Goal: Book appointment/travel/reservation

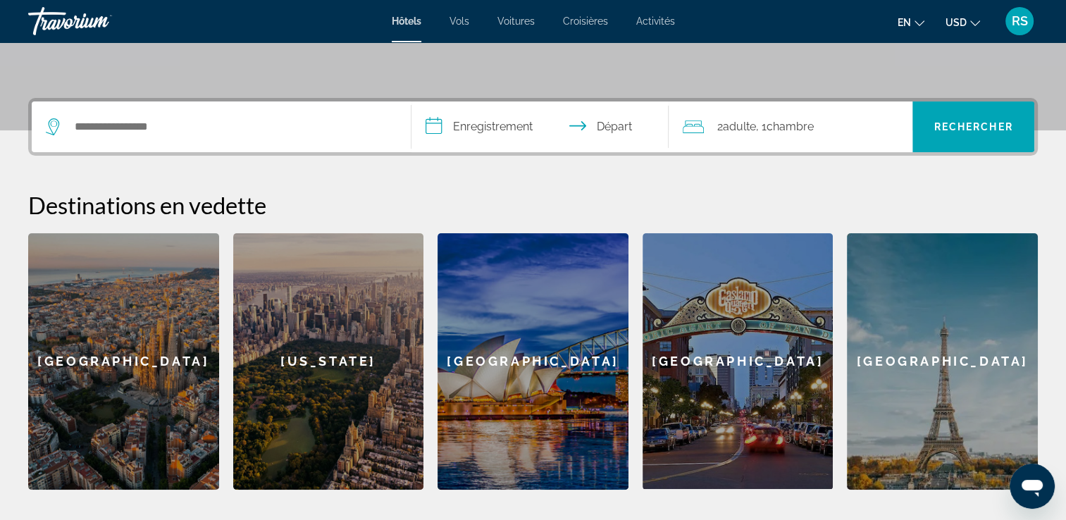
scroll to position [310, 0]
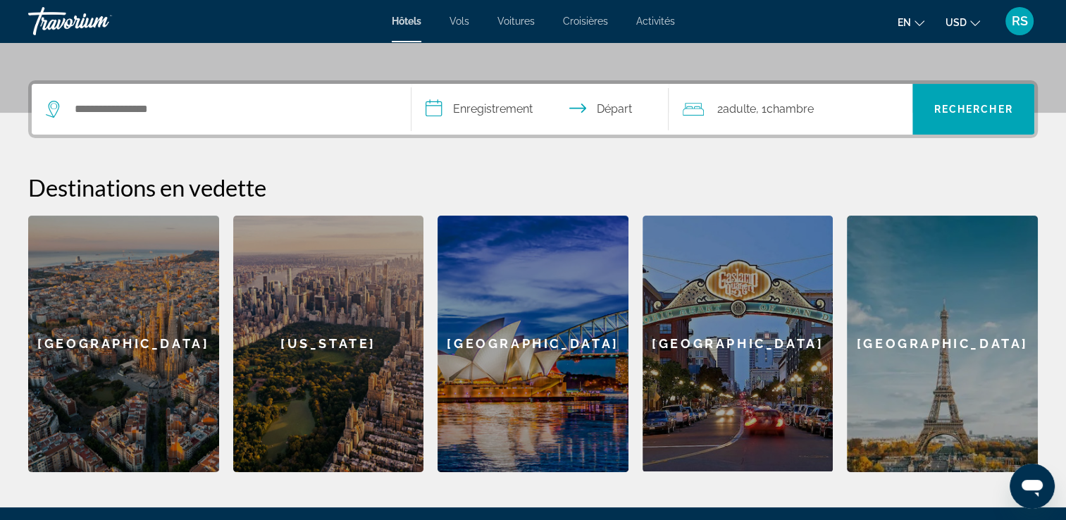
click at [280, 126] on div "Widget de recherche" at bounding box center [221, 109] width 351 height 51
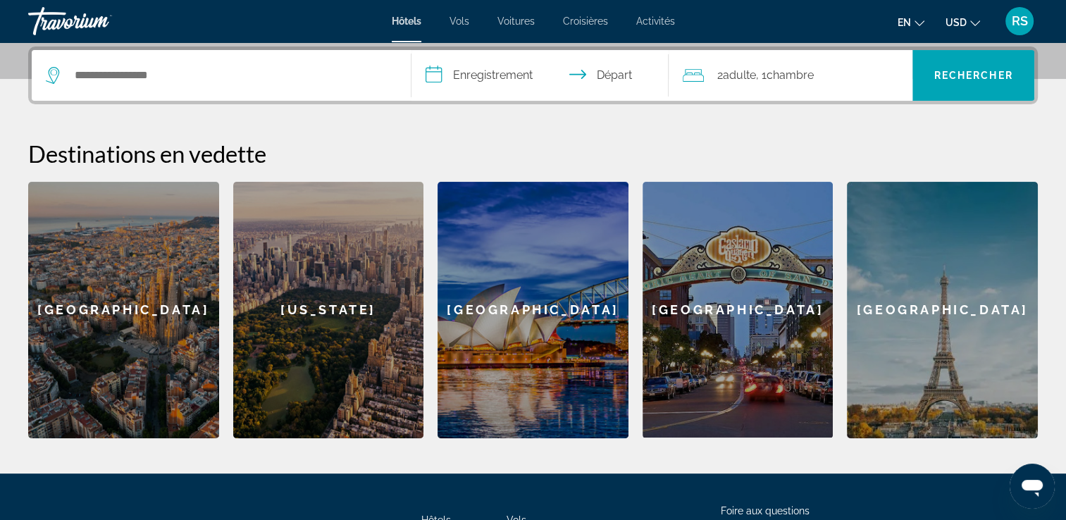
scroll to position [344, 0]
click at [248, 98] on div "Widget de recherche" at bounding box center [221, 75] width 351 height 51
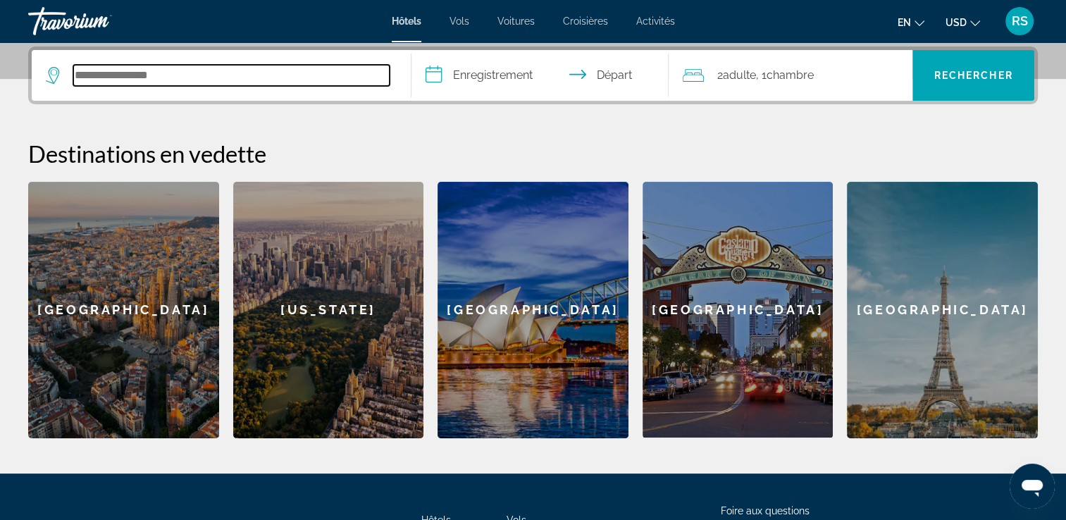
click at [186, 70] on input "Rechercher une destination hôtelière" at bounding box center [231, 75] width 316 height 21
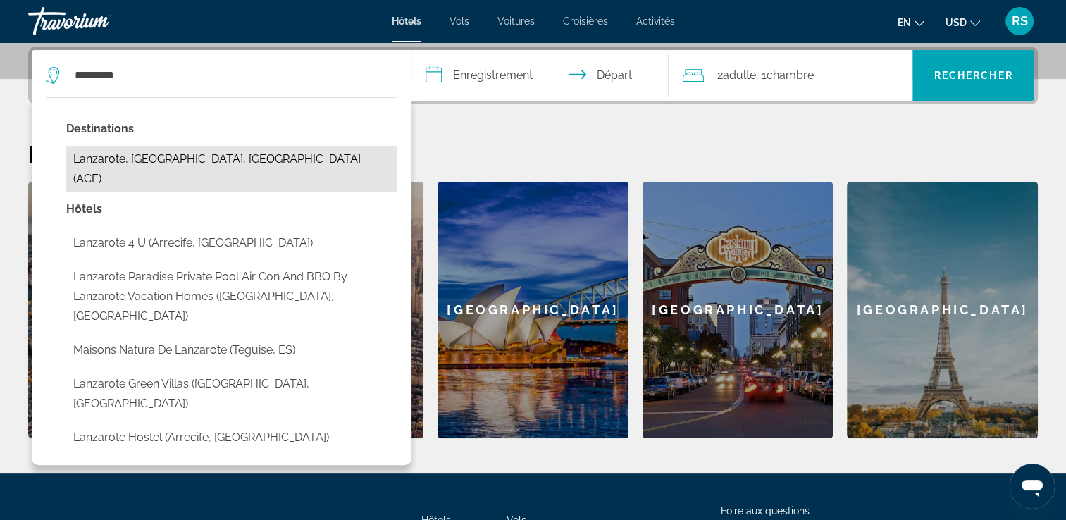
click at [203, 152] on button "Lanzarote, [GEOGRAPHIC_DATA], [GEOGRAPHIC_DATA] (ACE)" at bounding box center [231, 169] width 331 height 46
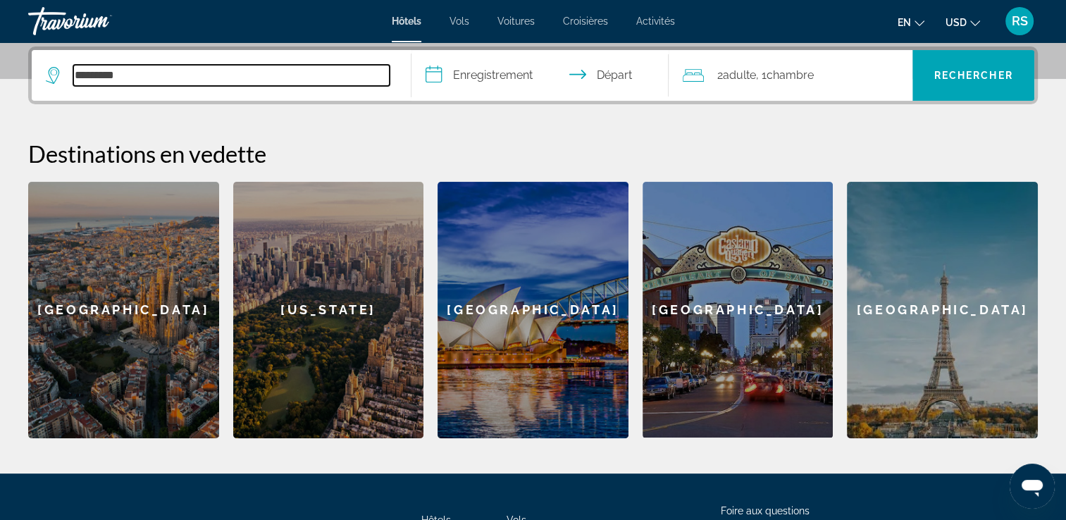
type input "**********"
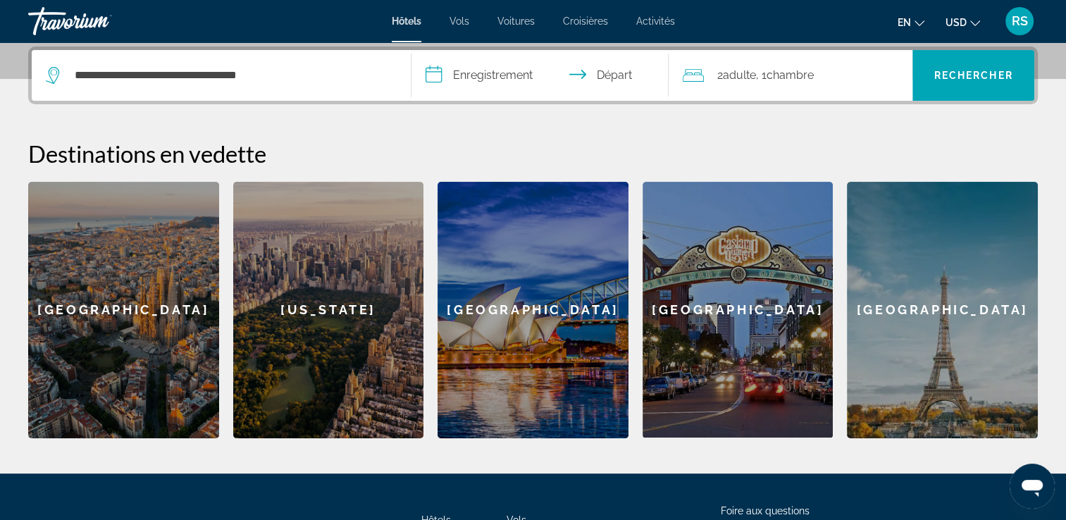
click at [438, 80] on input "**********" at bounding box center [542, 77] width 263 height 55
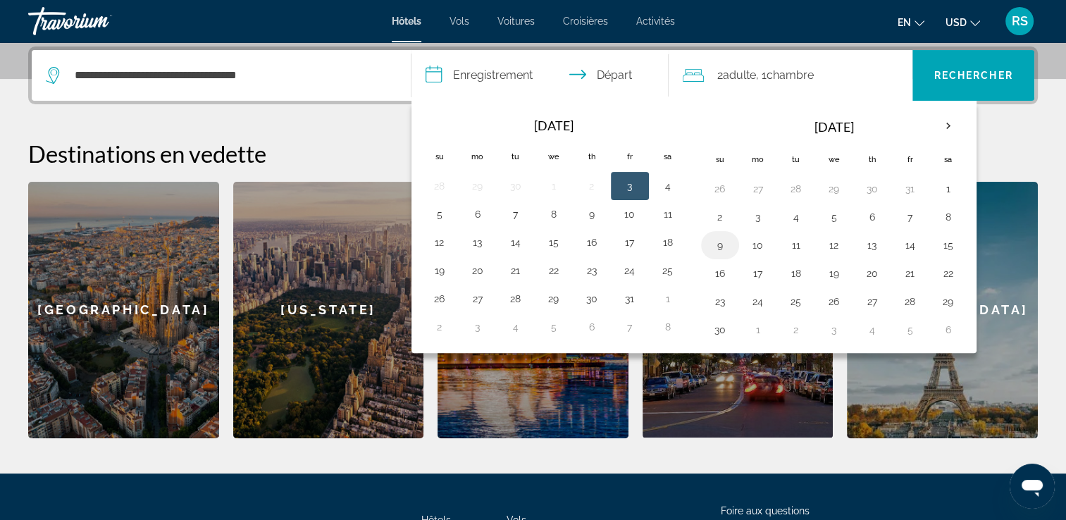
click at [717, 235] on button "9" at bounding box center [720, 245] width 23 height 20
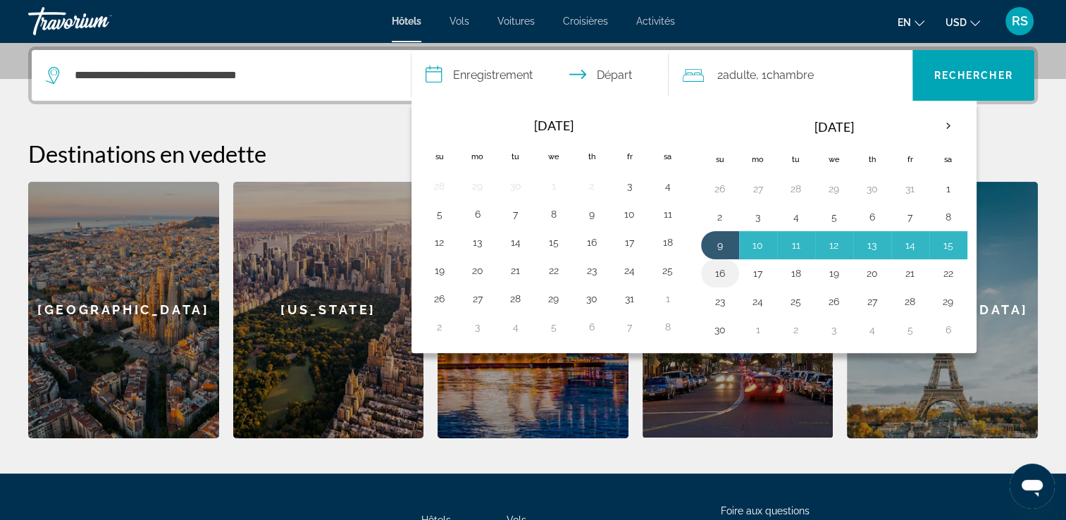
click at [715, 268] on button "16" at bounding box center [720, 273] width 23 height 20
type input "**********"
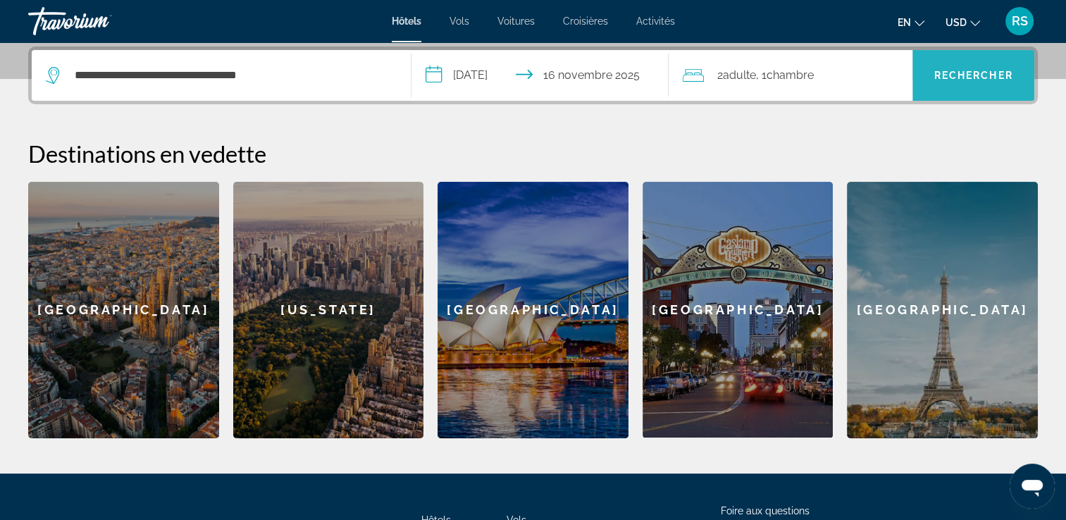
click at [952, 85] on span "Rechercher" at bounding box center [973, 75] width 122 height 34
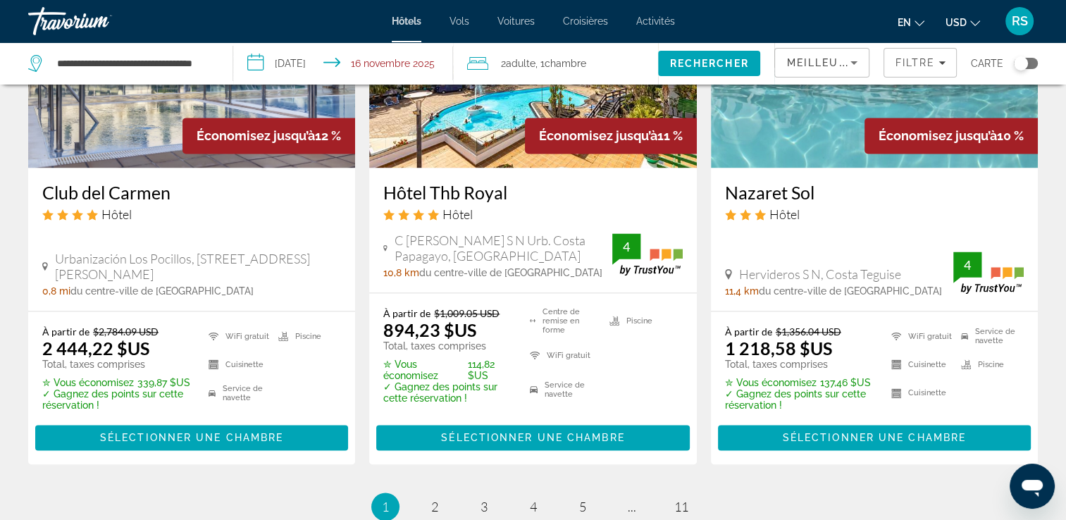
scroll to position [2083, 0]
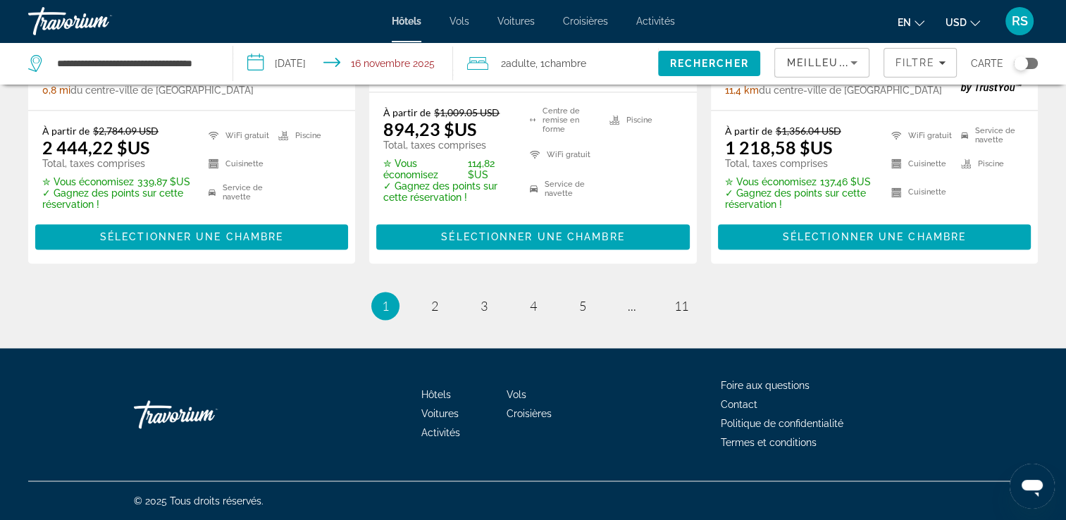
click at [399, 58] on input "**********" at bounding box center [345, 65] width 225 height 46
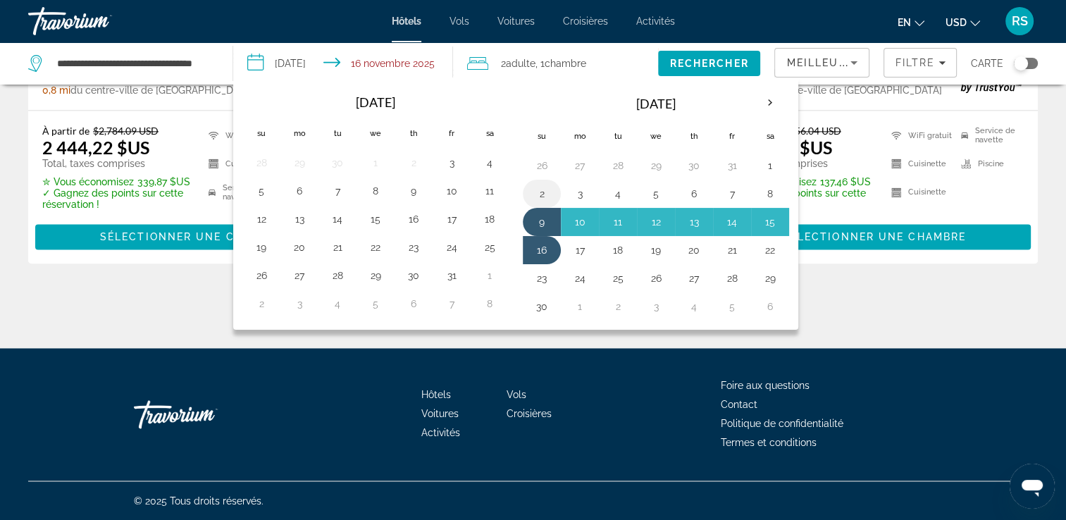
click at [544, 199] on button "2" at bounding box center [541, 194] width 23 height 20
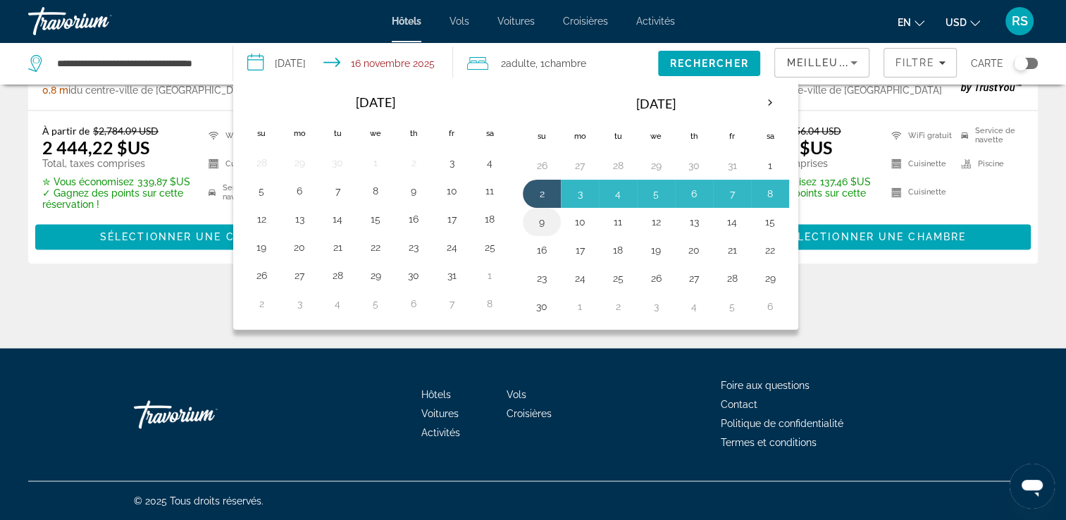
click at [542, 218] on button "9" at bounding box center [541, 222] width 23 height 20
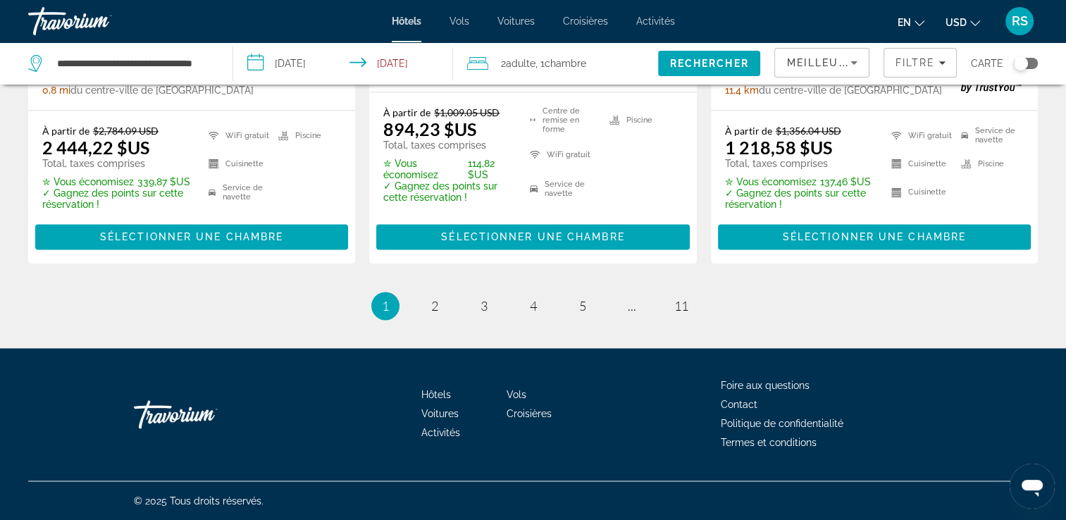
click at [309, 51] on input "**********" at bounding box center [345, 65] width 225 height 46
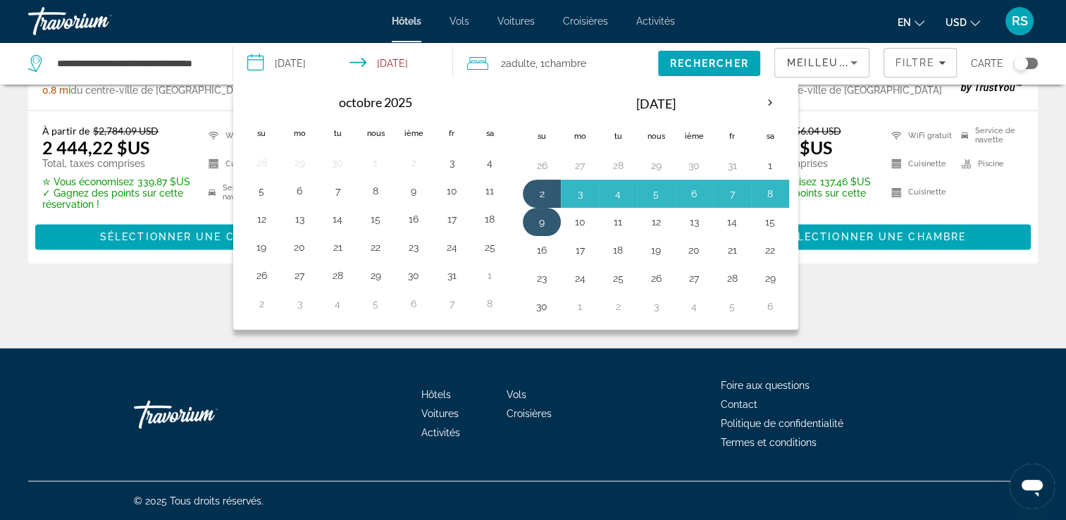
click at [537, 216] on button "9" at bounding box center [541, 222] width 23 height 20
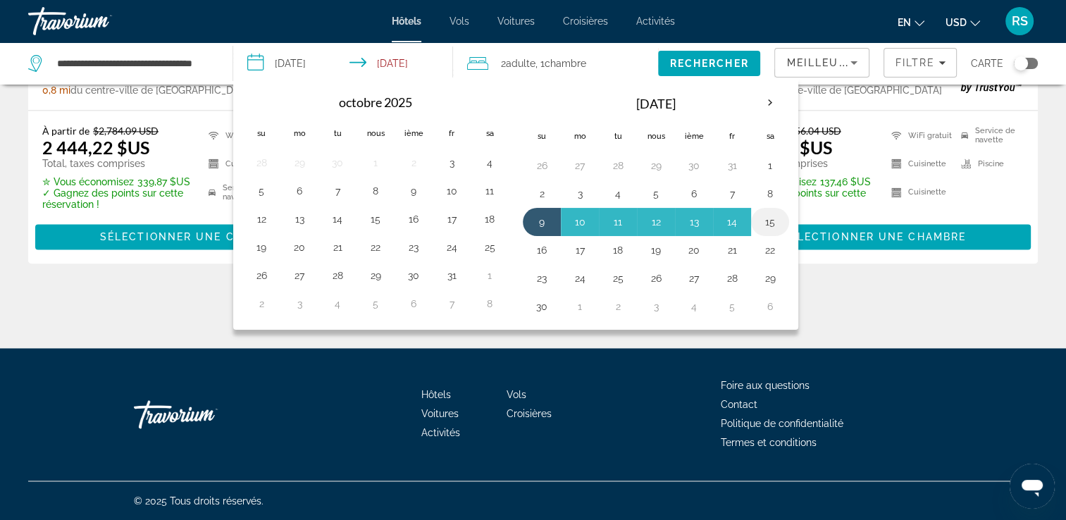
click at [774, 218] on button "15" at bounding box center [770, 222] width 23 height 20
type input "**********"
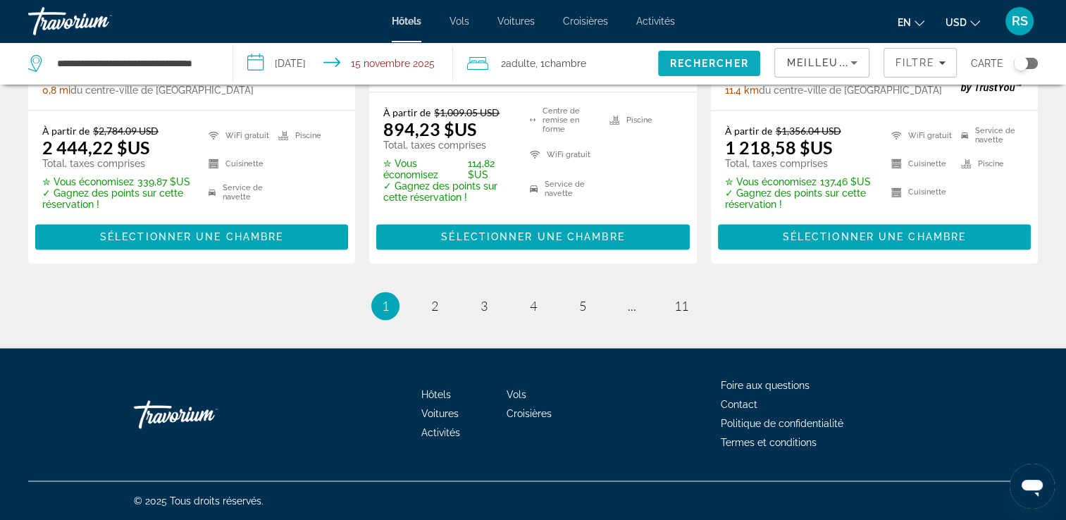
click at [709, 55] on span "Rechercher" at bounding box center [709, 63] width 103 height 34
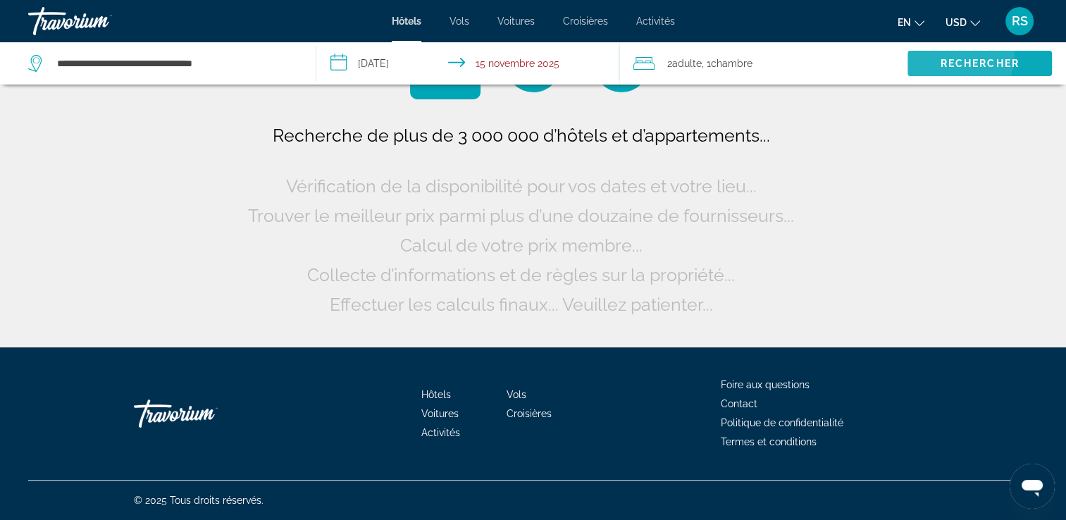
scroll to position [0, 0]
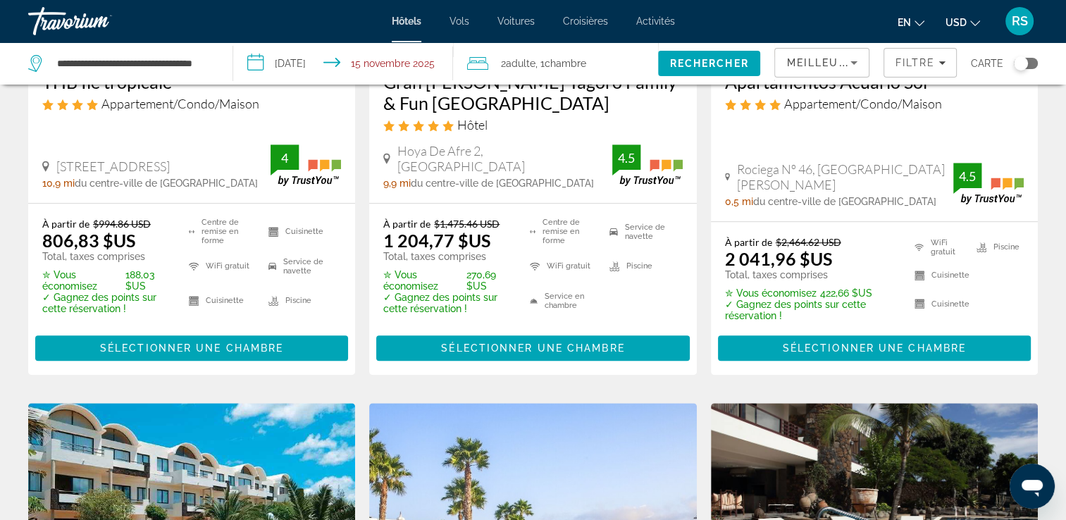
scroll to position [854, 0]
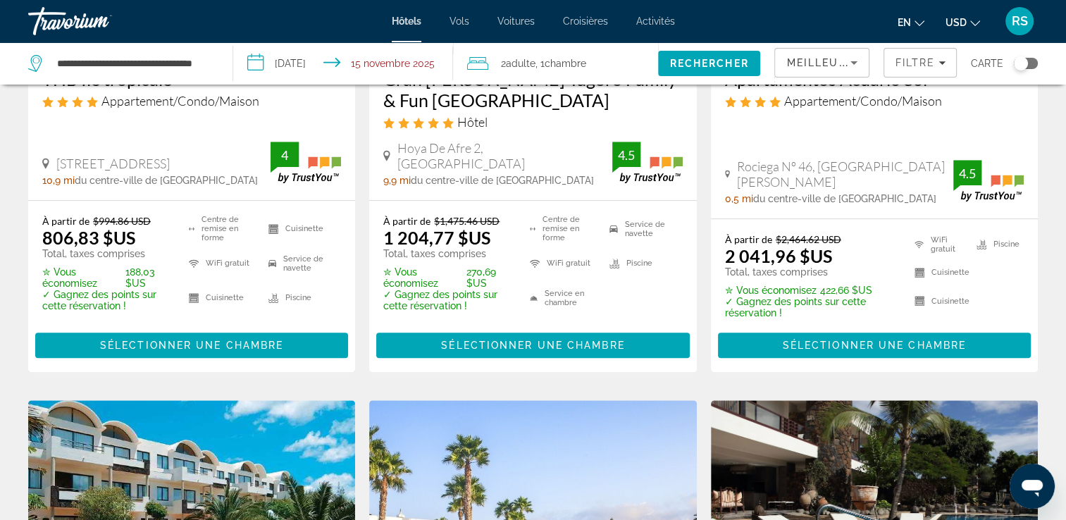
click at [921, 21] on icon "Changer la langue" at bounding box center [919, 23] width 10 height 10
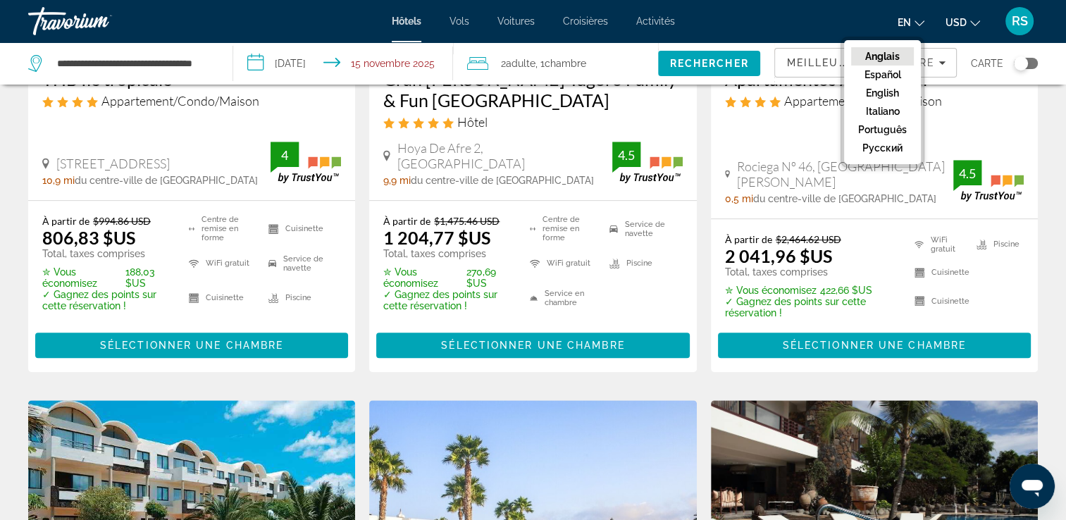
click at [955, 18] on span "USD" at bounding box center [955, 22] width 21 height 11
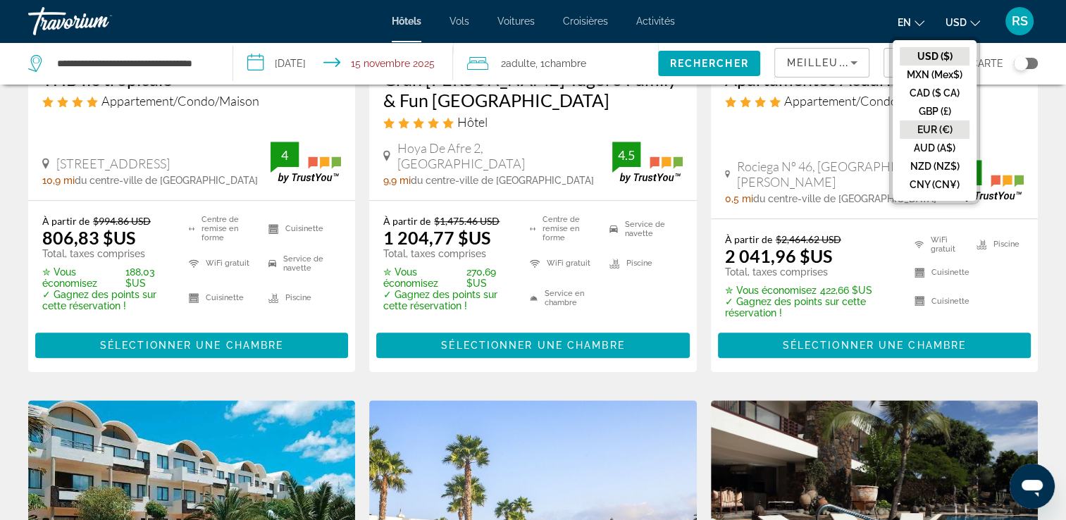
click at [931, 129] on button "EUR (€)" at bounding box center [935, 129] width 70 height 18
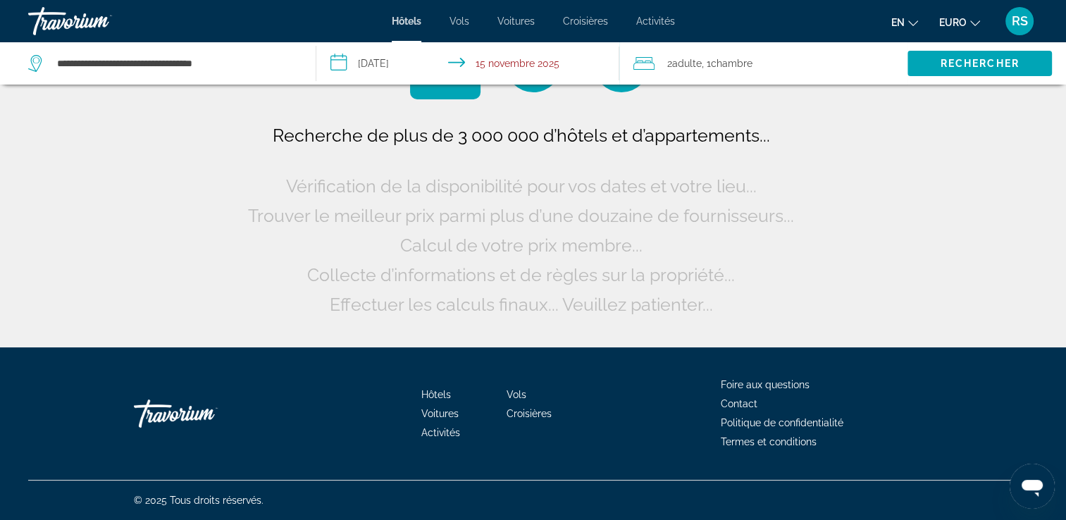
scroll to position [0, 0]
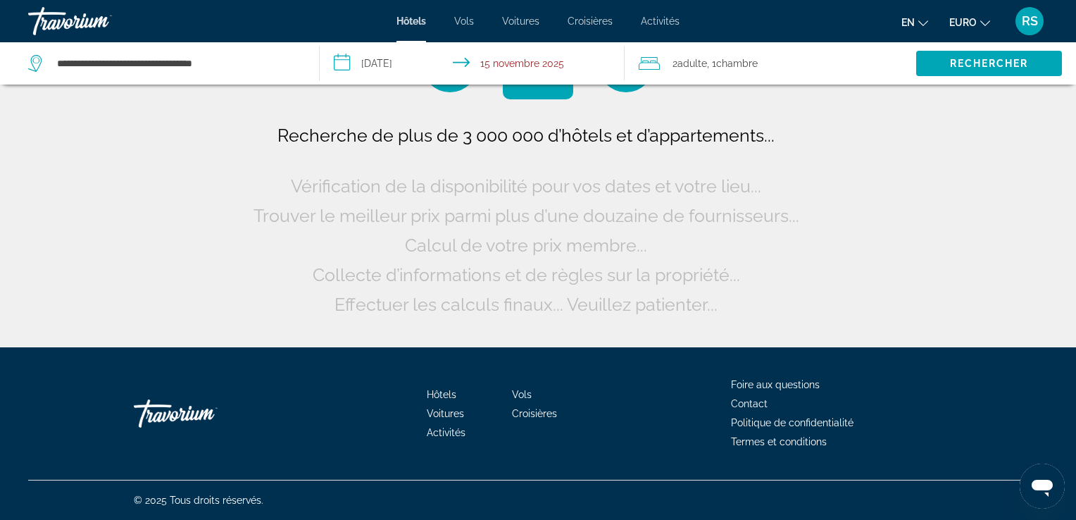
click at [931, 129] on div "Recherche de plus de 3 000 000 d’hôtels et d’appartements... Vérification de la…" at bounding box center [538, 173] width 1076 height 347
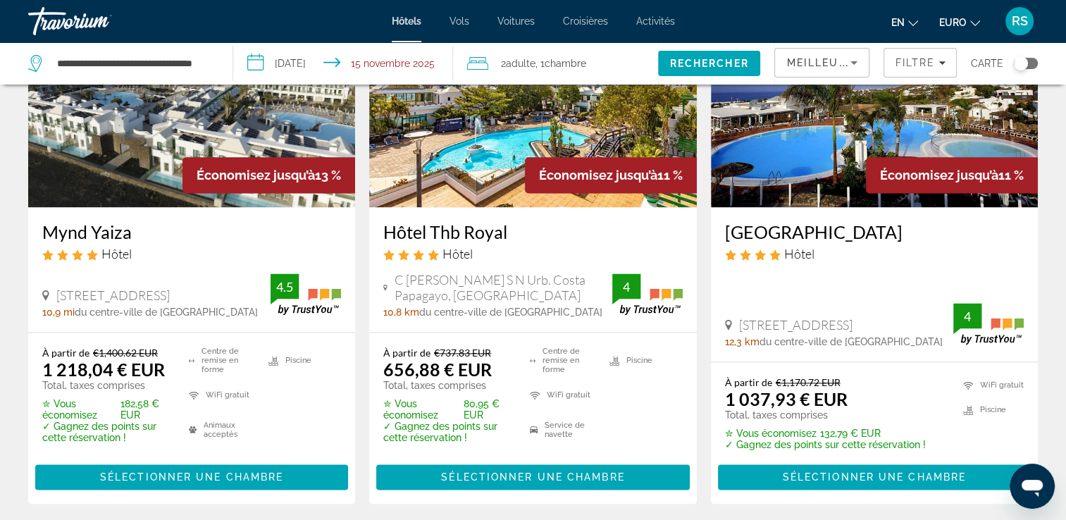
scroll to position [1818, 0]
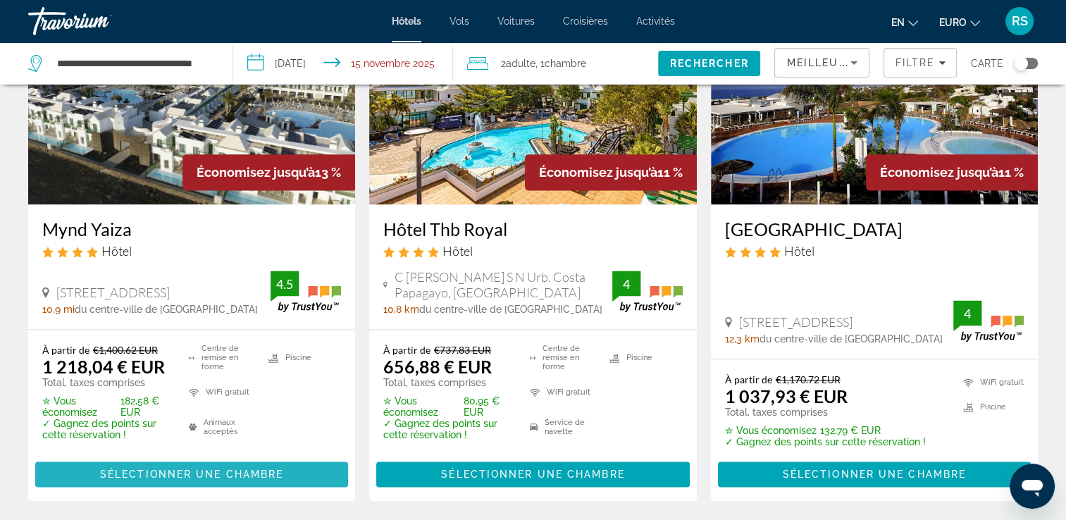
click at [251, 468] on span "Sélectionner une chambre" at bounding box center [191, 473] width 183 height 11
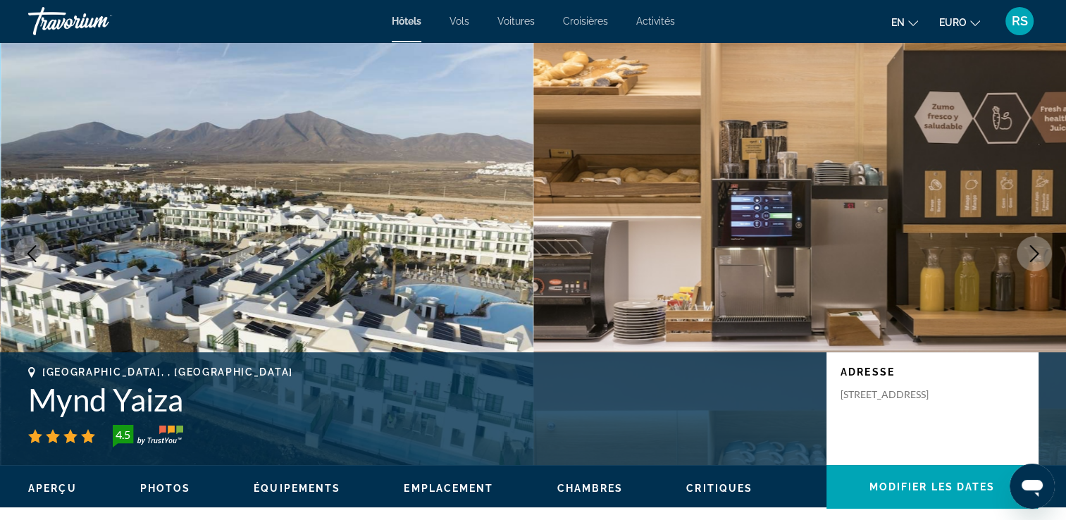
click at [1032, 255] on icon "Image suivante" at bounding box center [1034, 253] width 17 height 17
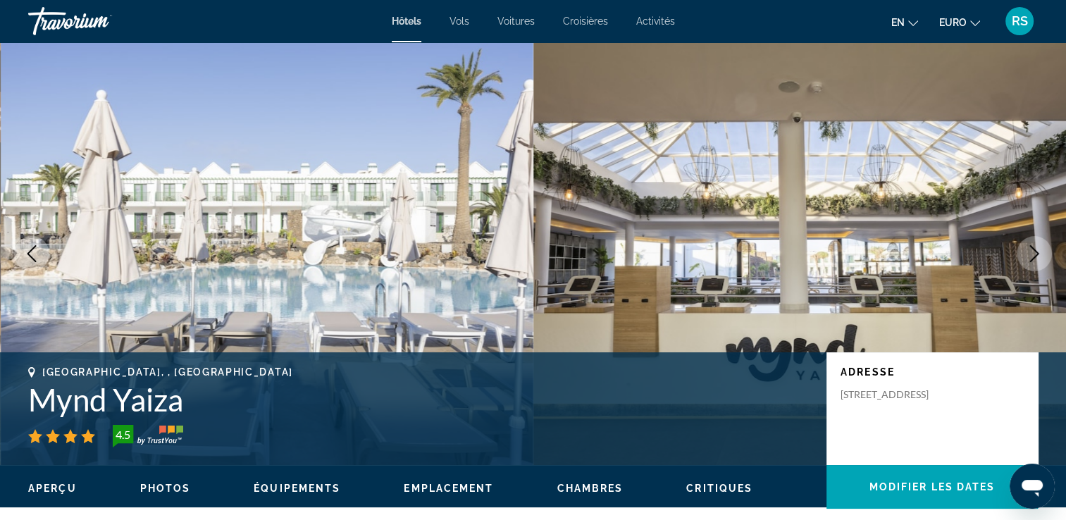
click at [1032, 255] on icon "Image suivante" at bounding box center [1034, 253] width 17 height 17
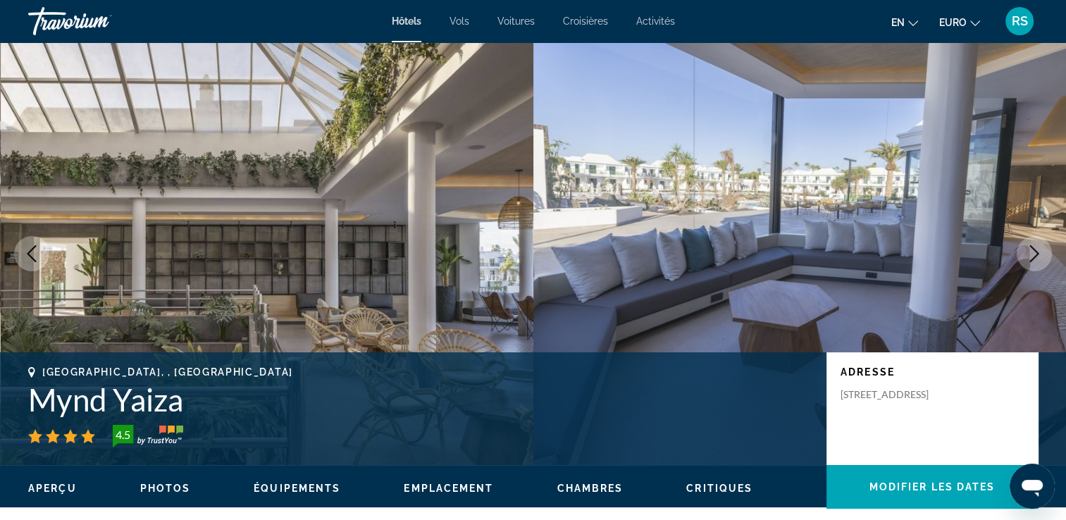
click at [1032, 255] on icon "Image suivante" at bounding box center [1034, 253] width 17 height 17
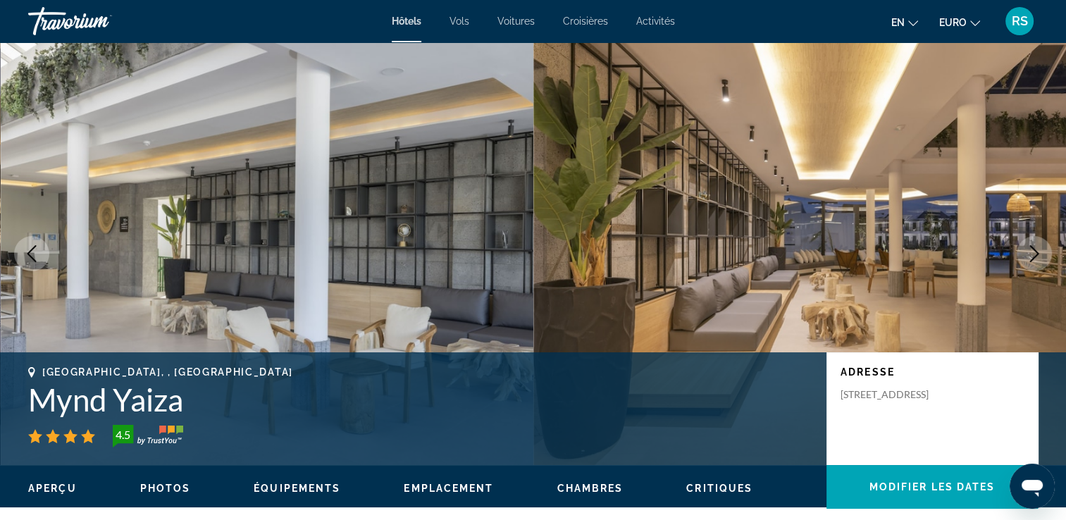
click at [1032, 255] on icon "Image suivante" at bounding box center [1034, 253] width 17 height 17
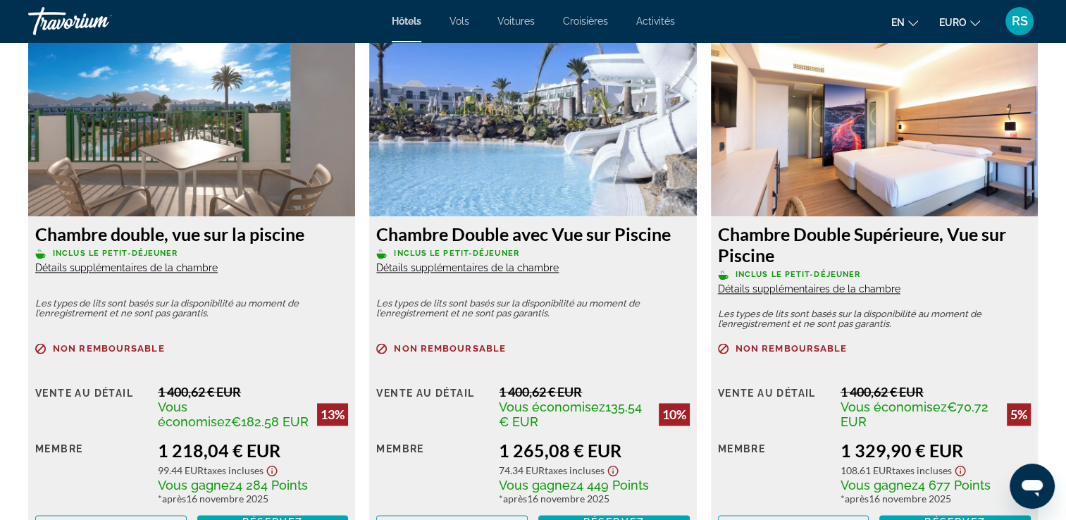
scroll to position [1989, 0]
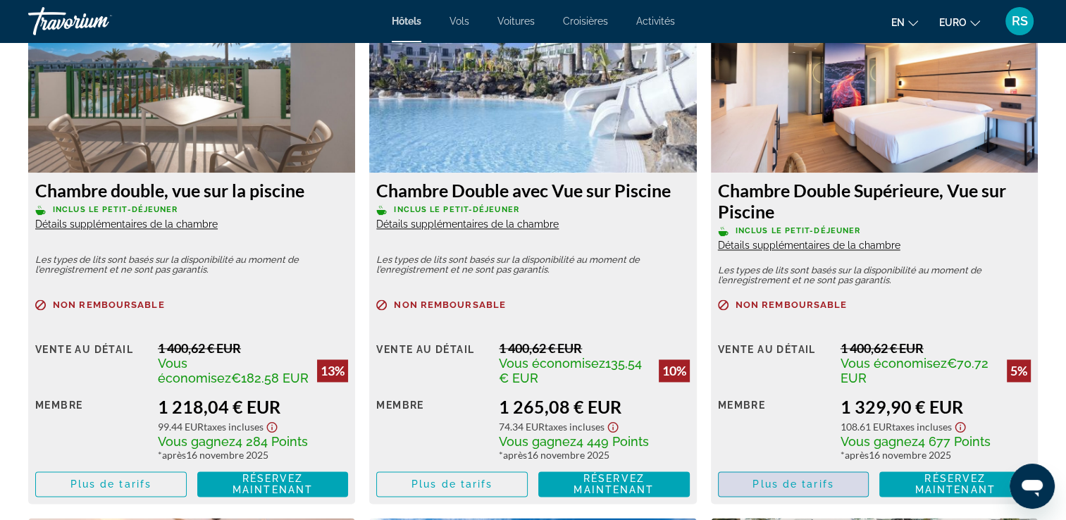
click at [812, 489] on span "Plus de tarifs" at bounding box center [792, 483] width 81 height 11
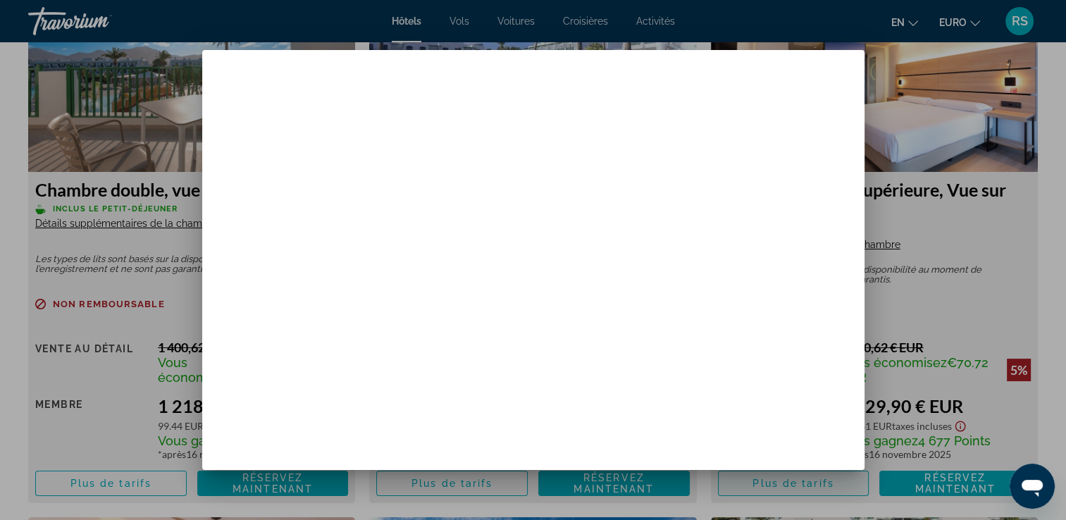
scroll to position [0, 0]
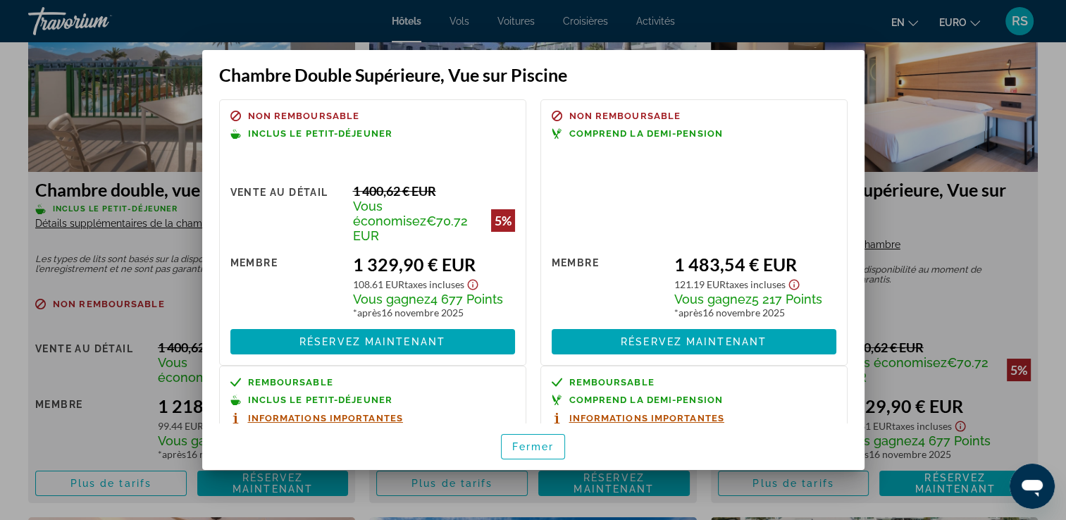
click at [919, 85] on div at bounding box center [533, 260] width 1066 height 520
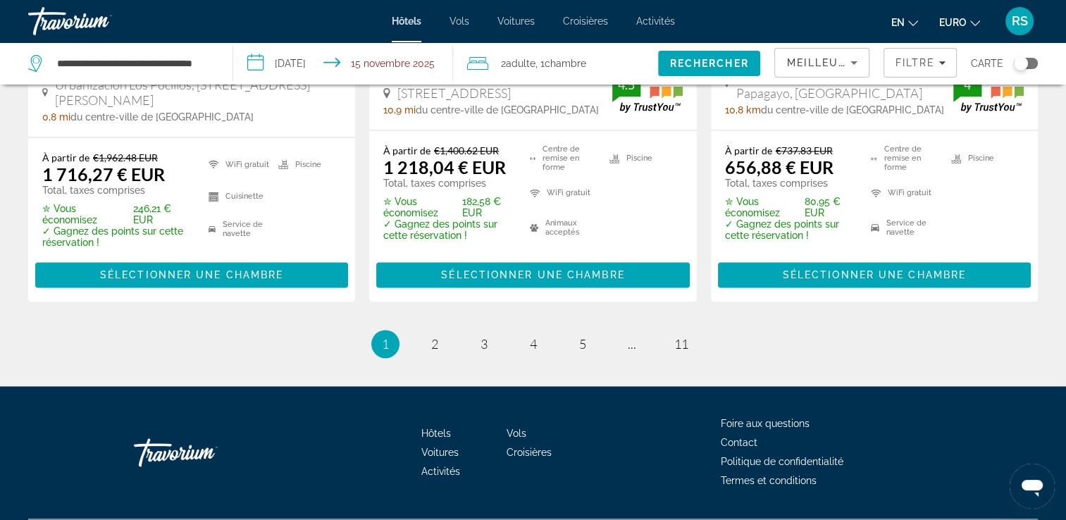
scroll to position [2055, 0]
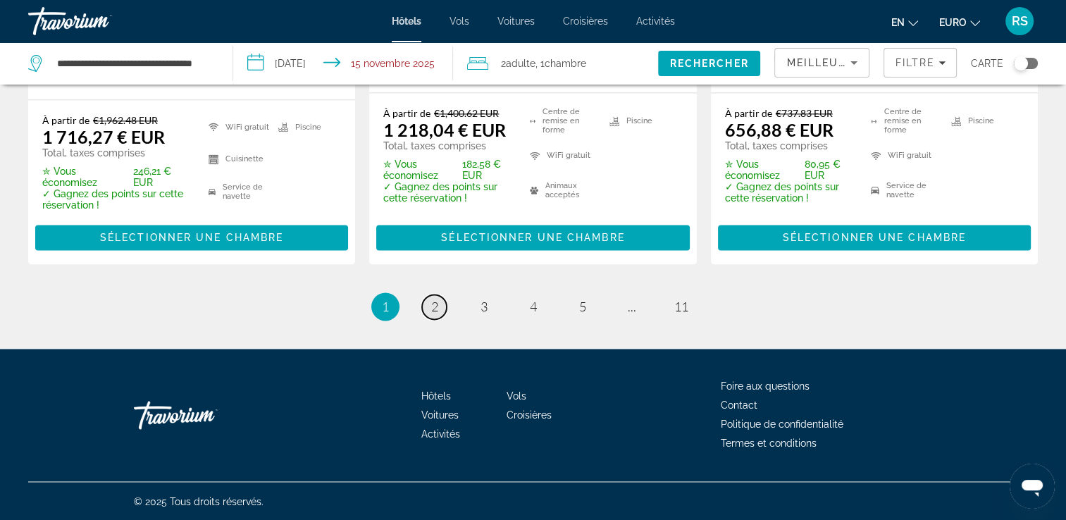
click at [428, 311] on link "page 2" at bounding box center [434, 306] width 25 height 25
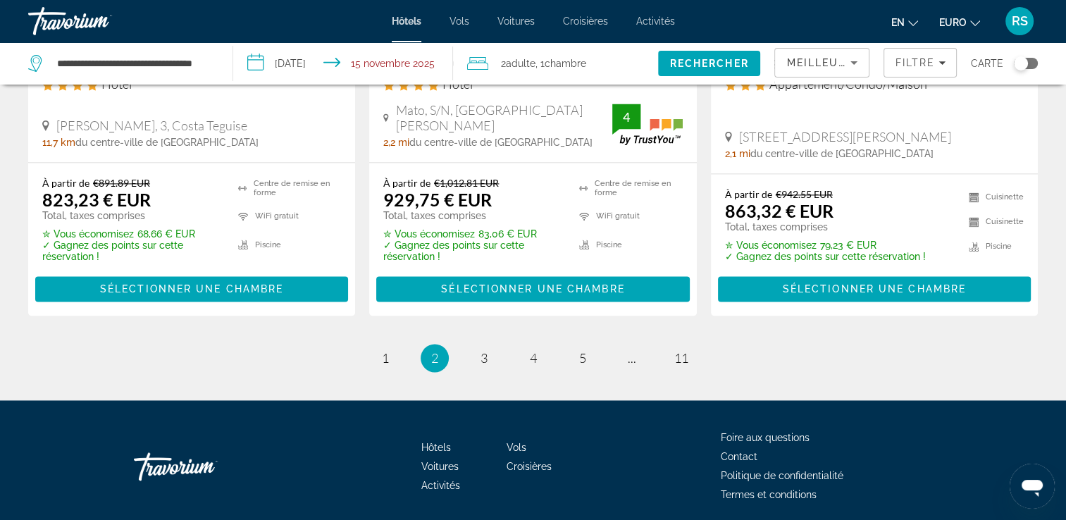
scroll to position [2013, 0]
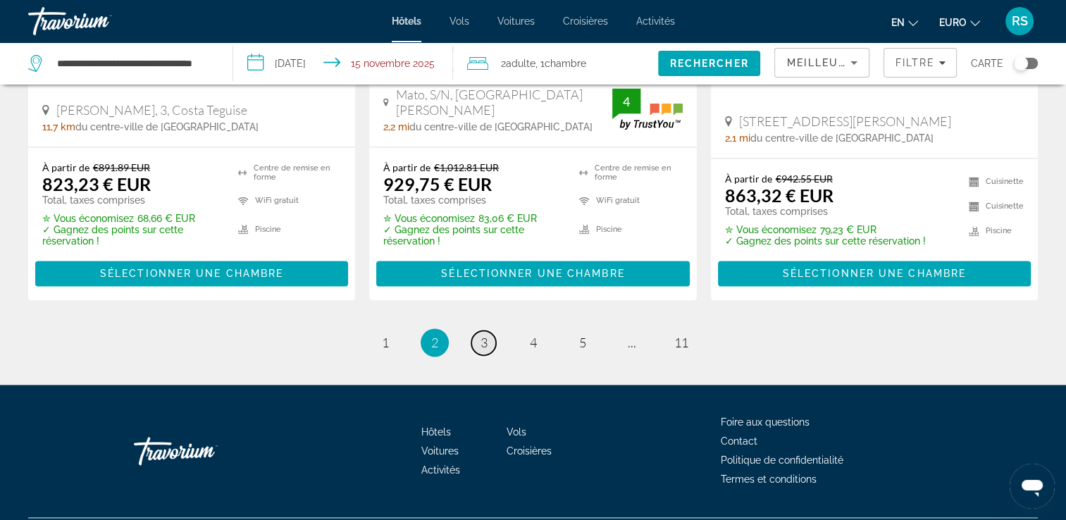
click at [485, 330] on link "page 3" at bounding box center [483, 342] width 25 height 25
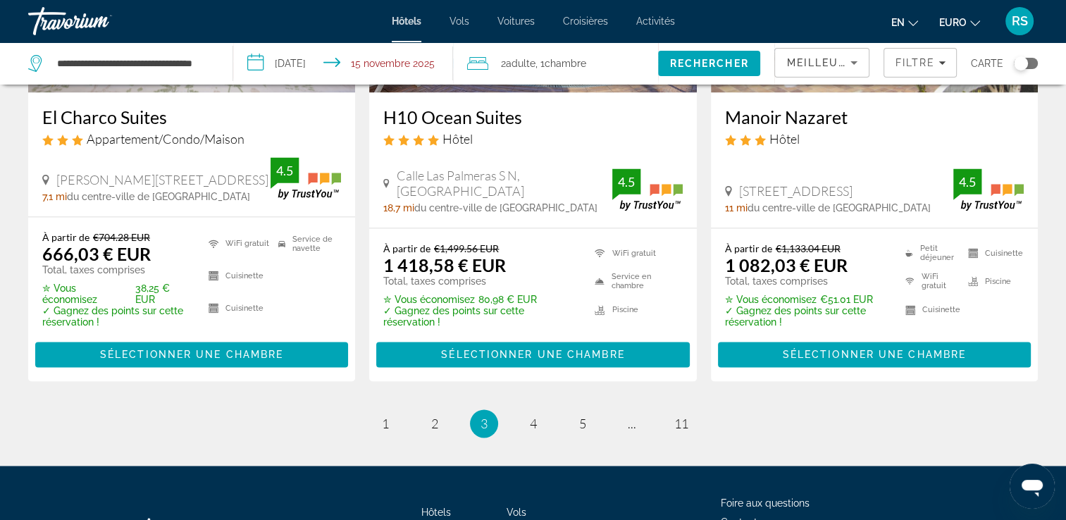
scroll to position [2033, 0]
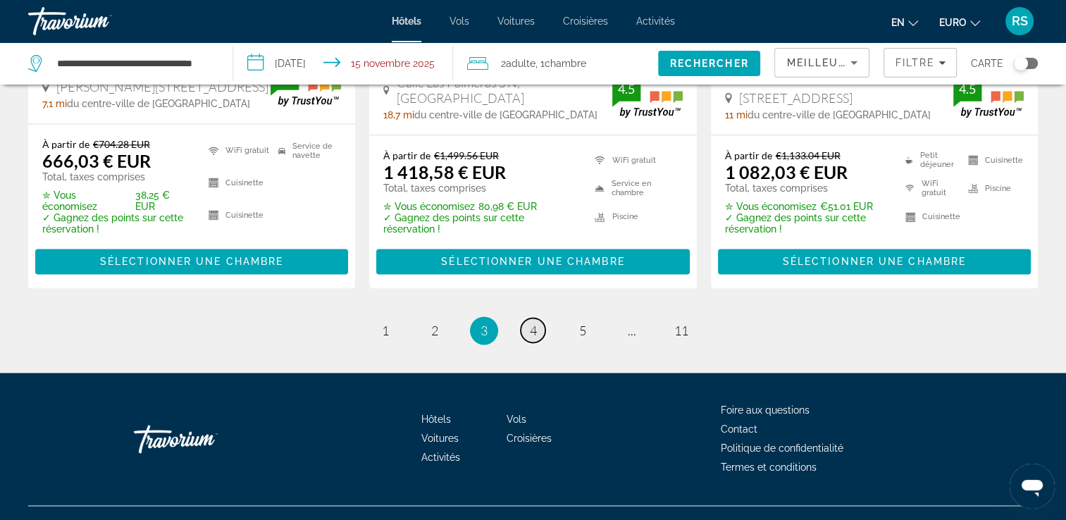
click at [532, 323] on span "4" at bounding box center [533, 330] width 7 height 15
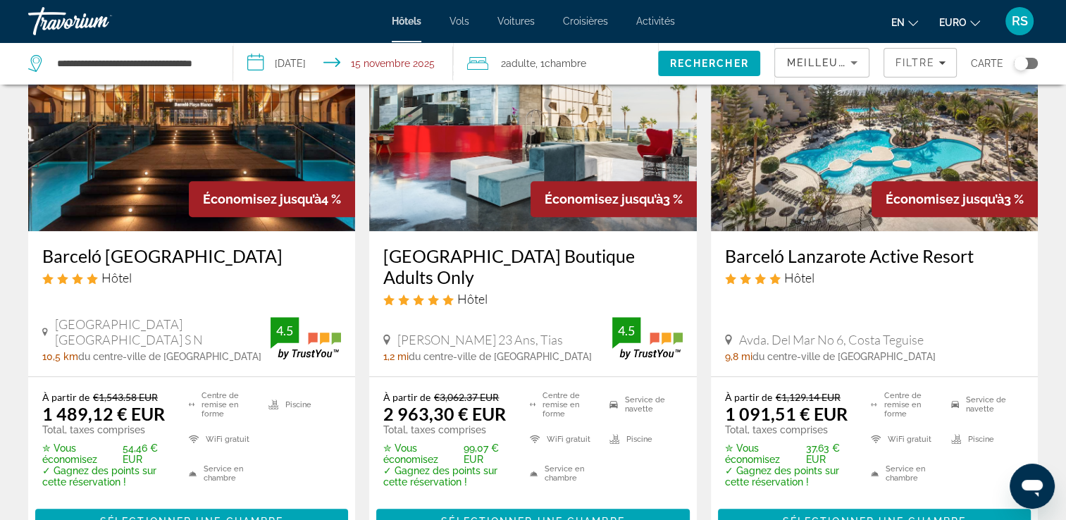
scroll to position [1285, 0]
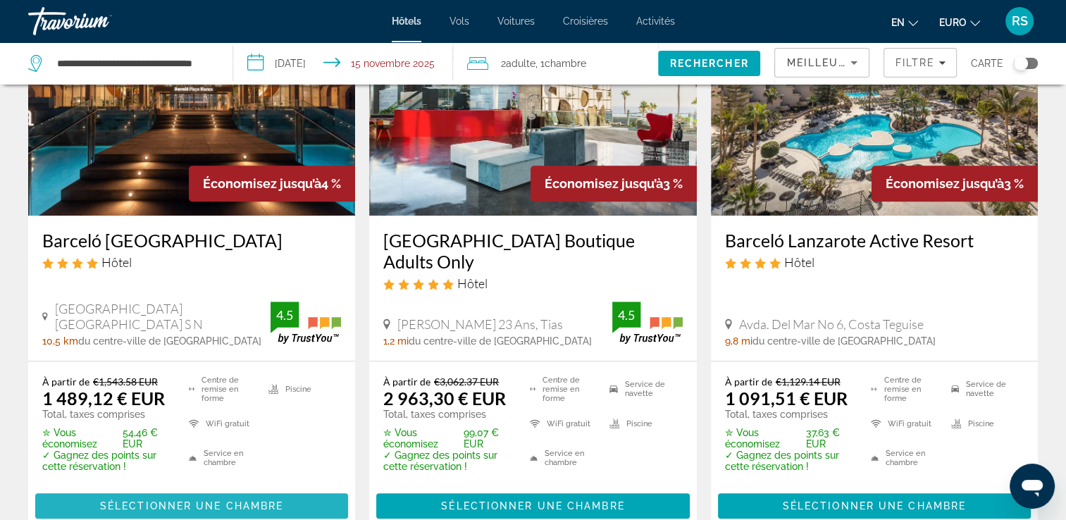
click at [281, 497] on span "Contenu principal" at bounding box center [191, 506] width 313 height 34
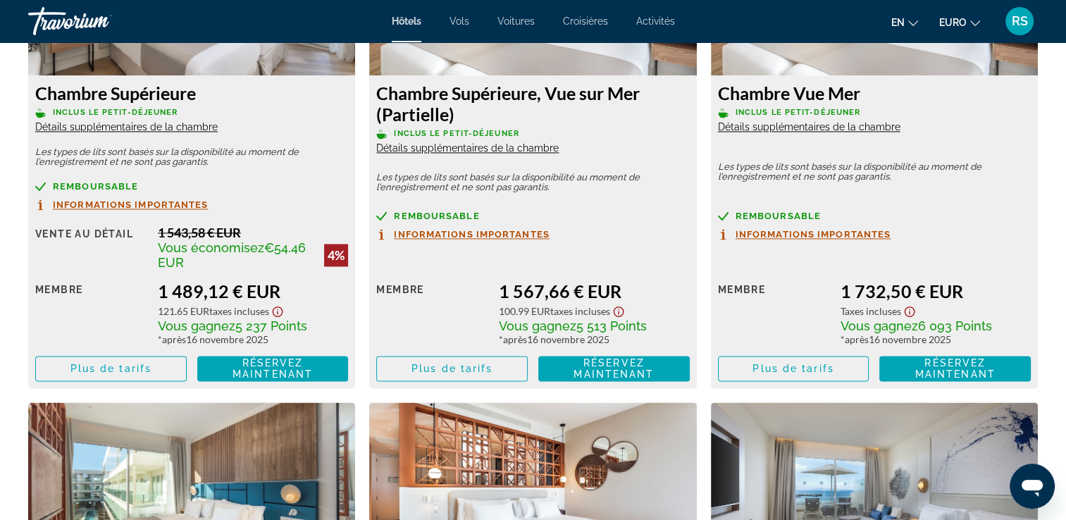
scroll to position [2018, 0]
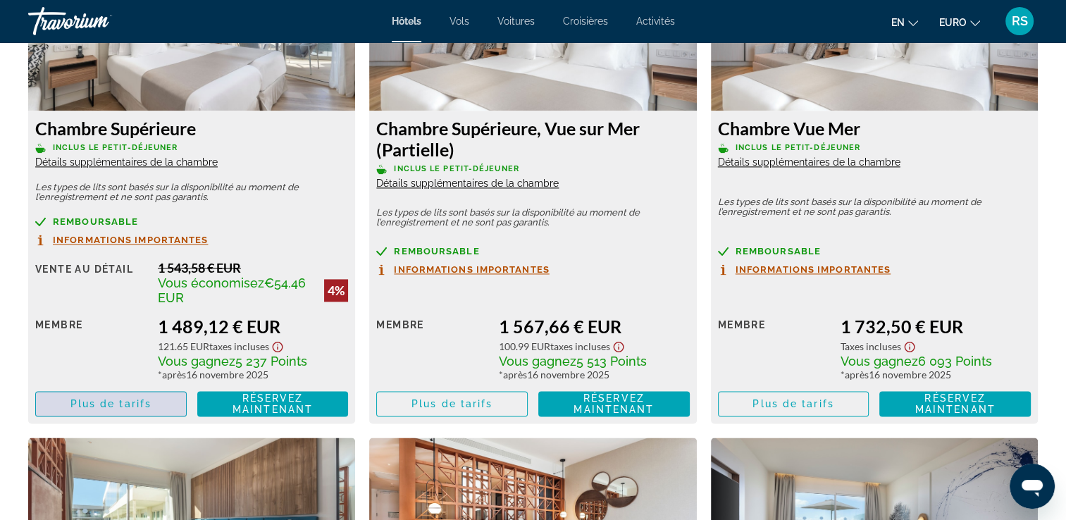
click at [121, 390] on span "Contenu principal" at bounding box center [111, 404] width 150 height 34
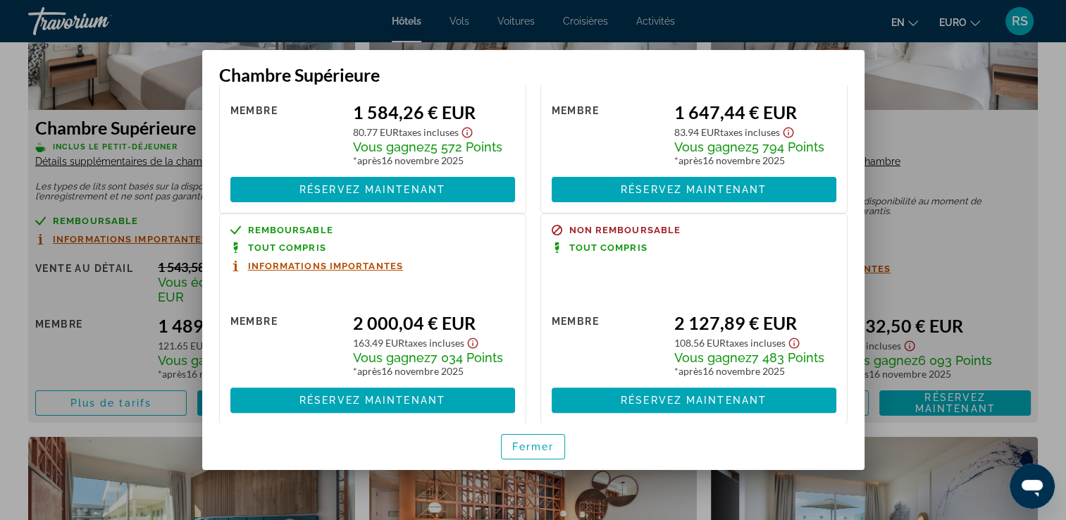
scroll to position [0, 0]
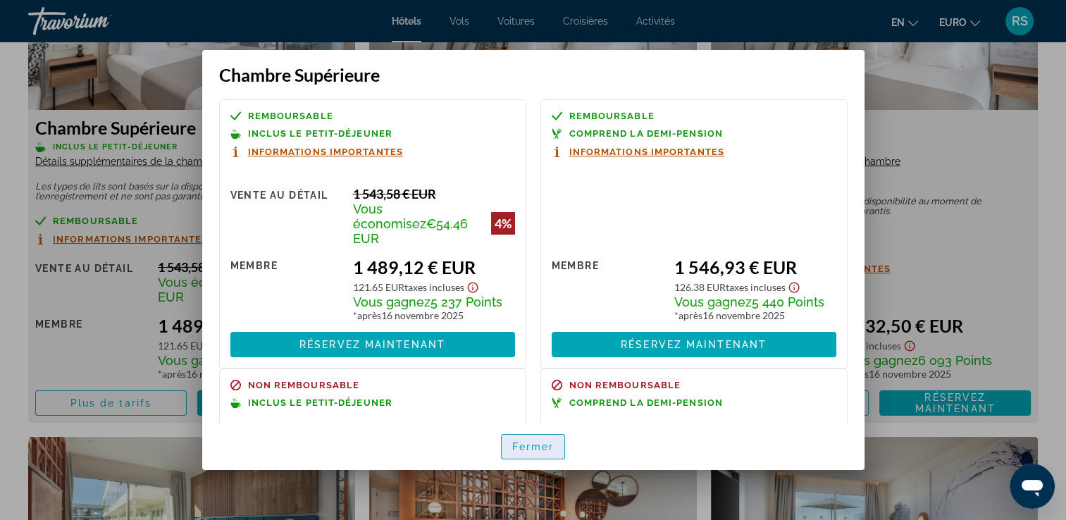
click at [536, 449] on span "Fermer" at bounding box center [533, 446] width 42 height 11
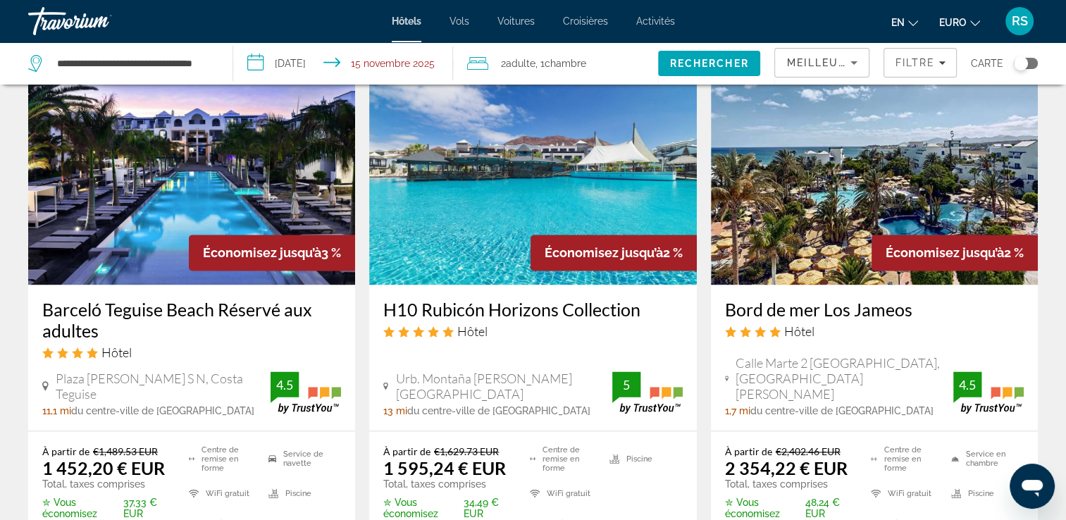
scroll to position [1792, 0]
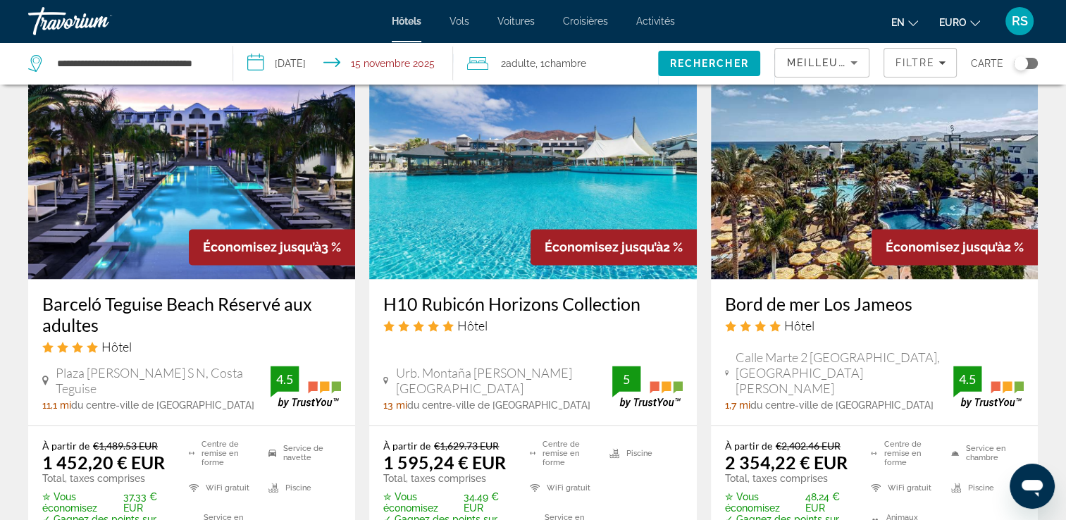
click at [152, 297] on h3 "Barceló Teguise Beach Réservé aux adultes" at bounding box center [191, 314] width 299 height 42
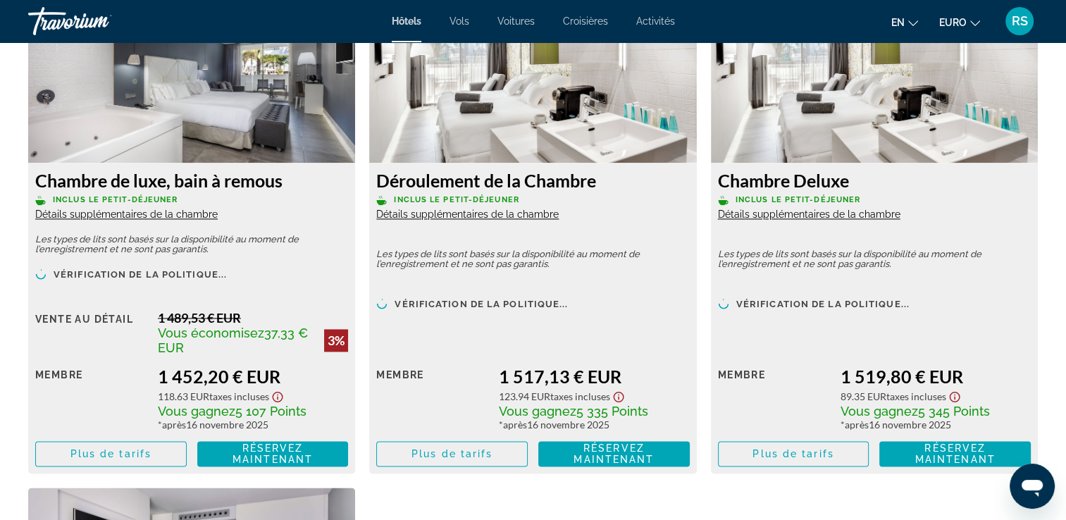
scroll to position [2012, 0]
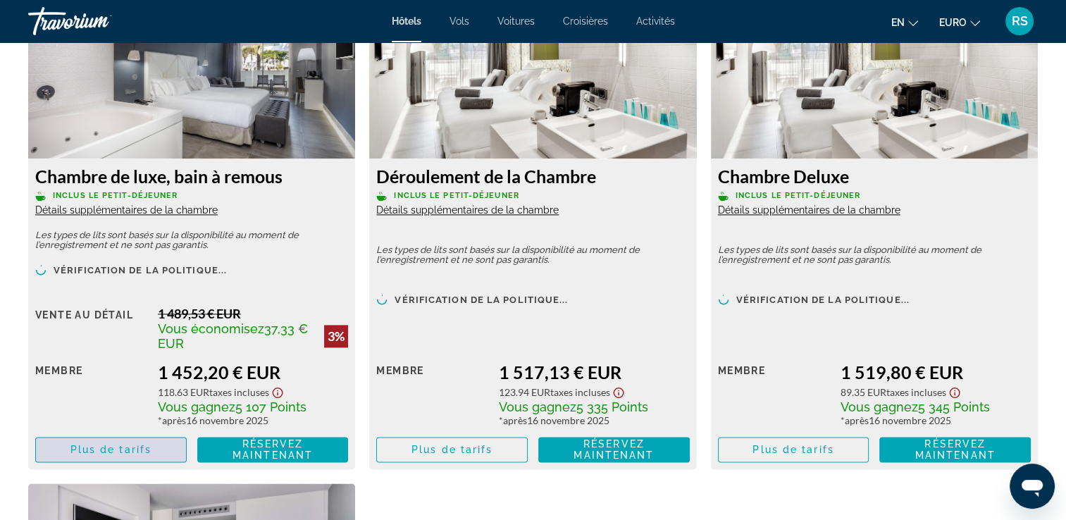
click at [161, 444] on span "Contenu principal" at bounding box center [111, 450] width 150 height 34
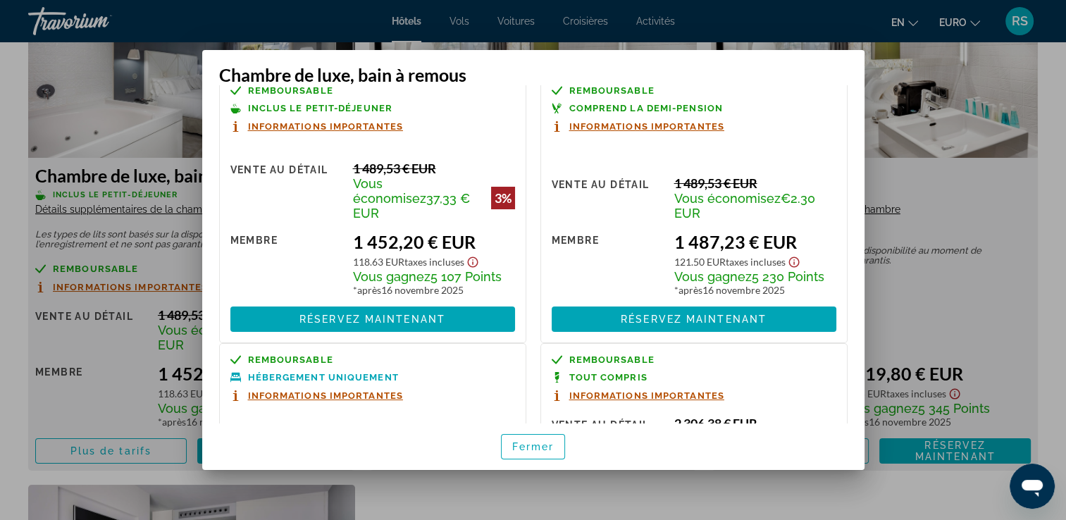
scroll to position [2, 0]
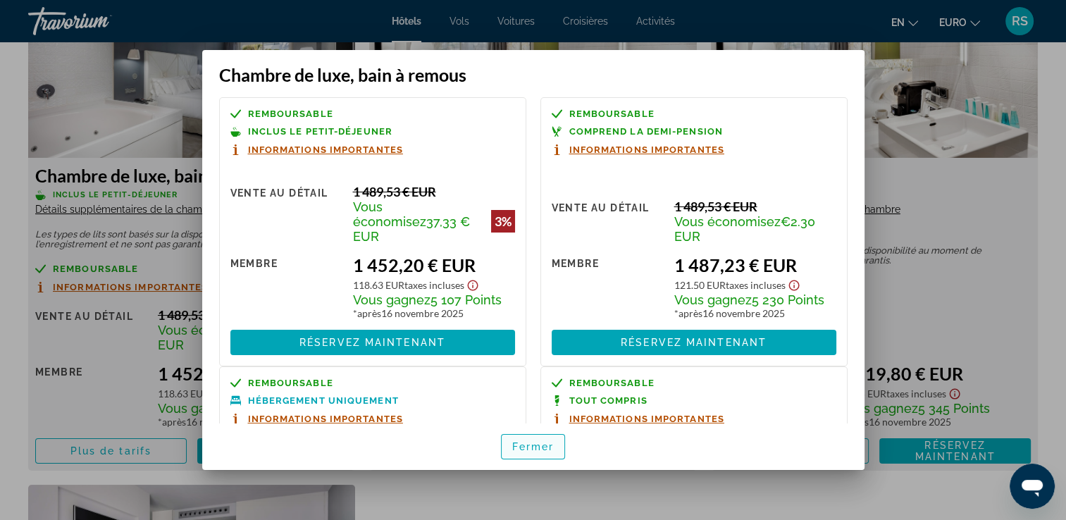
click at [521, 464] on span "button" at bounding box center [533, 447] width 63 height 34
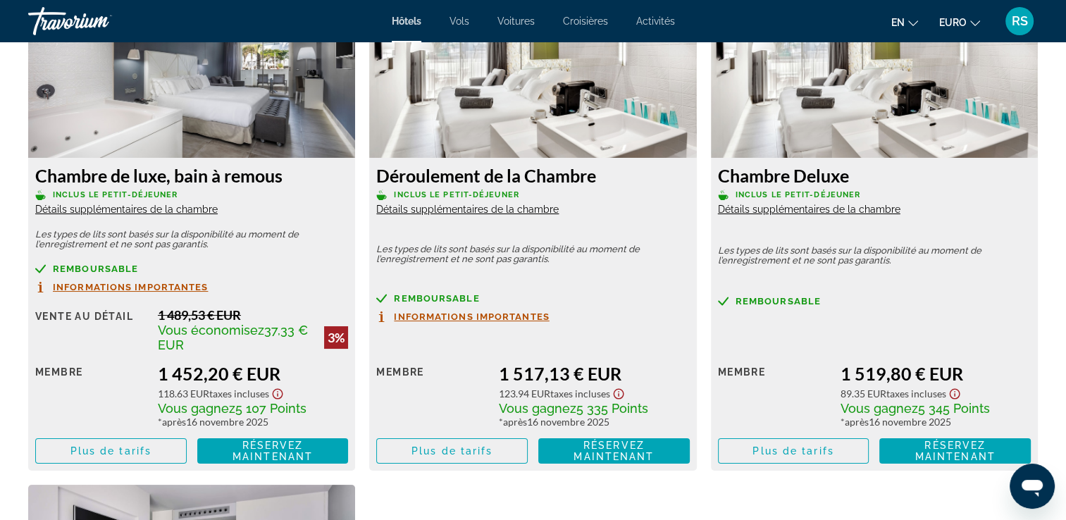
scroll to position [2012, 0]
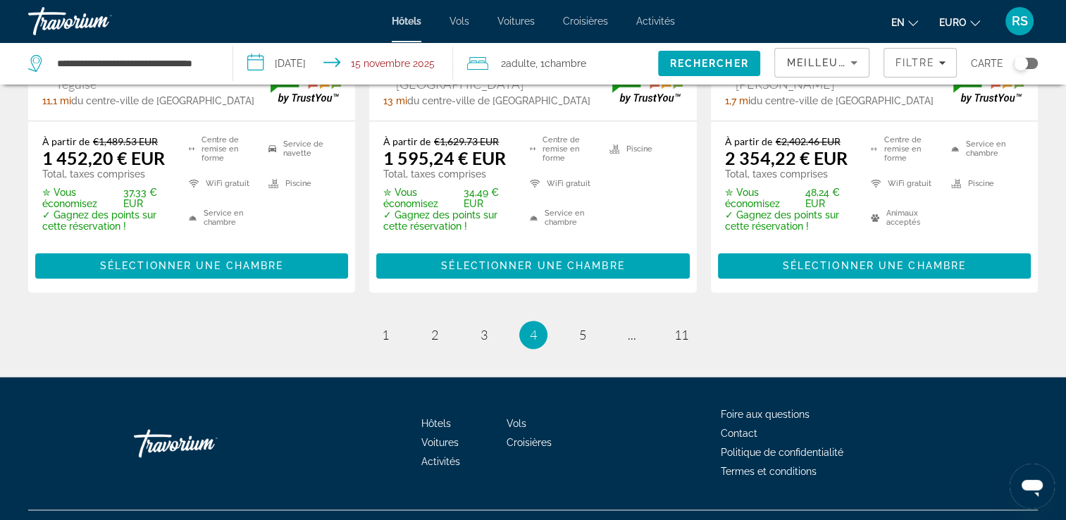
scroll to position [2103, 0]
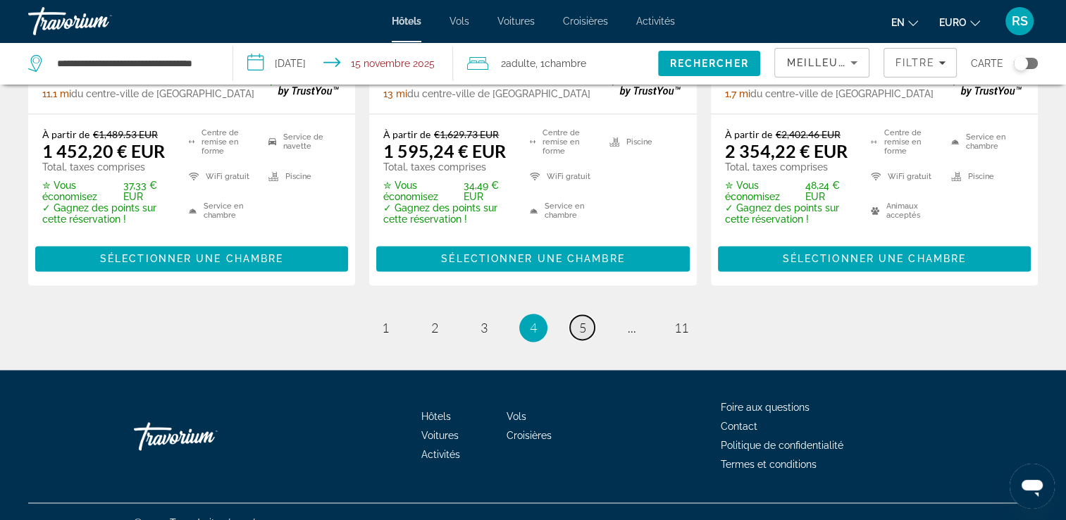
click at [579, 320] on span "5" at bounding box center [582, 327] width 7 height 15
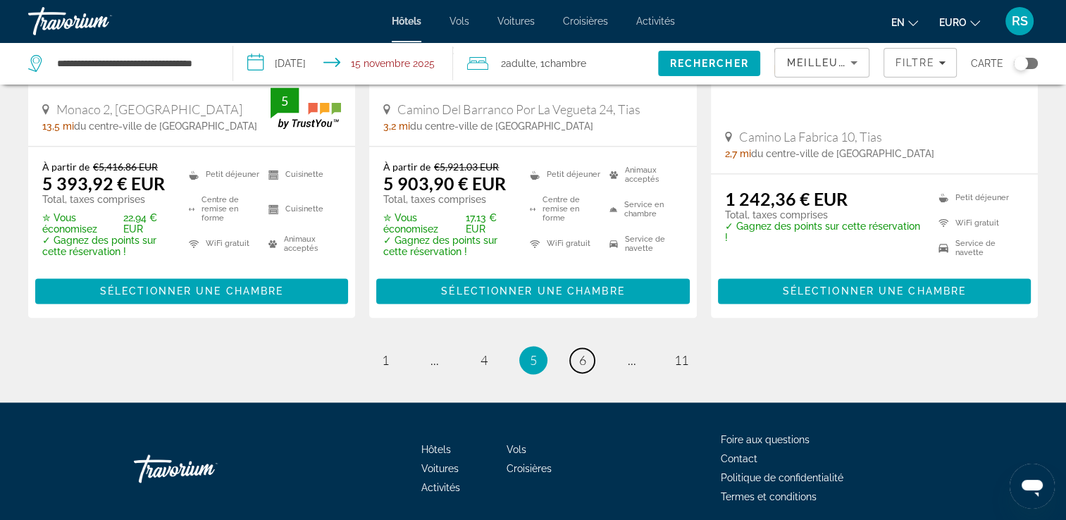
scroll to position [2039, 0]
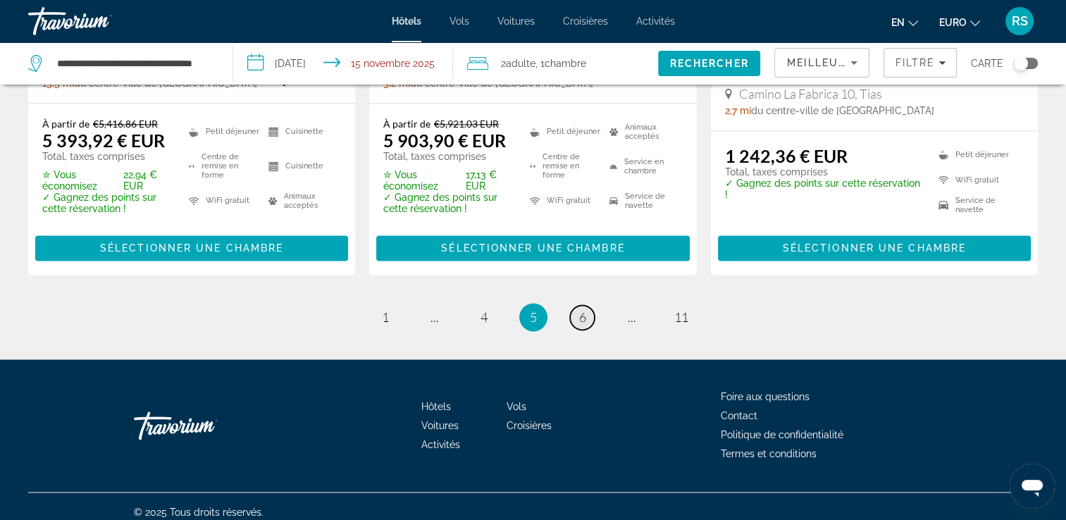
click at [579, 309] on span "6" at bounding box center [582, 316] width 7 height 15
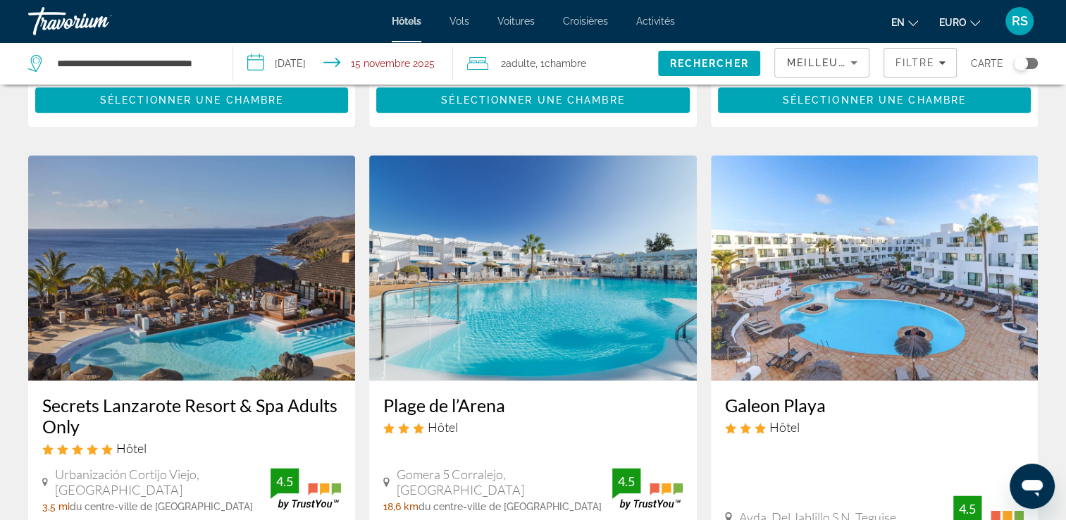
scroll to position [1736, 0]
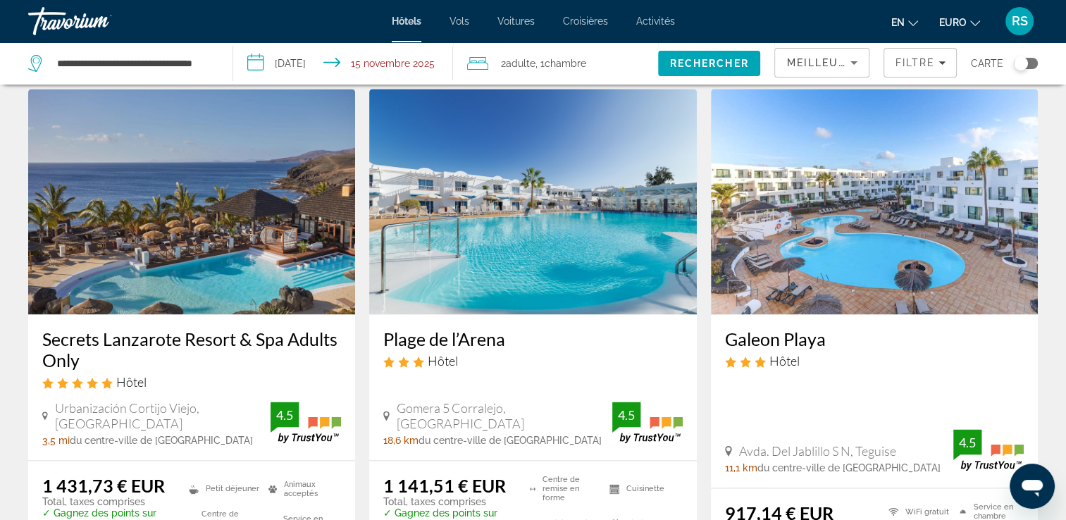
click at [285, 352] on h3 "Secrets Lanzarote Resort & Spa Adults Only" at bounding box center [191, 349] width 299 height 42
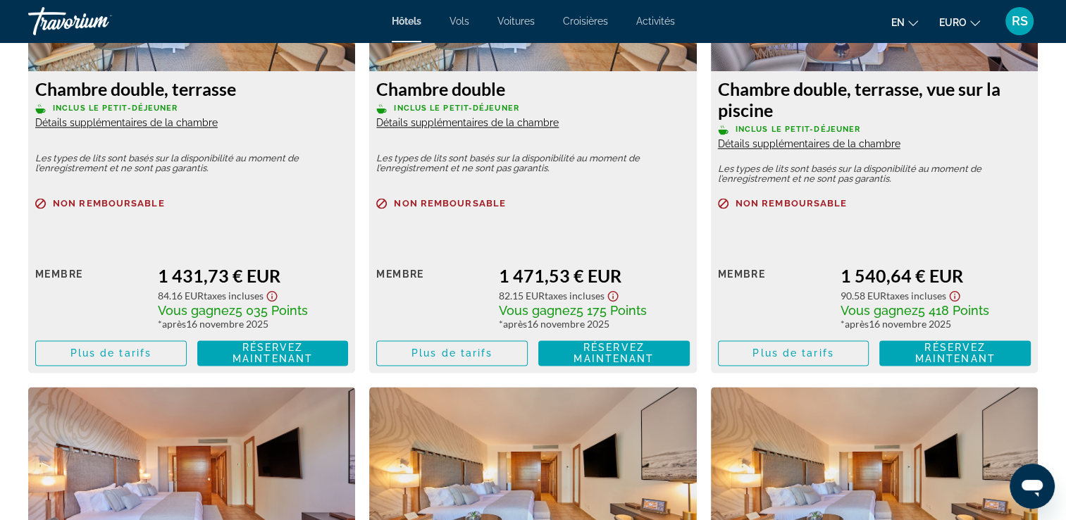
scroll to position [2115, 0]
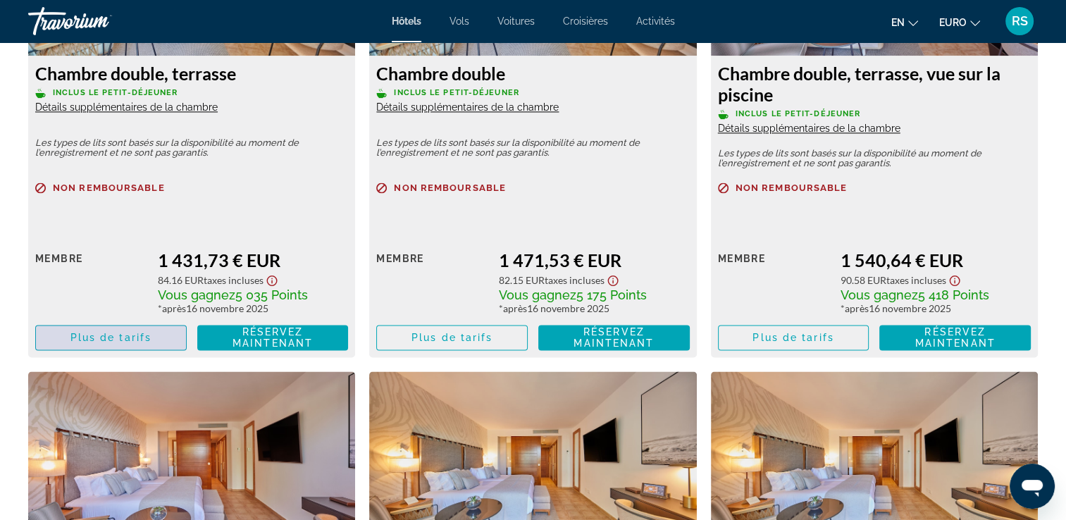
click at [99, 340] on span "Plus de tarifs" at bounding box center [110, 337] width 81 height 11
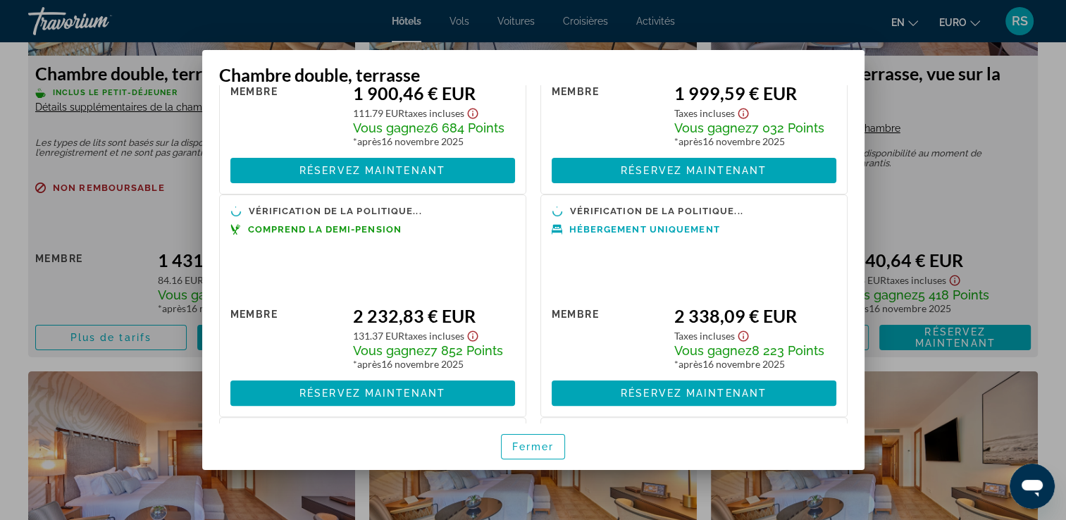
scroll to position [356, 0]
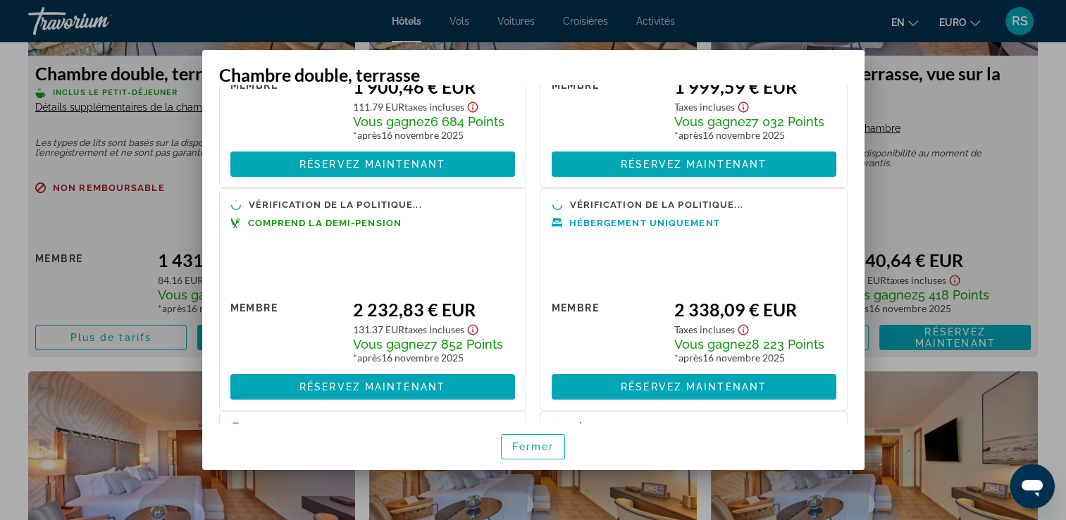
click at [165, 251] on div at bounding box center [533, 260] width 1066 height 520
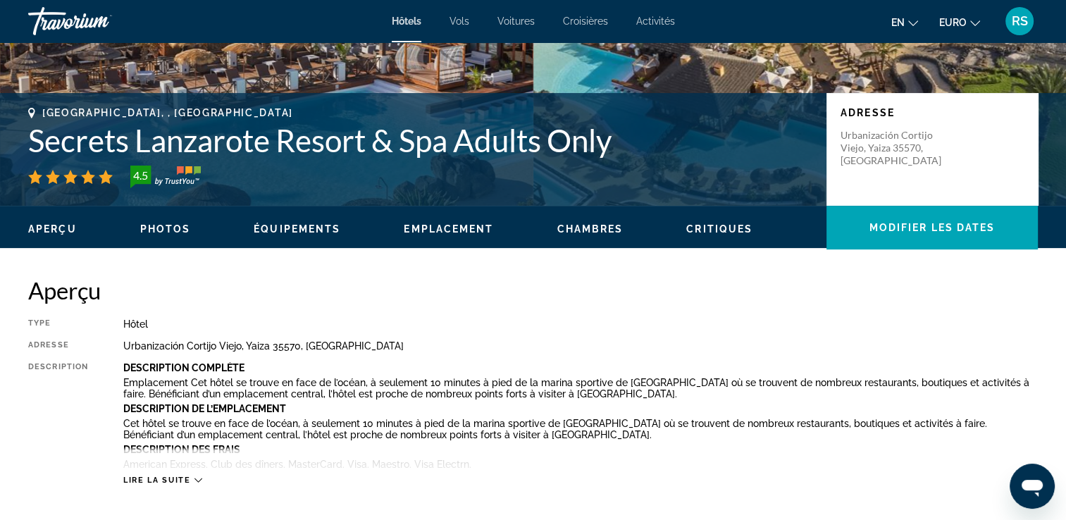
scroll to position [268, 0]
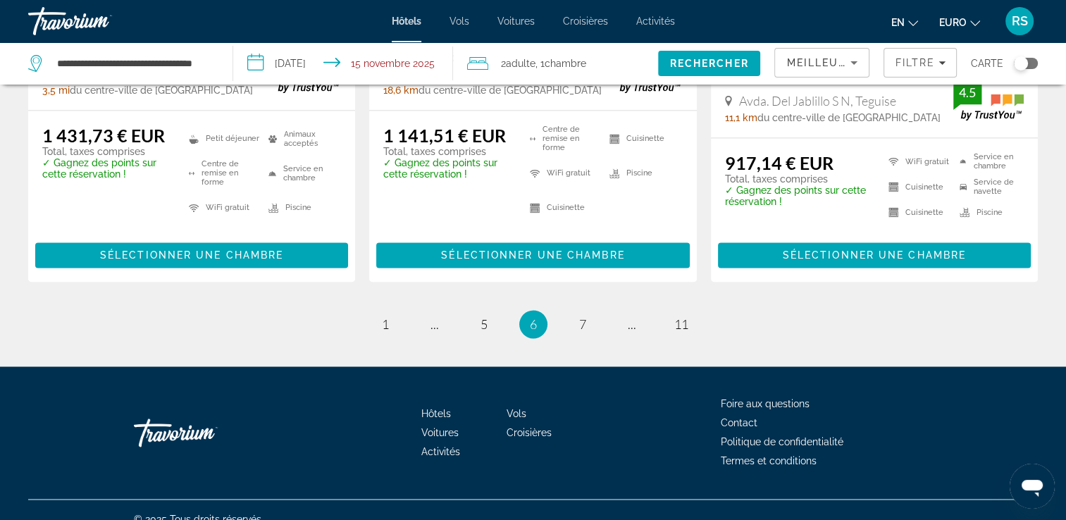
scroll to position [2103, 0]
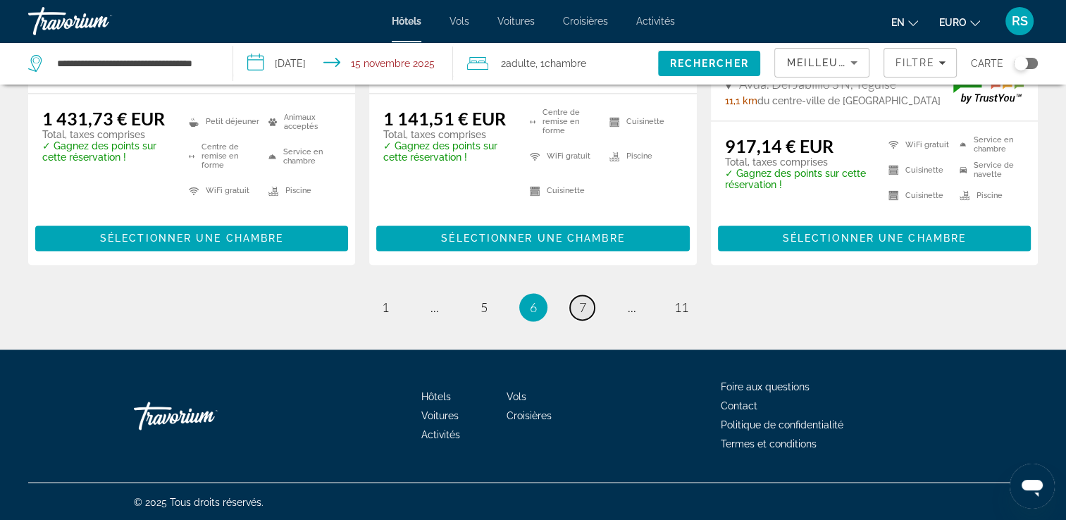
click at [587, 307] on link "page 7" at bounding box center [582, 307] width 25 height 25
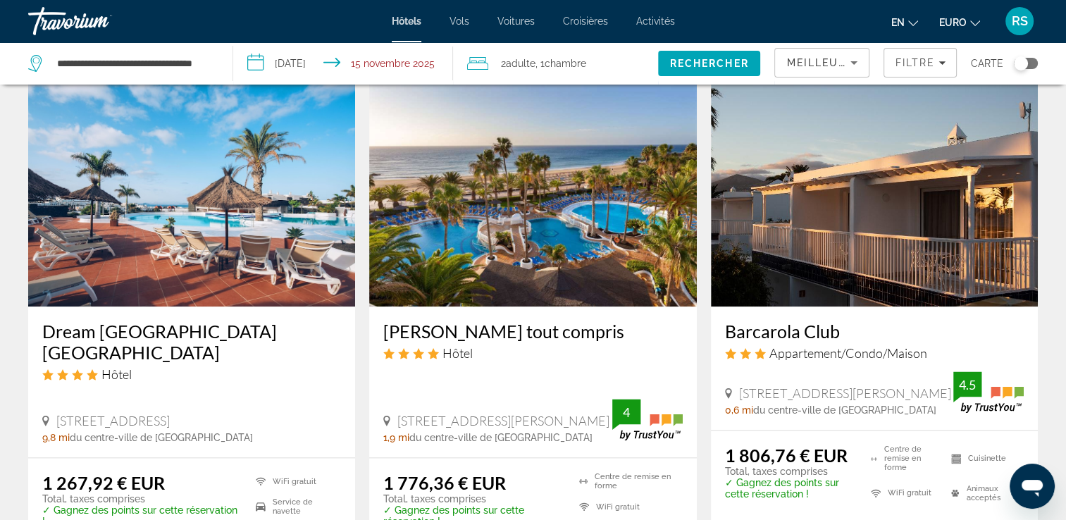
scroll to position [1998, 0]
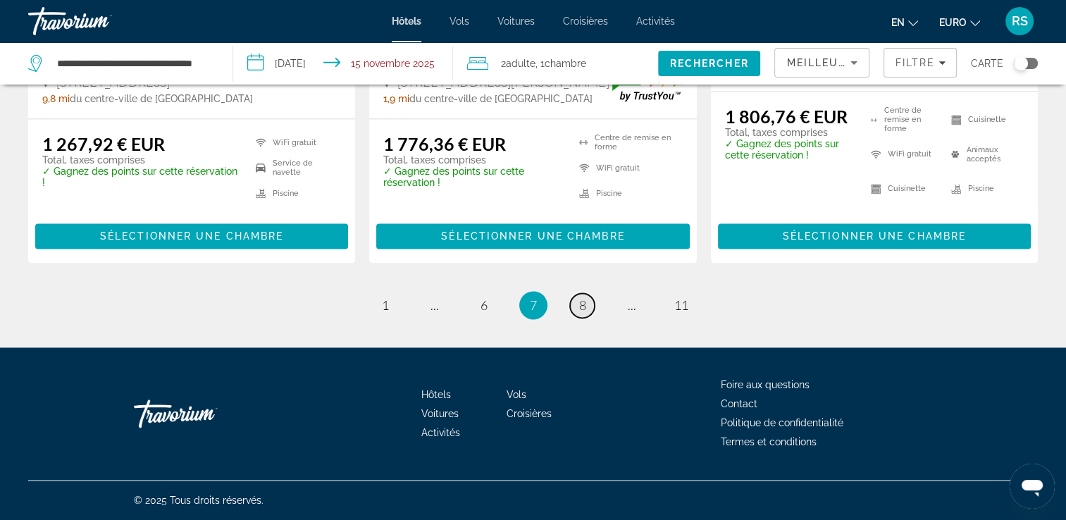
click at [572, 307] on link "page 8" at bounding box center [582, 305] width 25 height 25
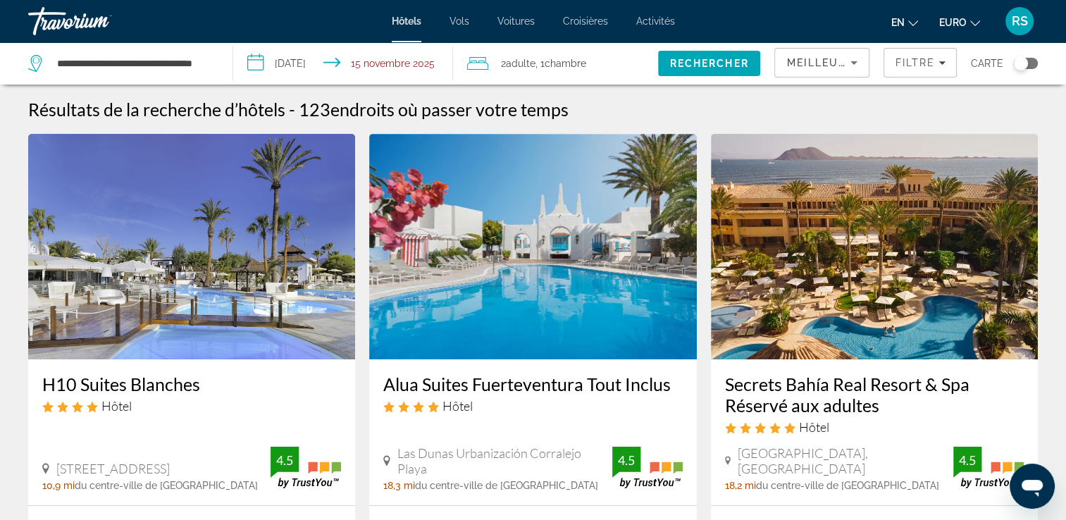
click at [461, 23] on span "Vols" at bounding box center [459, 20] width 20 height 11
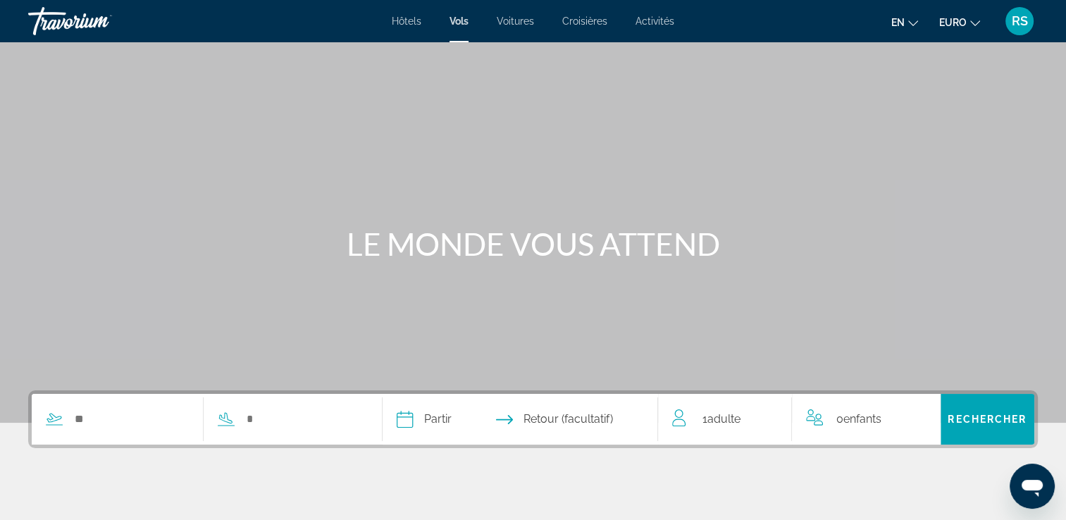
click at [509, 14] on div "Hôtels Vols Voitures Croisières Activités Hotels Flights Cars Cruises Activitie…" at bounding box center [533, 21] width 1066 height 37
click at [514, 25] on span "Voitures" at bounding box center [515, 20] width 37 height 11
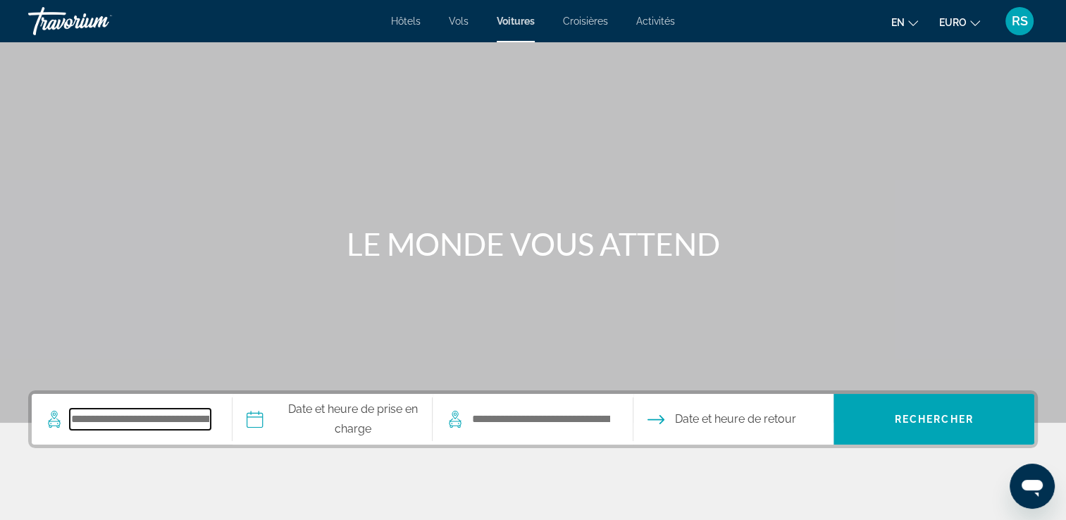
click at [188, 413] on input "Rechercher le lieu de prise en charge" at bounding box center [140, 419] width 141 height 21
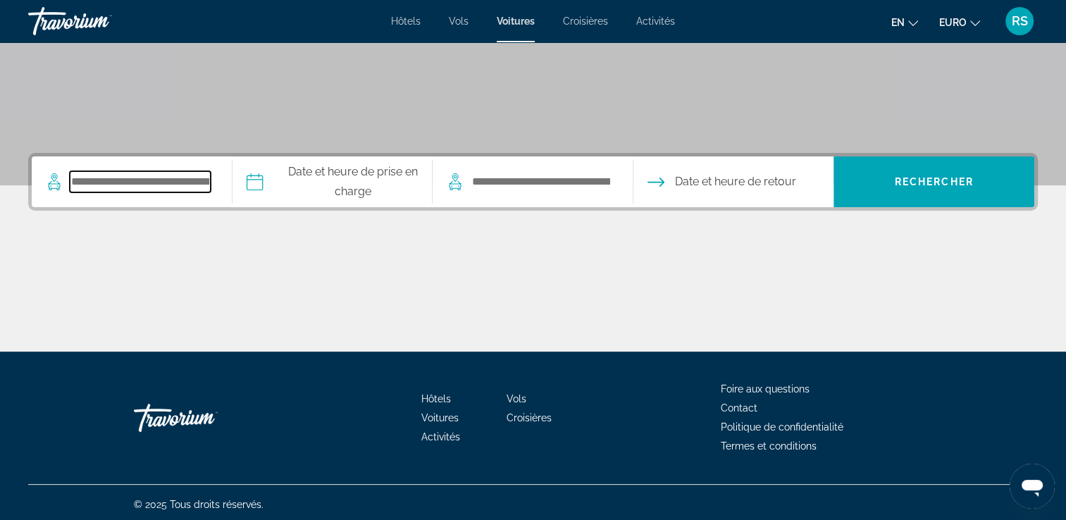
scroll to position [241, 0]
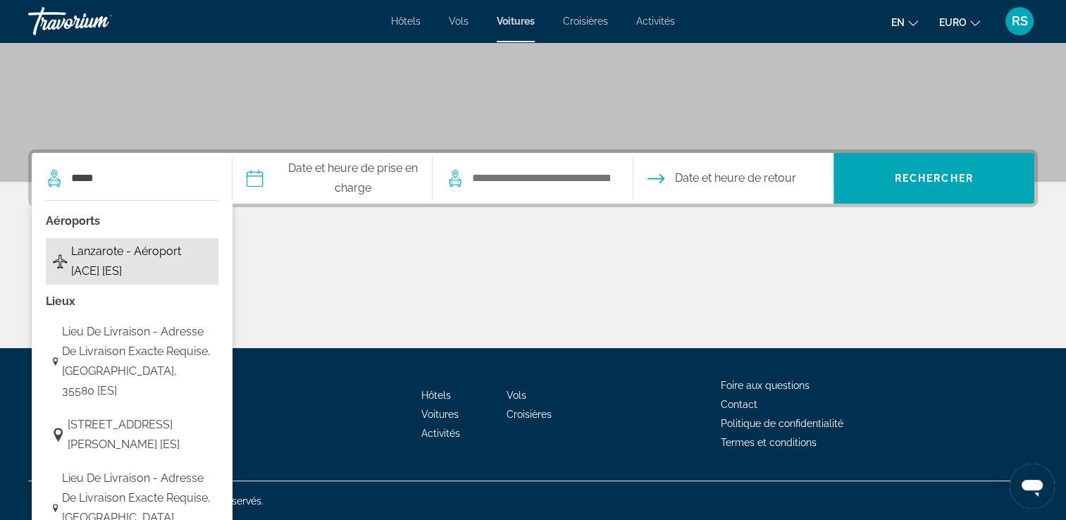
click at [163, 265] on span "Lanzarote - Aéroport [ACE] [ES]" at bounding box center [141, 261] width 140 height 39
type input "**********"
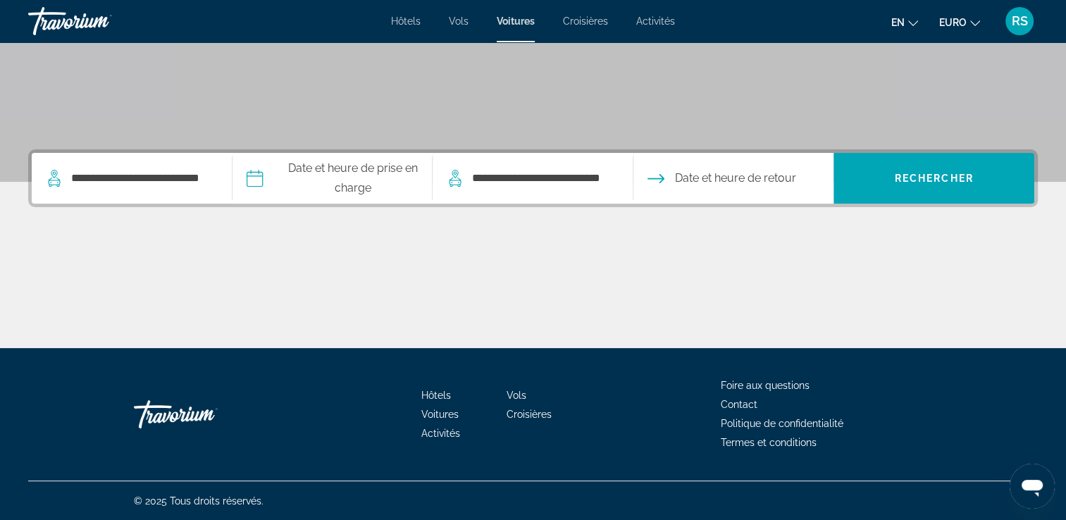
click at [327, 182] on input "Date de prise en charge" at bounding box center [332, 180] width 206 height 55
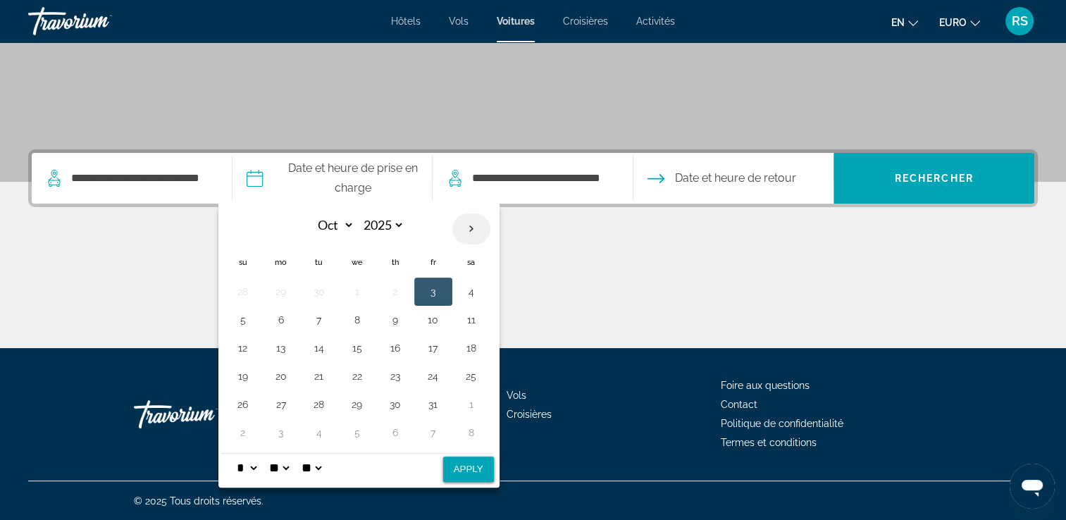
click at [466, 228] on th "Next month" at bounding box center [471, 228] width 38 height 31
select select "**"
click at [236, 345] on button "9" at bounding box center [243, 348] width 23 height 20
click at [251, 465] on select "* * * * * * * * * ** ** **" at bounding box center [246, 468] width 25 height 28
click at [316, 461] on select "** **" at bounding box center [311, 468] width 25 height 28
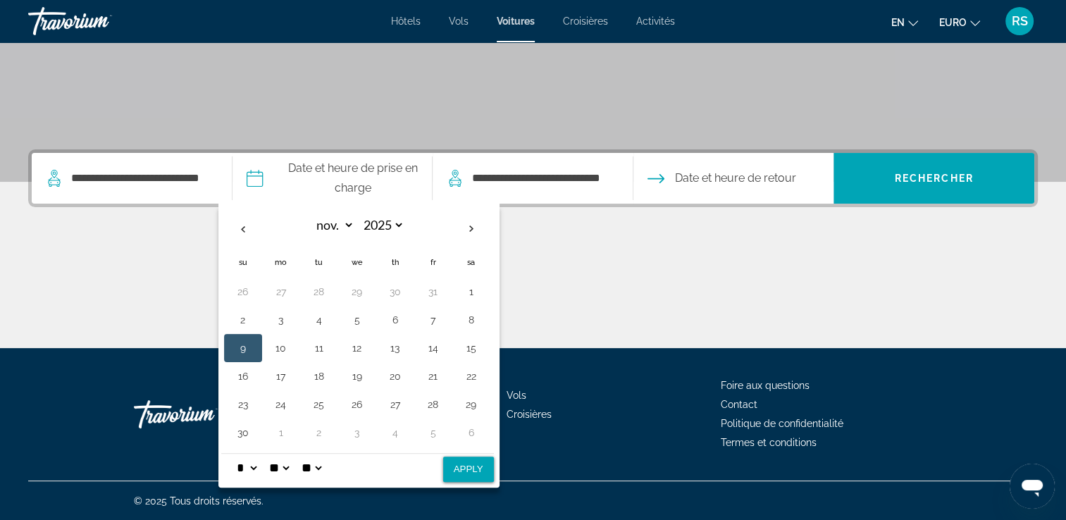
select select "**"
click at [308, 454] on select "** **" at bounding box center [311, 468] width 25 height 28
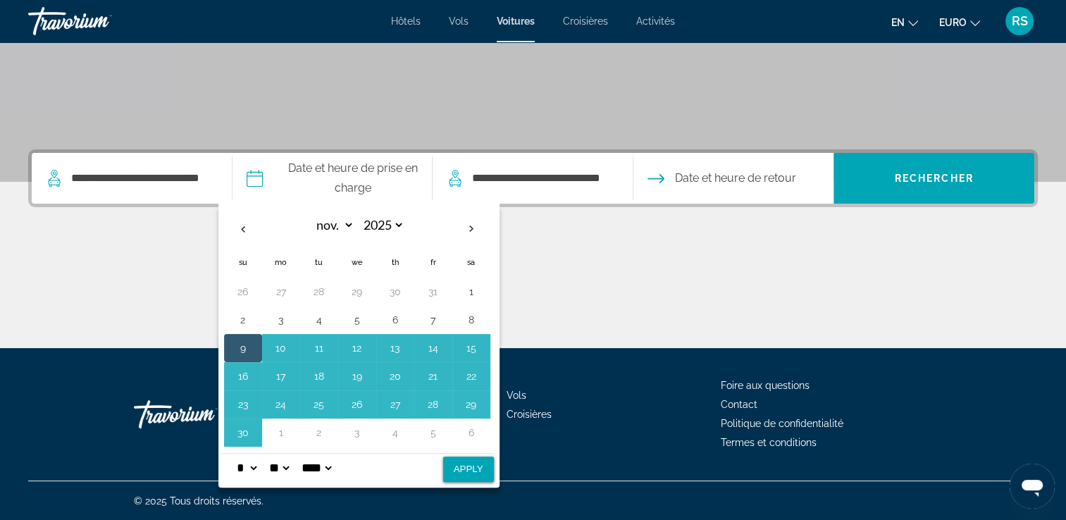
click at [247, 465] on select "* * * * * * * * * ** ** **" at bounding box center [246, 468] width 25 height 28
select select "**"
click at [234, 454] on select "* * * * * * * * * ** ** **" at bounding box center [246, 468] width 25 height 28
click at [318, 461] on select "**** **" at bounding box center [316, 468] width 35 height 28
click at [285, 466] on select "**" at bounding box center [278, 468] width 25 height 28
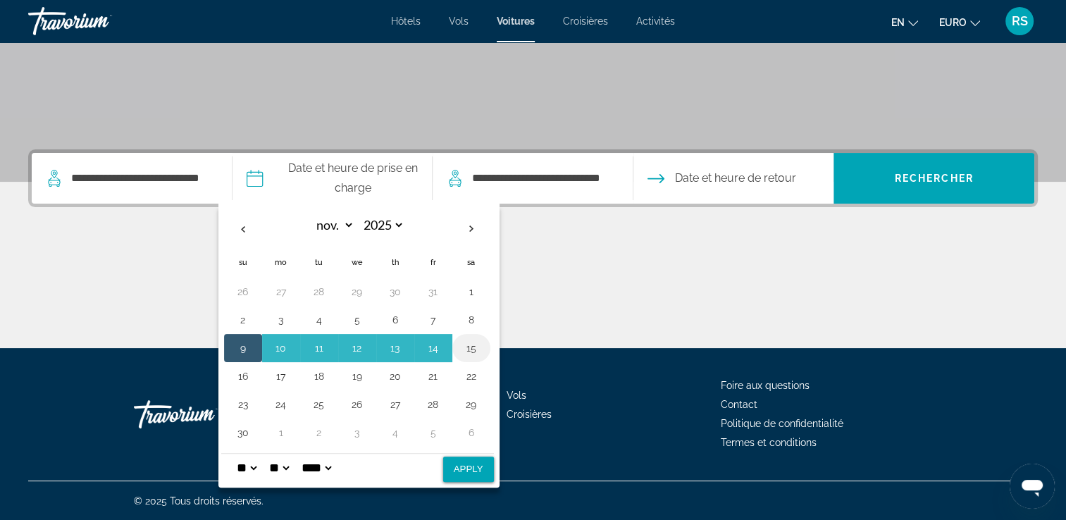
click at [471, 346] on button "15" at bounding box center [471, 348] width 23 height 20
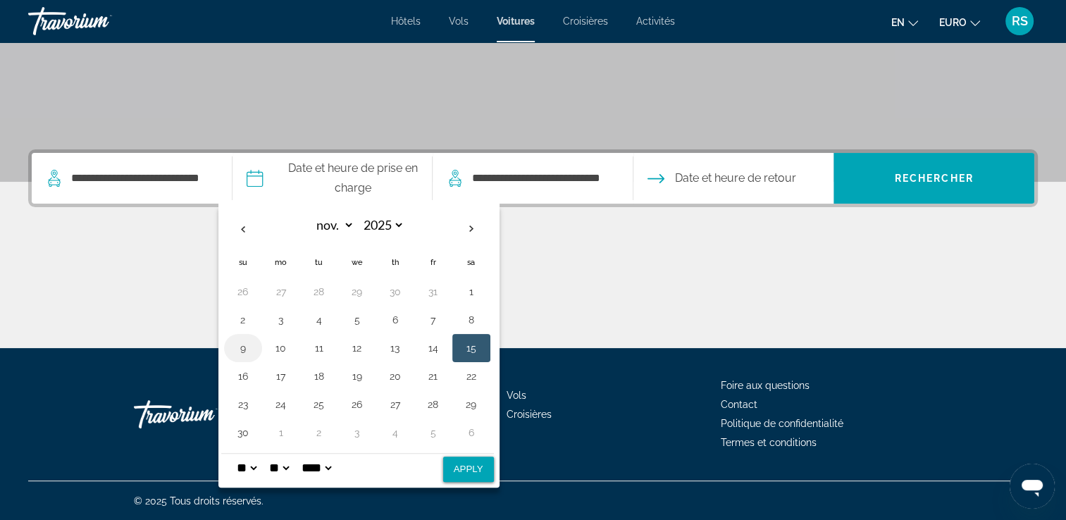
click at [227, 349] on td "9" at bounding box center [243, 348] width 38 height 28
click at [237, 347] on button "9" at bounding box center [243, 348] width 23 height 20
click at [468, 468] on button "Apply" at bounding box center [468, 468] width 51 height 25
type input "**********"
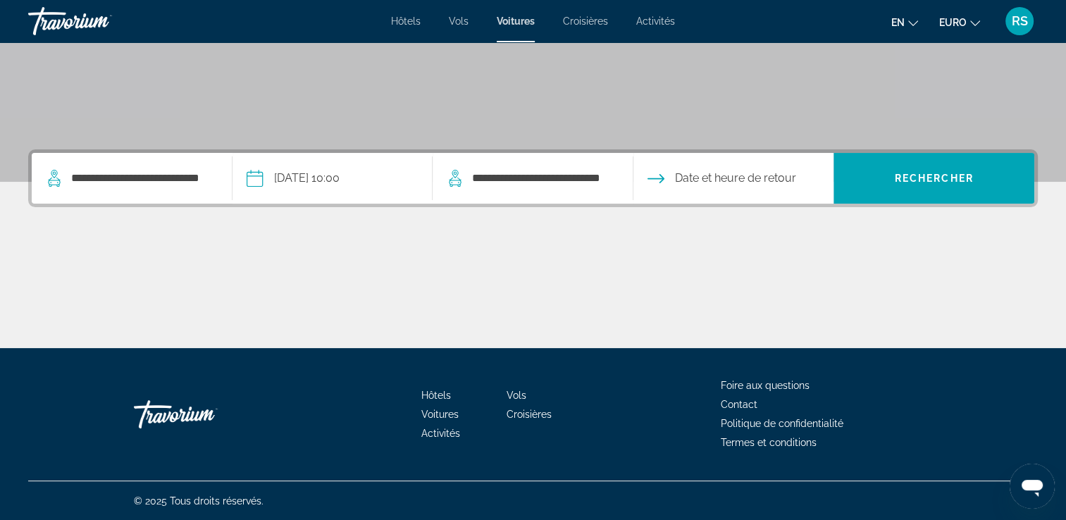
click at [673, 180] on input "Date de restitution" at bounding box center [733, 180] width 206 height 55
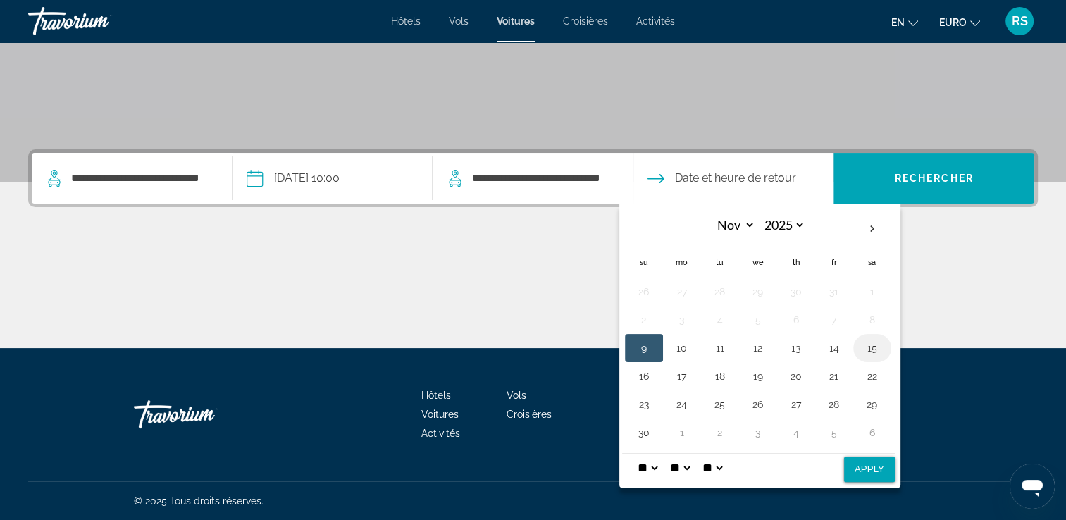
click at [865, 354] on button "15" at bounding box center [872, 348] width 23 height 20
click at [659, 467] on select "* * * * * * * * * ** ** **" at bounding box center [647, 468] width 25 height 28
click at [714, 466] on select "** **" at bounding box center [712, 468] width 25 height 28
select select "**"
click at [709, 454] on select "** **" at bounding box center [712, 468] width 25 height 28
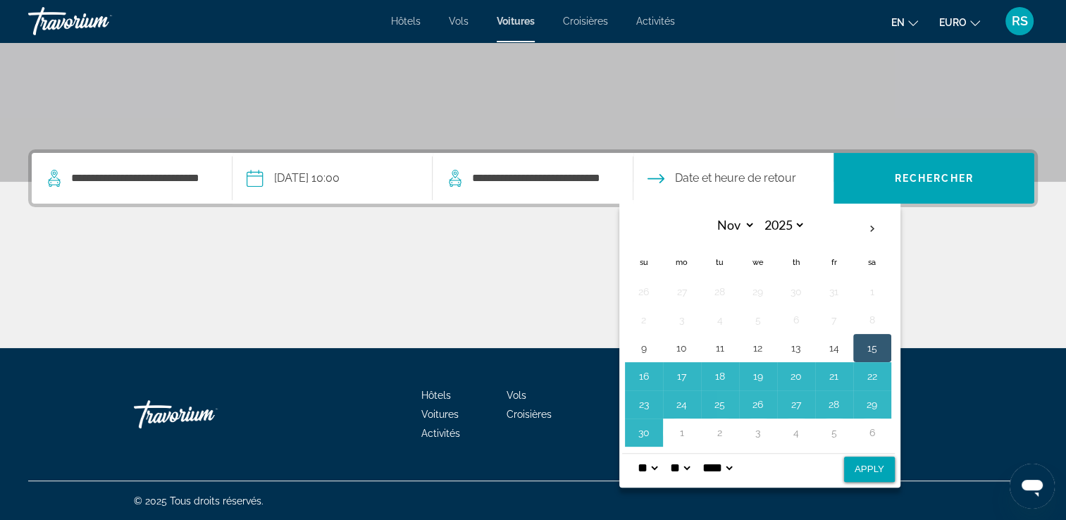
click at [650, 466] on select "* * * * * * * * * ** ** **" at bounding box center [647, 468] width 25 height 28
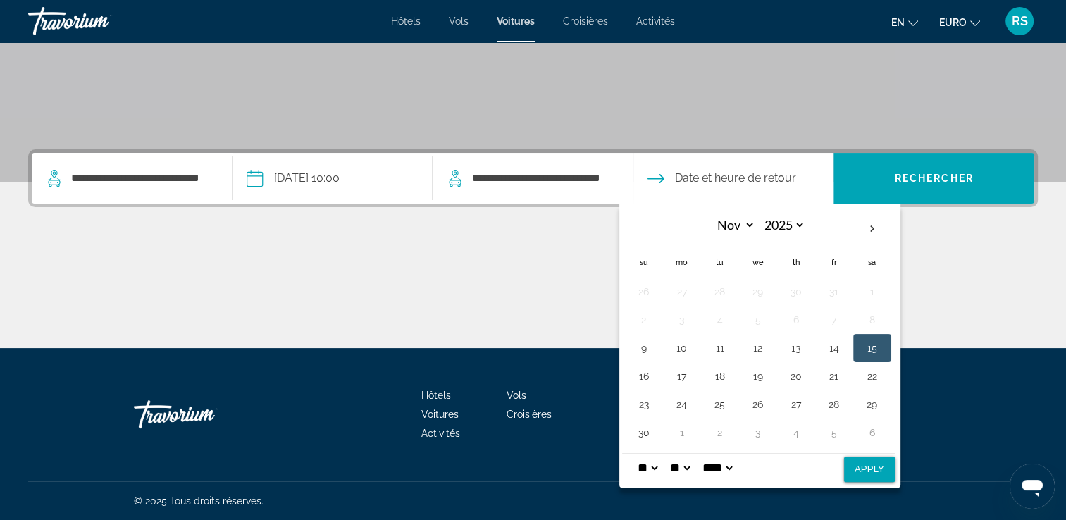
select select "*"
click at [635, 454] on select "* * * * * * * * * ** ** **" at bounding box center [647, 468] width 25 height 28
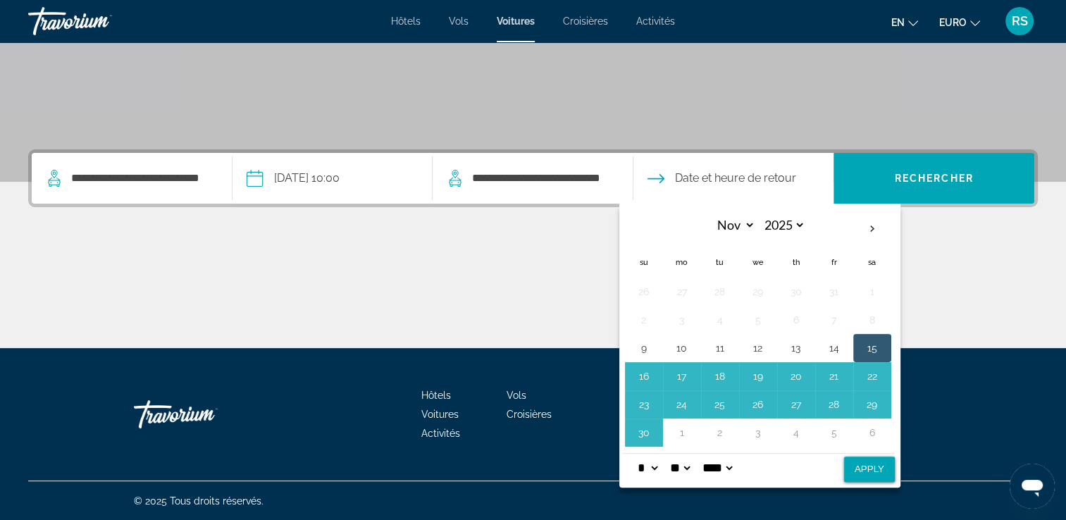
click at [857, 466] on button "Apply" at bounding box center [869, 468] width 51 height 25
type input "**********"
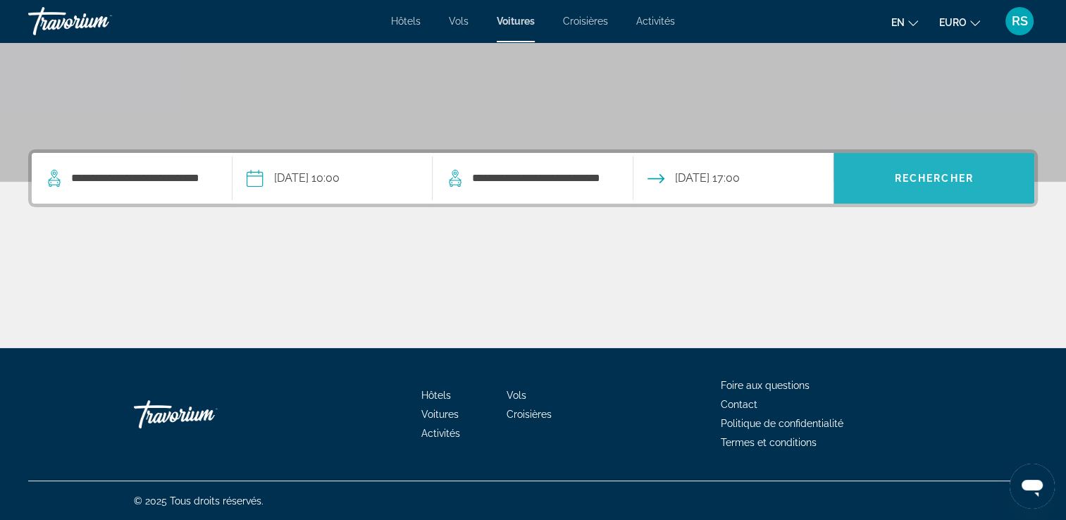
click at [902, 185] on span "Rechercher" at bounding box center [933, 178] width 201 height 34
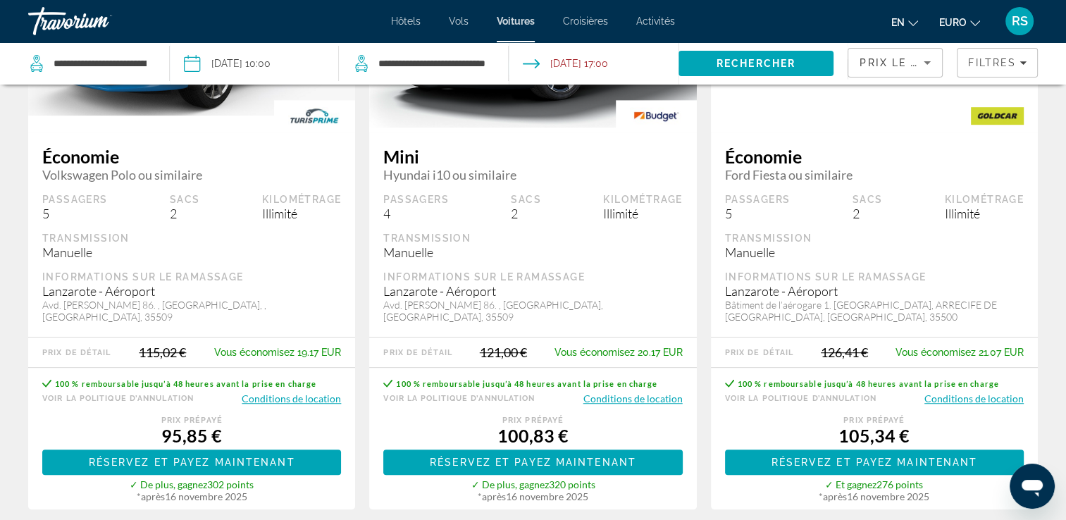
scroll to position [862, 0]
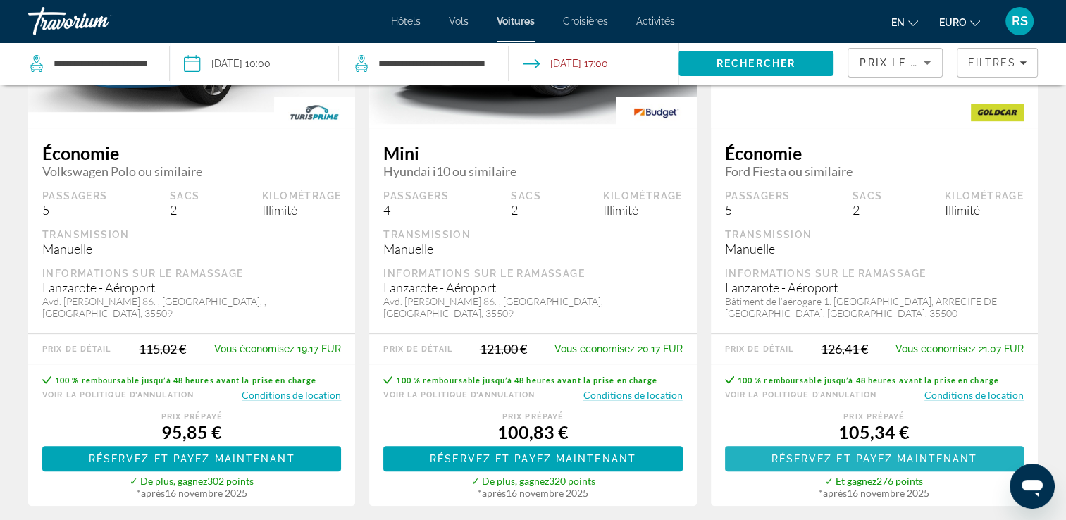
click at [846, 456] on span "Réservez et payez maintenant" at bounding box center [874, 458] width 206 height 11
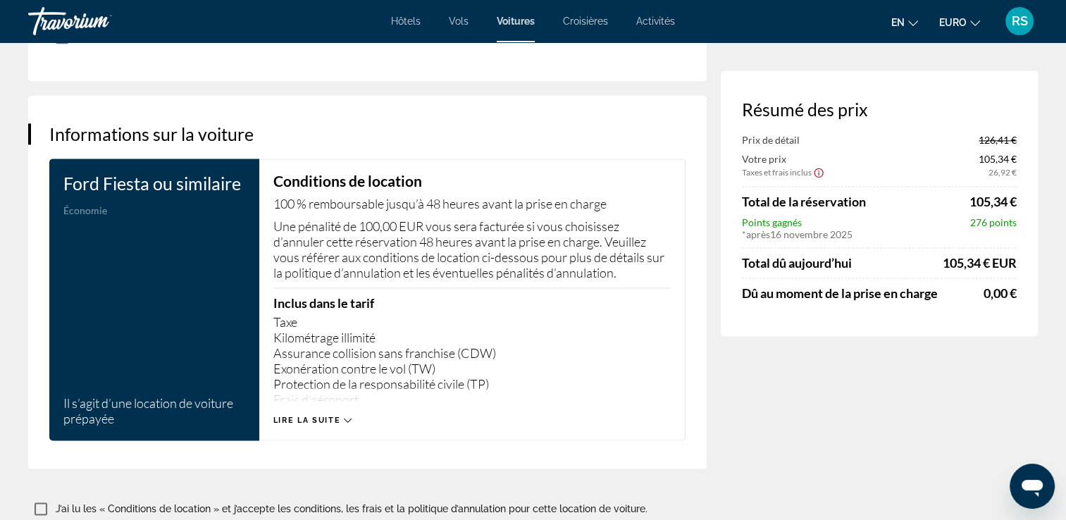
scroll to position [1941, 0]
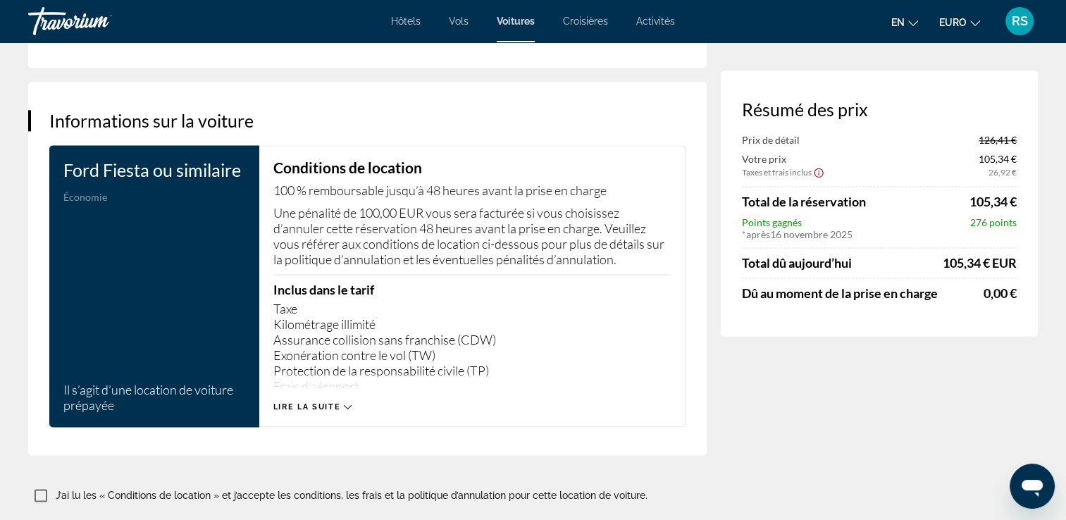
click at [347, 402] on button "Lire la suite" at bounding box center [312, 407] width 78 height 11
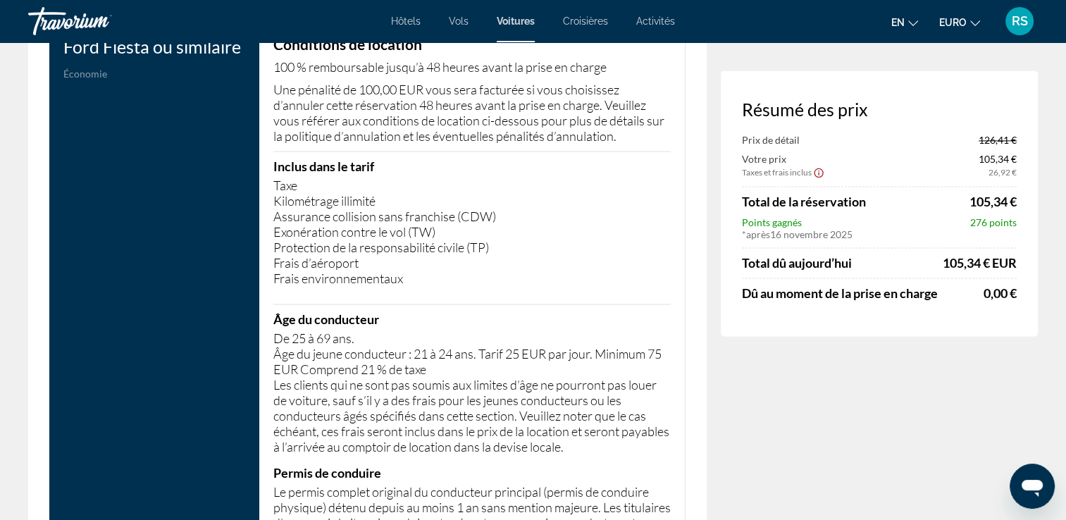
scroll to position [2072, 0]
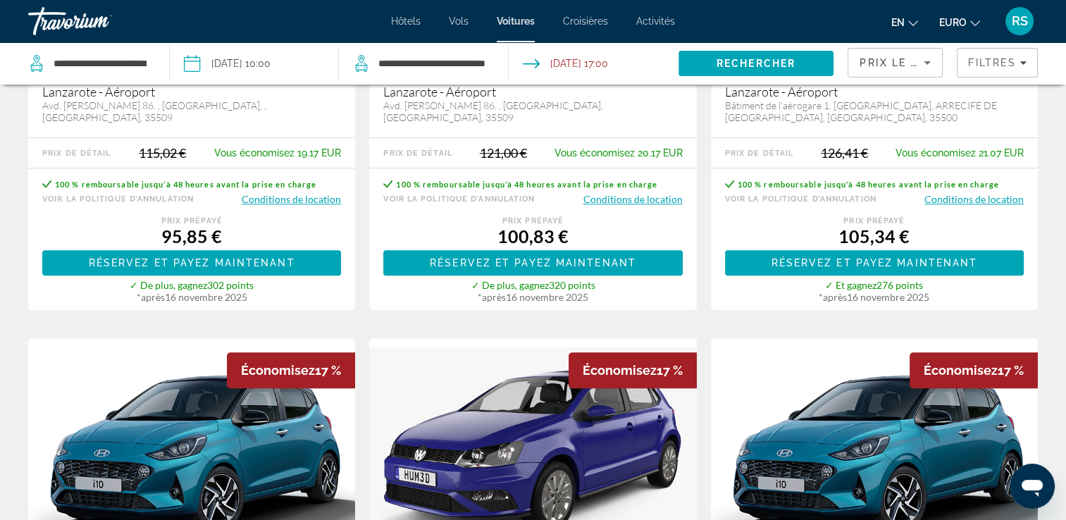
scroll to position [1034, 0]
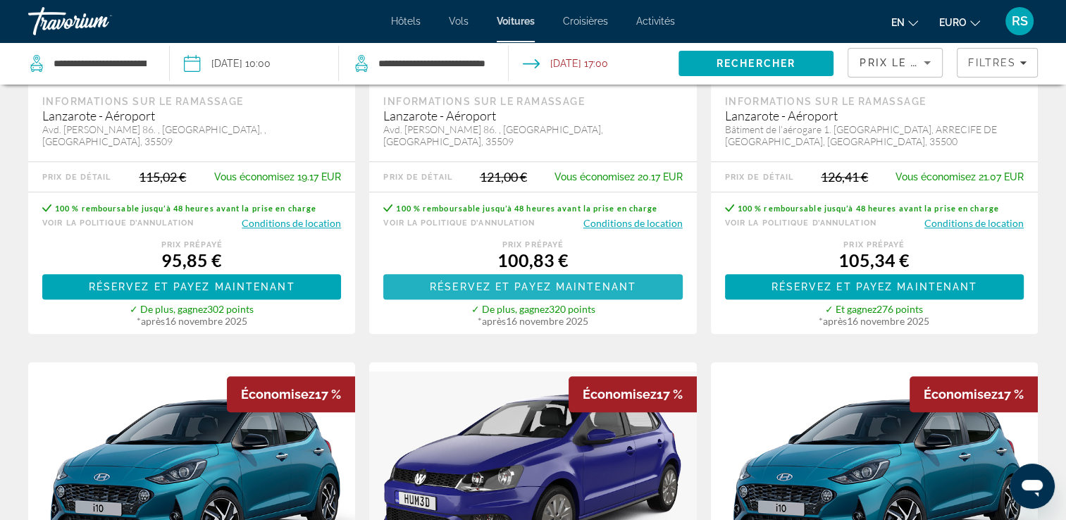
click at [614, 290] on span "Réservez et payez maintenant" at bounding box center [533, 286] width 206 height 11
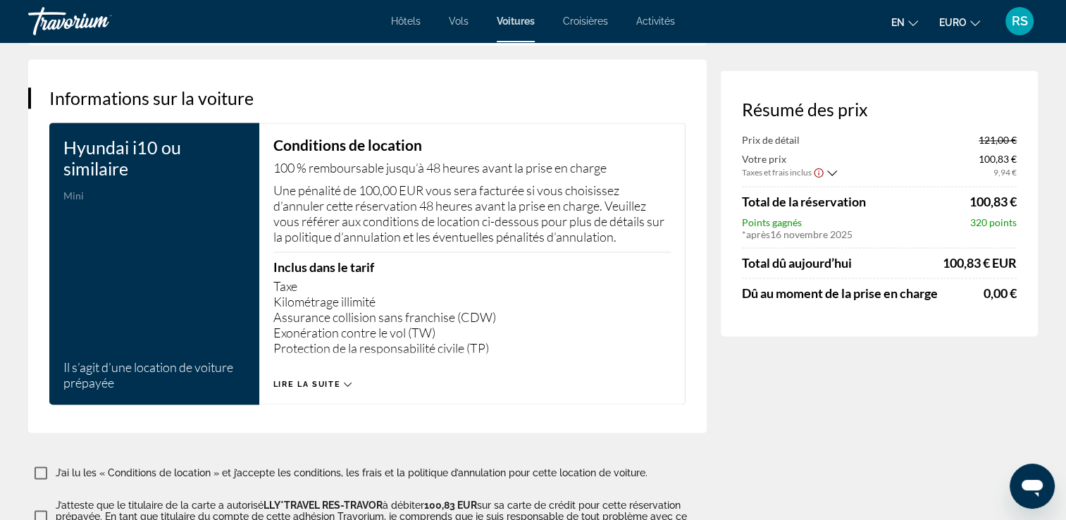
scroll to position [1998, 0]
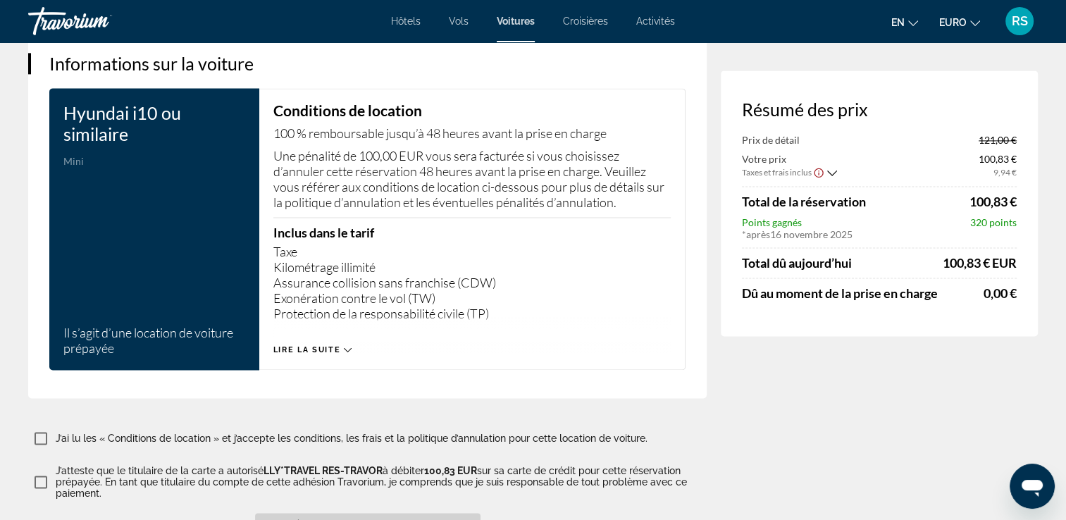
click at [324, 345] on span "Lire la suite" at bounding box center [306, 349] width 67 height 9
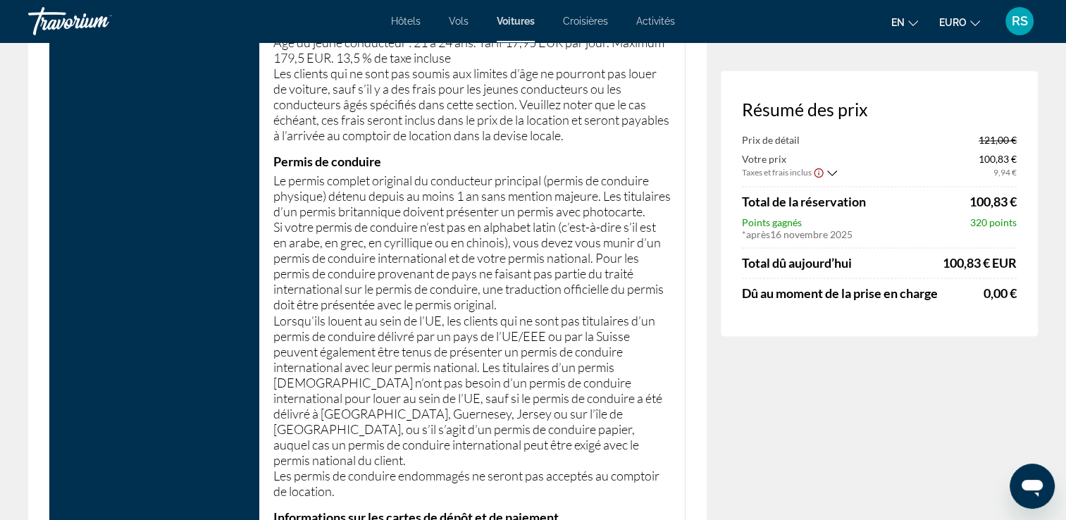
scroll to position [2351, 0]
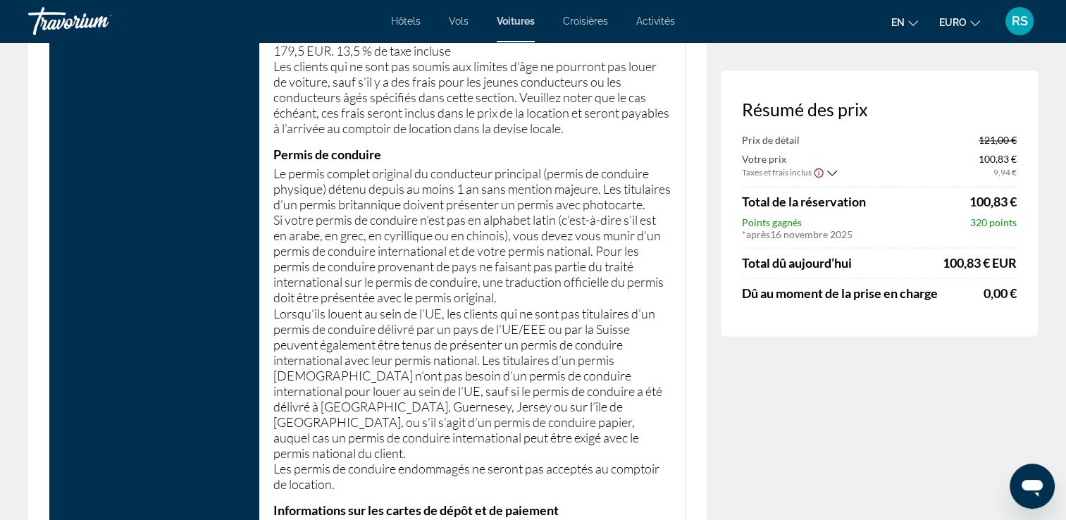
drag, startPoint x: 1062, startPoint y: 223, endPoint x: 1065, endPoint y: 240, distance: 17.3
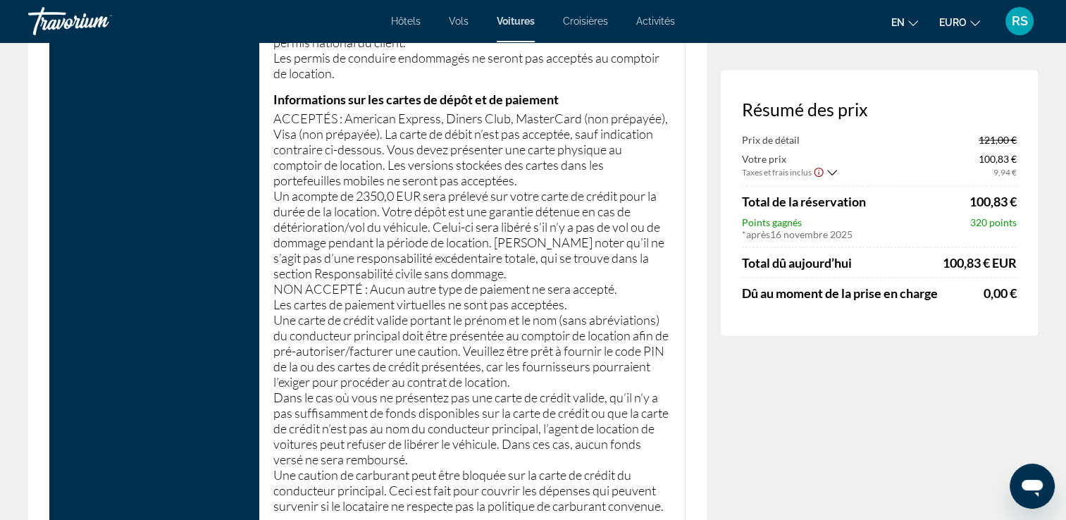
scroll to position [2790, 0]
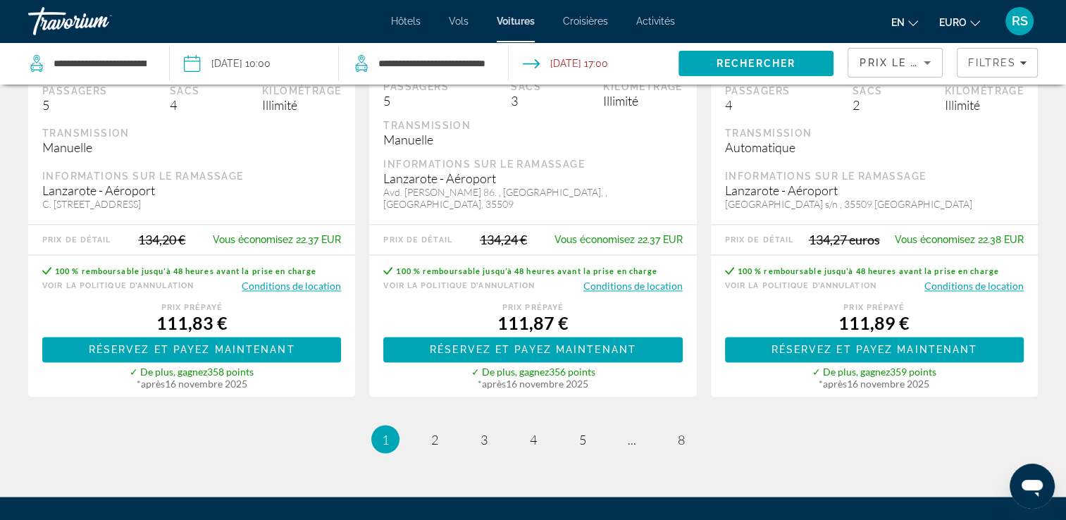
scroll to position [2371, 0]
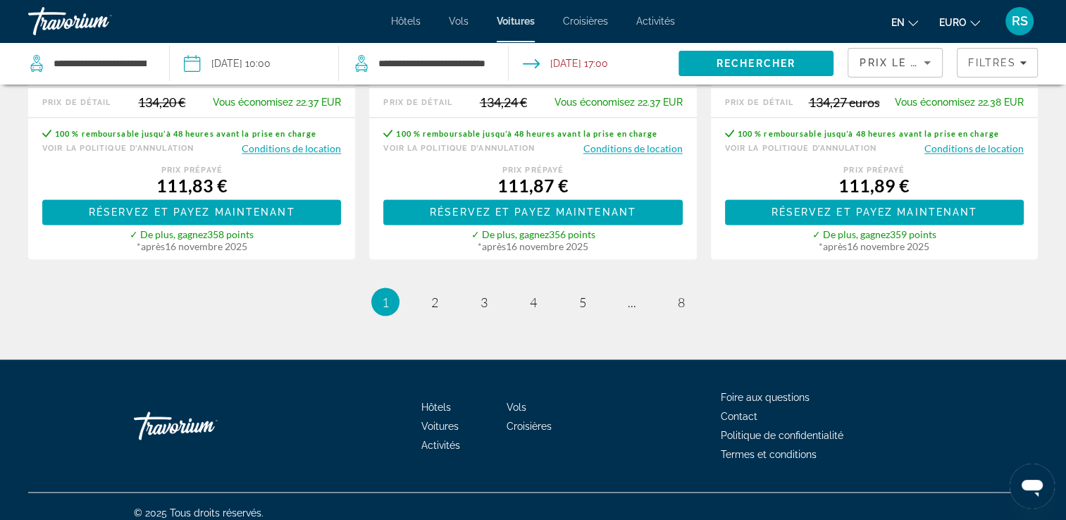
click at [437, 287] on li "page 2" at bounding box center [435, 301] width 28 height 28
click at [432, 294] on span "2" at bounding box center [434, 301] width 7 height 15
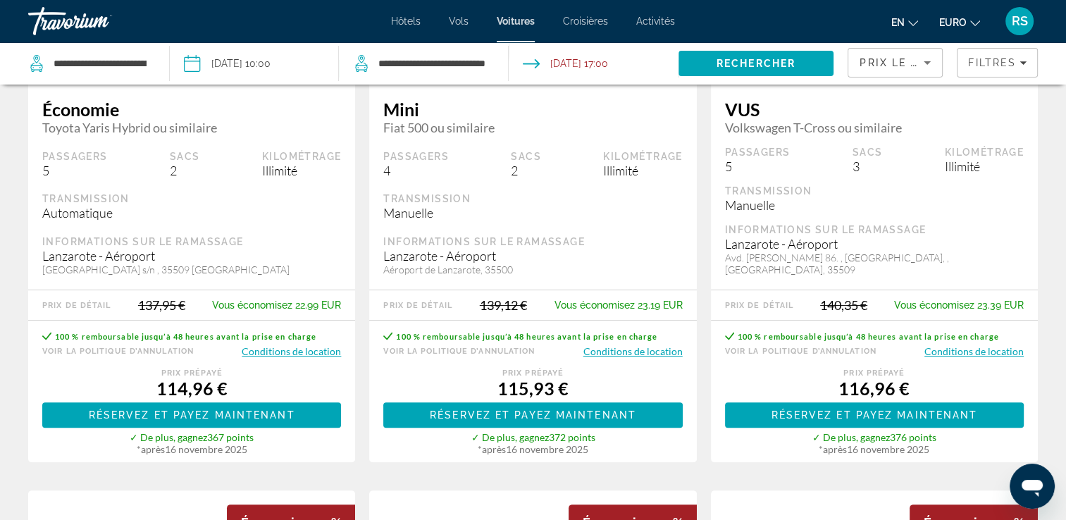
scroll to position [282, 0]
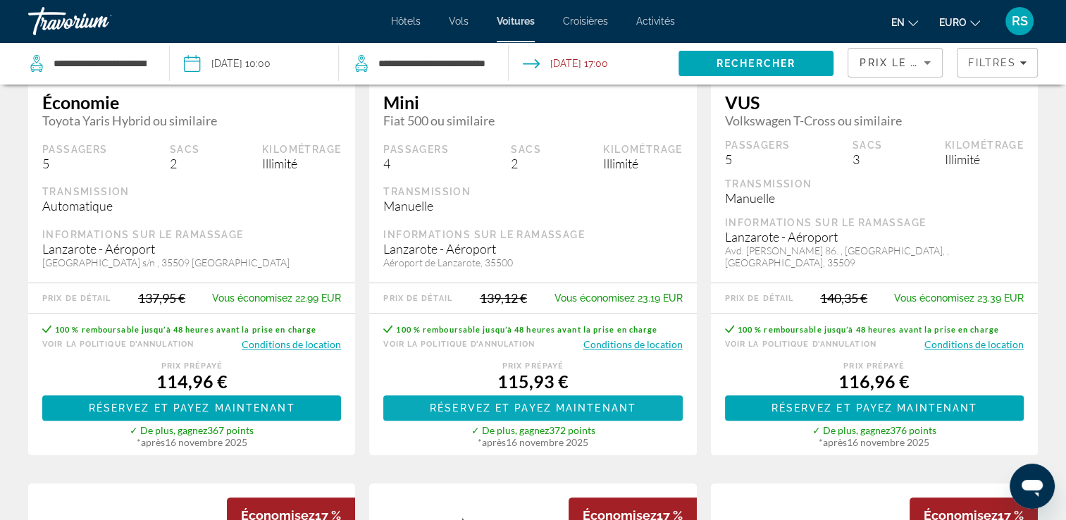
click at [591, 402] on span "Réservez et payez maintenant" at bounding box center [533, 407] width 206 height 11
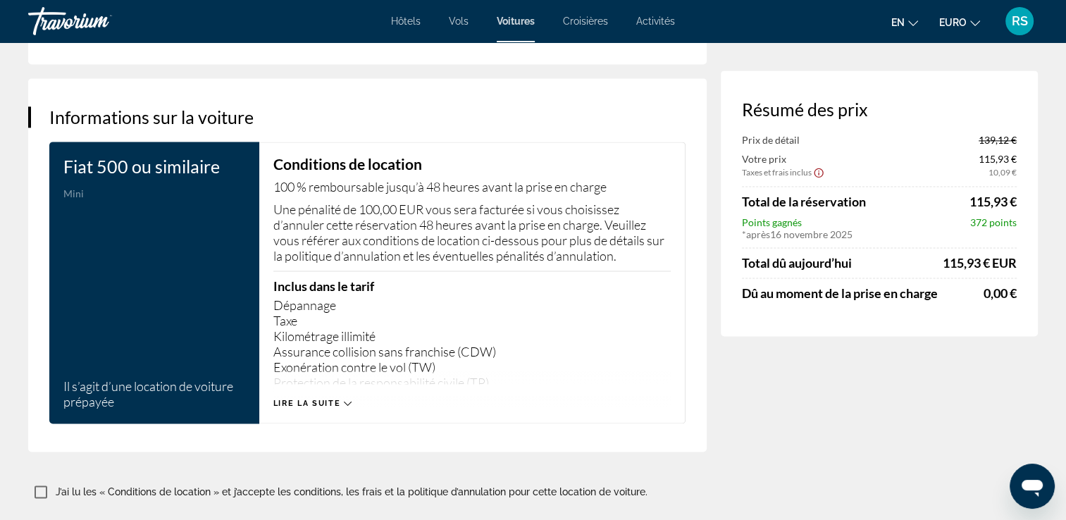
scroll to position [1947, 0]
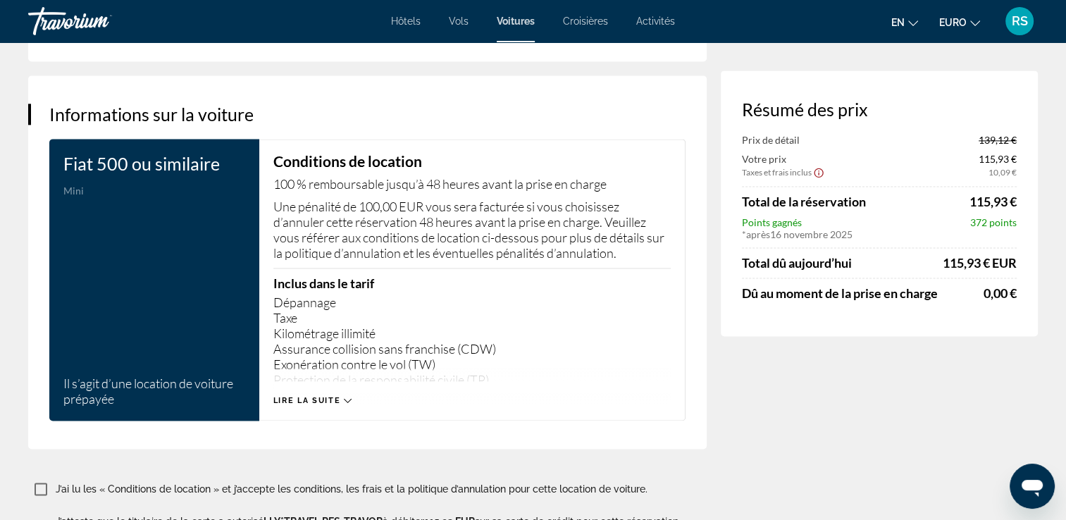
click at [347, 399] on icon "Contenu principal" at bounding box center [348, 401] width 8 height 8
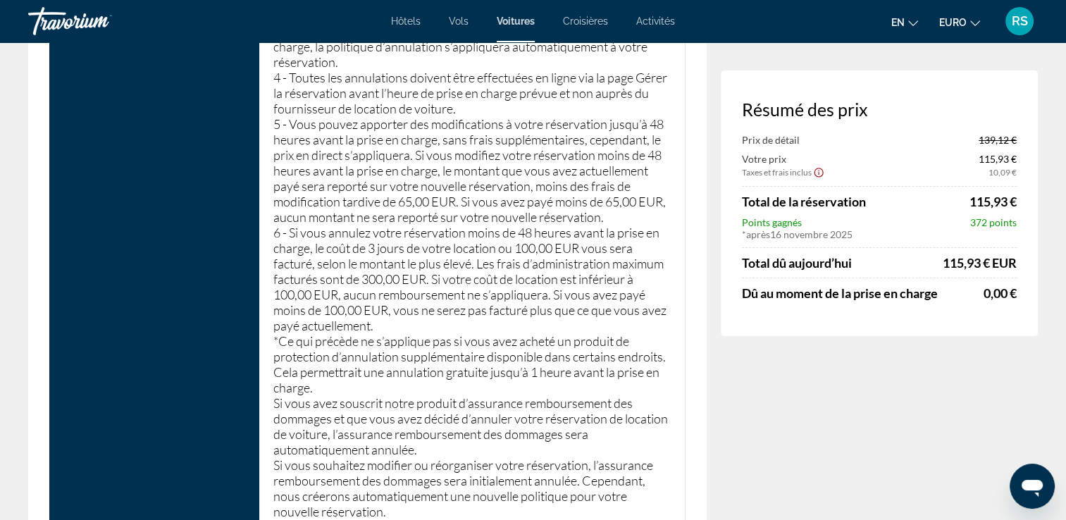
scroll to position [4854, 0]
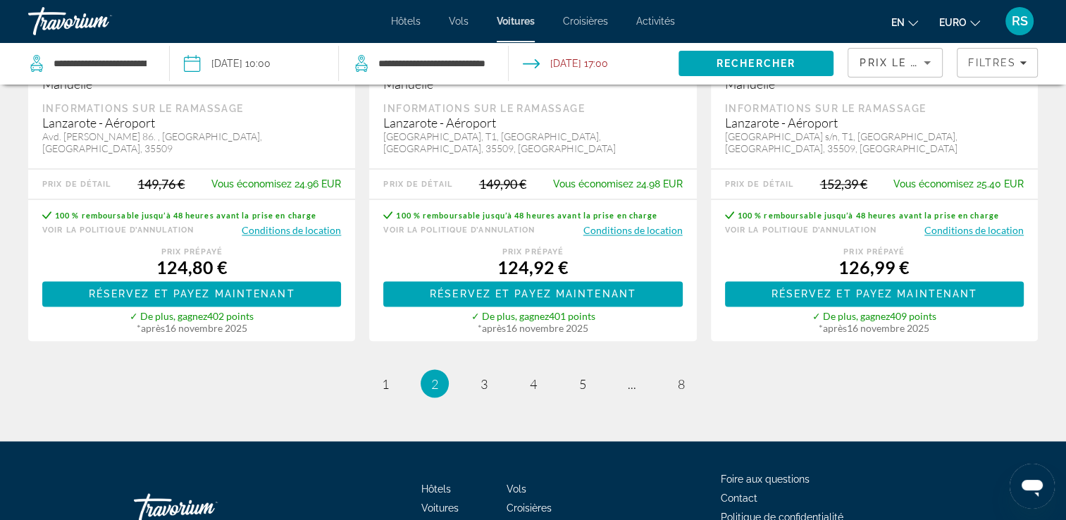
scroll to position [2306, 0]
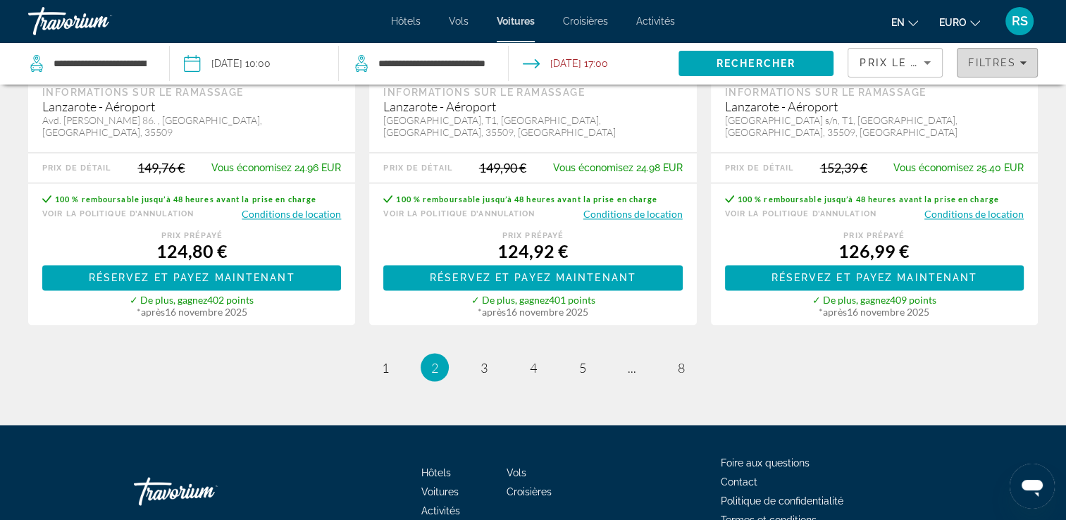
click at [988, 58] on span "Filtres" at bounding box center [992, 62] width 48 height 11
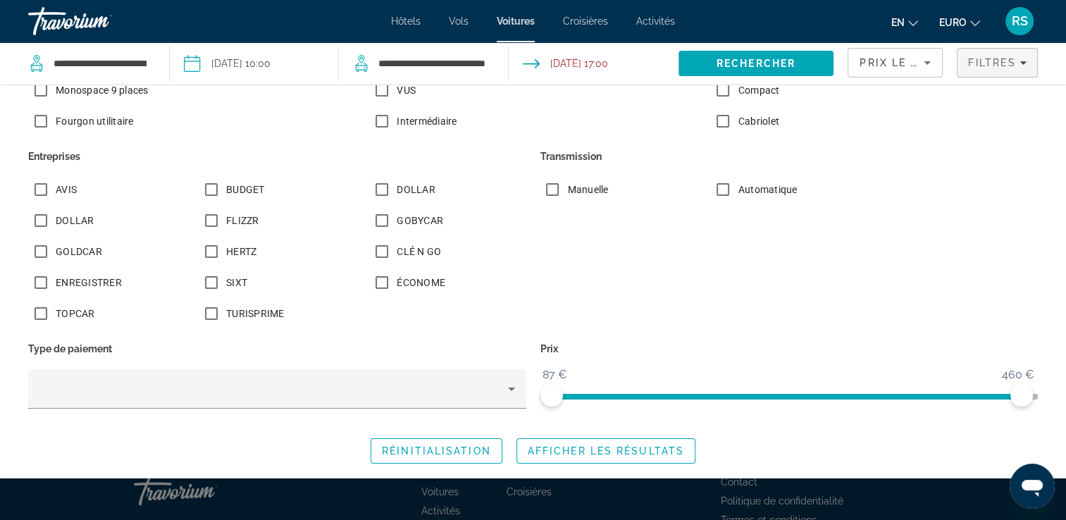
scroll to position [0, 0]
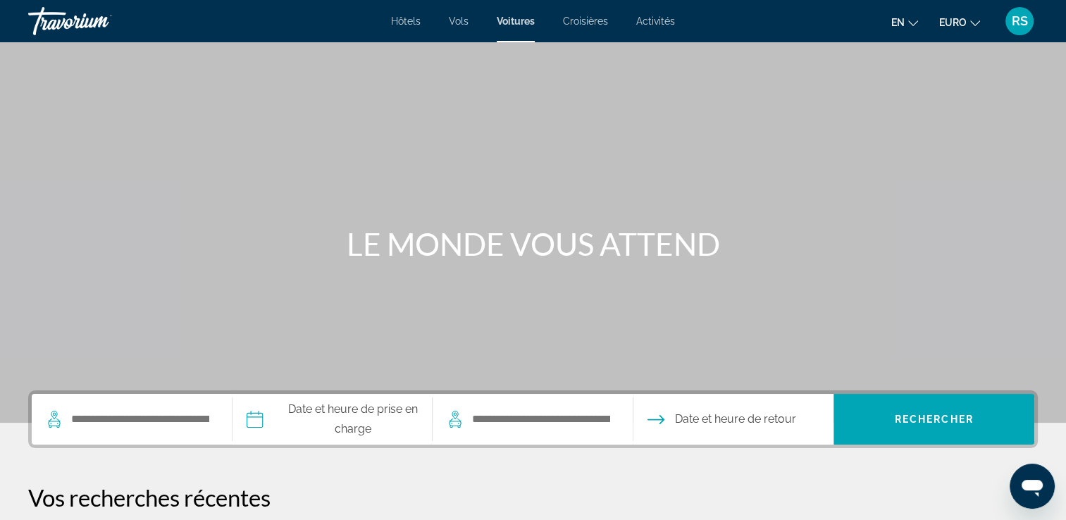
click at [586, 31] on div "Hôtels Vols Voitures Croisières Activités Hotels Flights Cars Cruises Activitie…" at bounding box center [533, 21] width 1066 height 37
click at [651, 24] on span "Activités" at bounding box center [655, 20] width 39 height 11
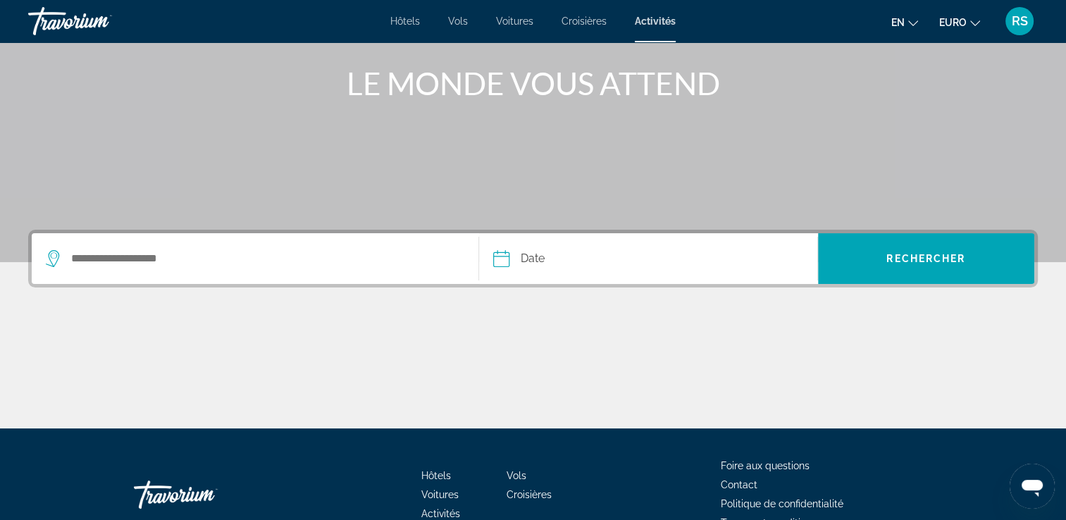
scroll to position [166, 0]
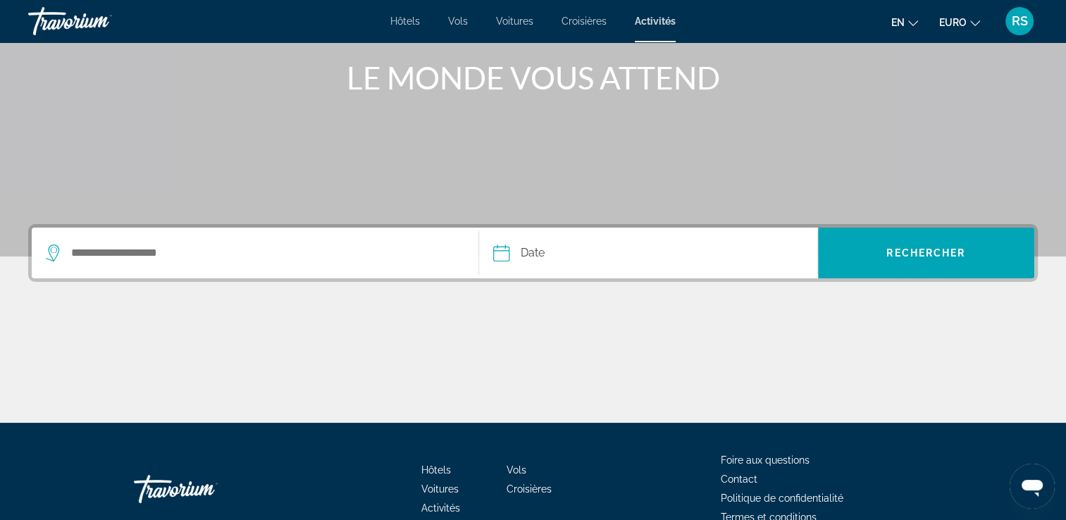
click at [257, 241] on div "Widget de recherche" at bounding box center [255, 253] width 418 height 51
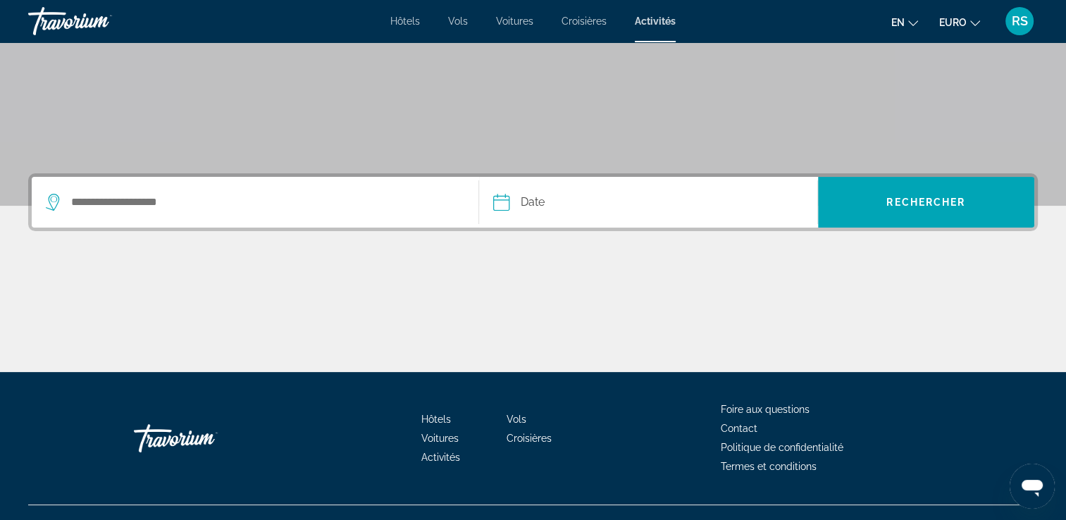
scroll to position [241, 0]
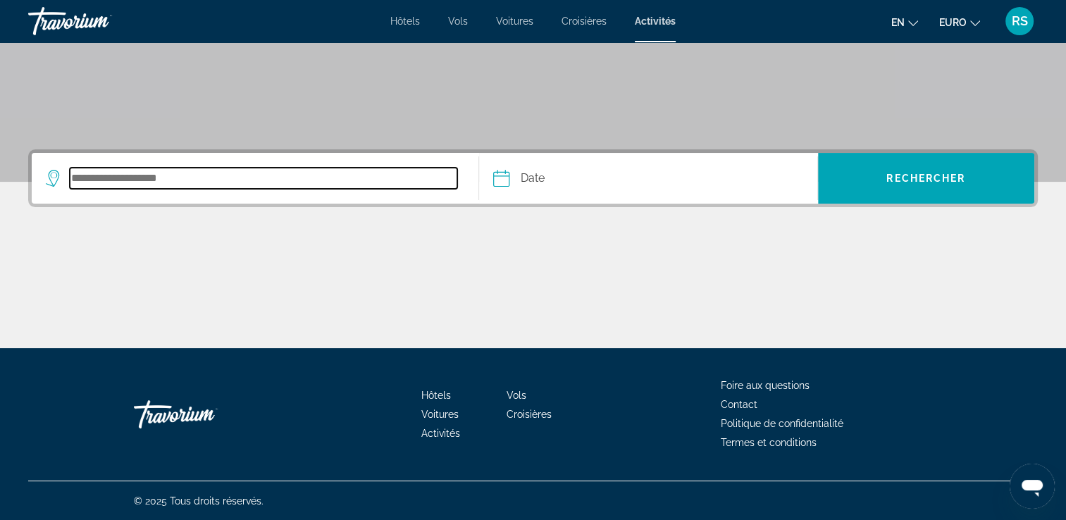
click at [171, 187] on input "Destination de recherche" at bounding box center [263, 178] width 387 height 21
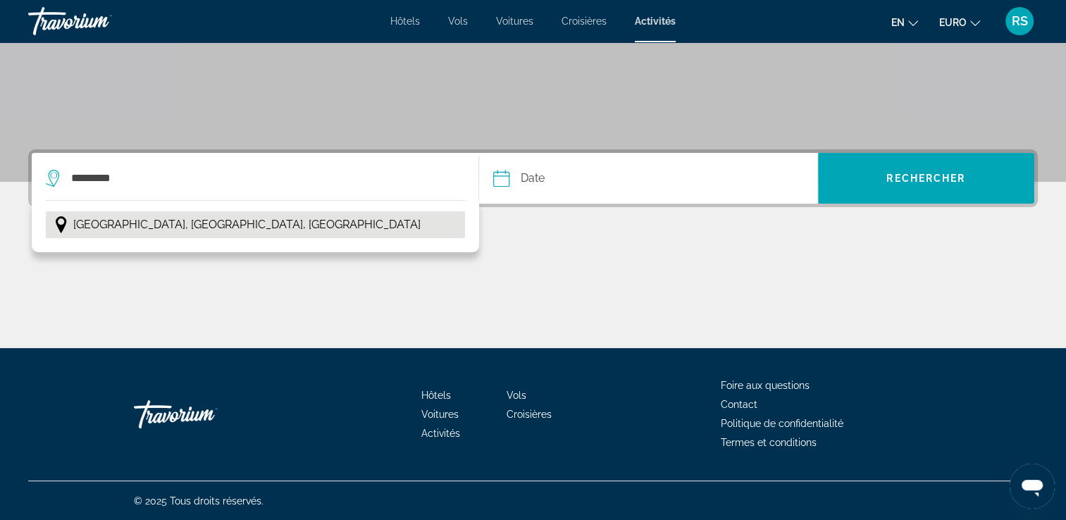
click at [178, 222] on span "[GEOGRAPHIC_DATA], [GEOGRAPHIC_DATA], [GEOGRAPHIC_DATA]" at bounding box center [246, 225] width 347 height 20
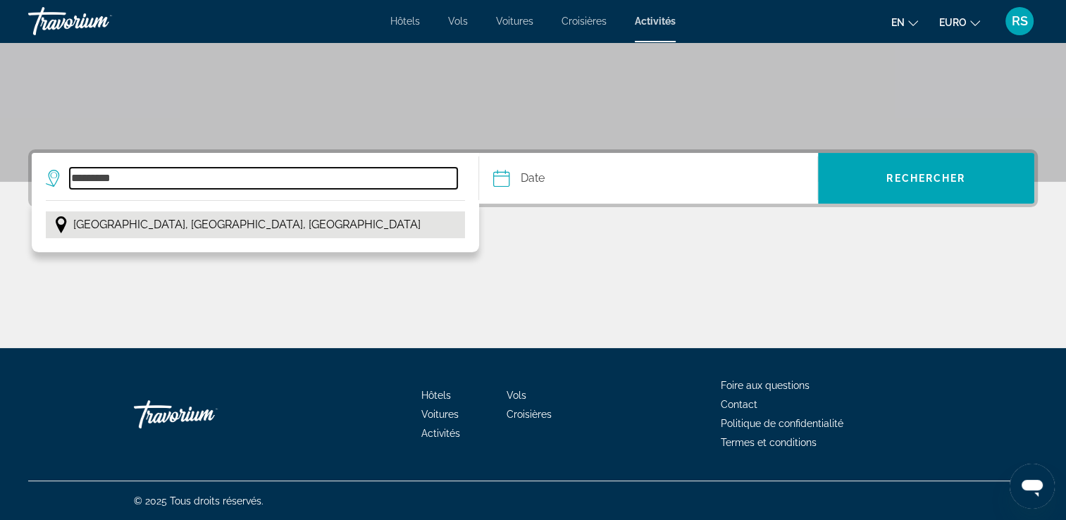
type input "**********"
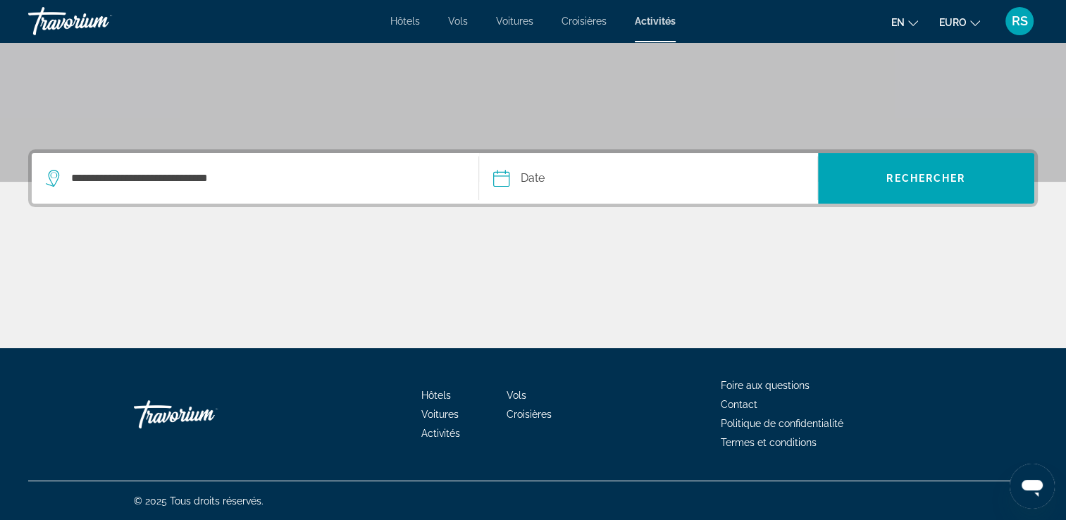
click at [508, 180] on input "Date" at bounding box center [574, 180] width 168 height 55
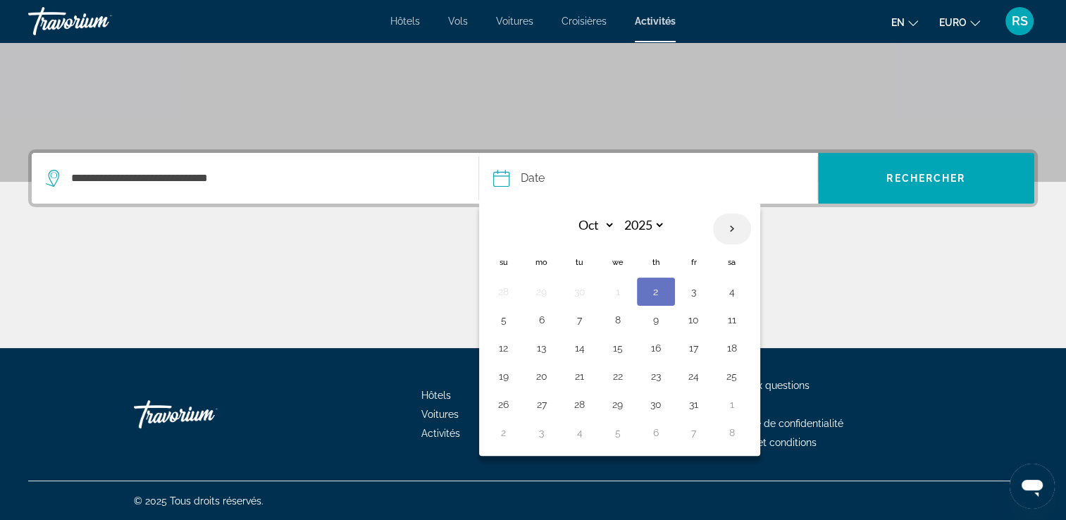
click at [725, 232] on th "Next month" at bounding box center [732, 228] width 38 height 31
select select "**"
click at [583, 345] on button "11" at bounding box center [579, 348] width 23 height 20
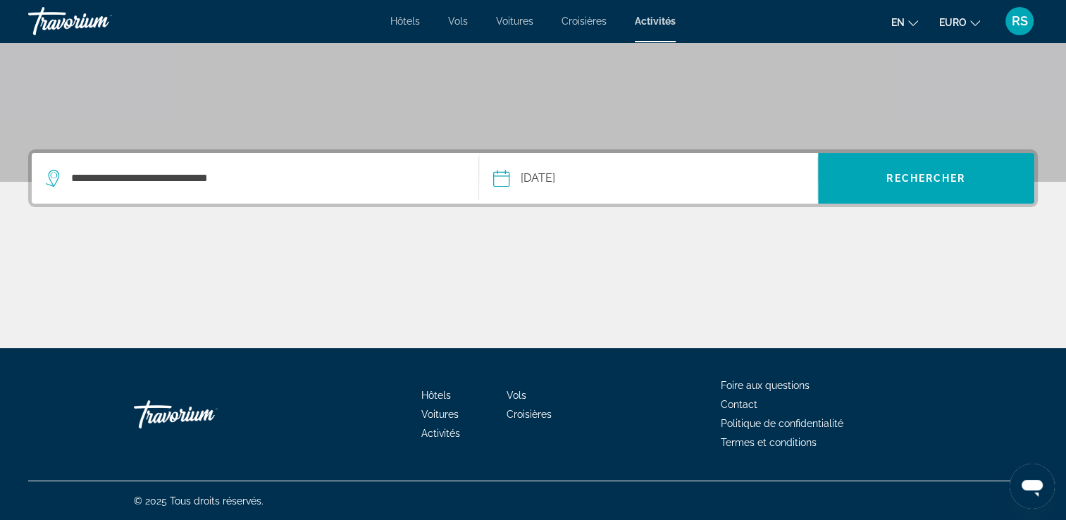
click at [708, 156] on button "**********" at bounding box center [655, 178] width 324 height 51
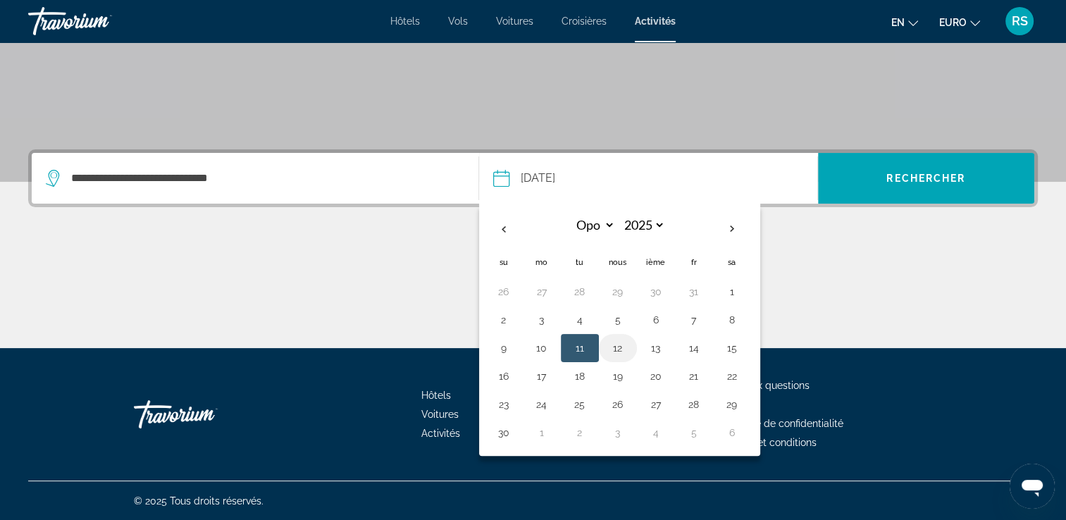
click at [620, 345] on button "12" at bounding box center [618, 348] width 23 height 20
type input "**********"
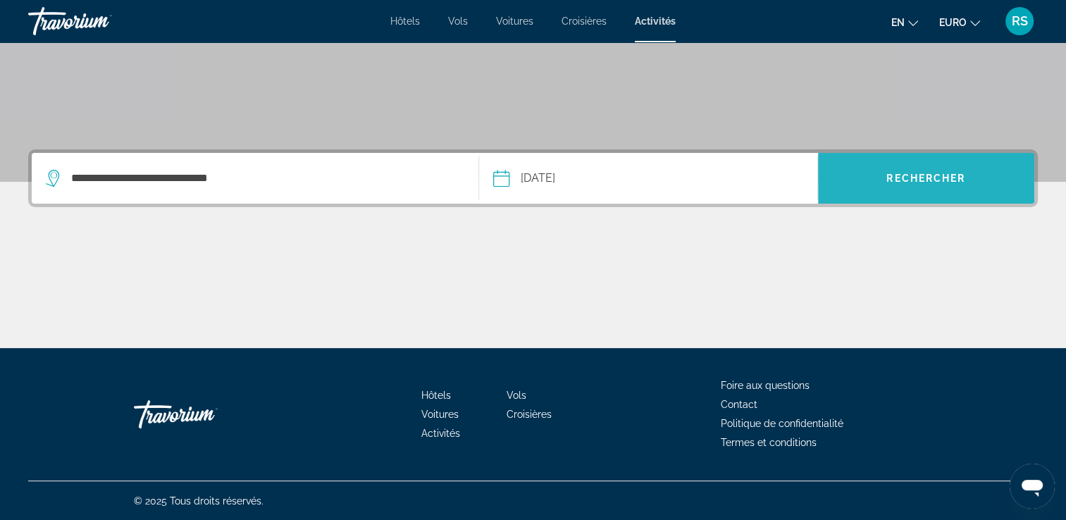
click at [878, 193] on span "Rechercher" at bounding box center [926, 178] width 216 height 34
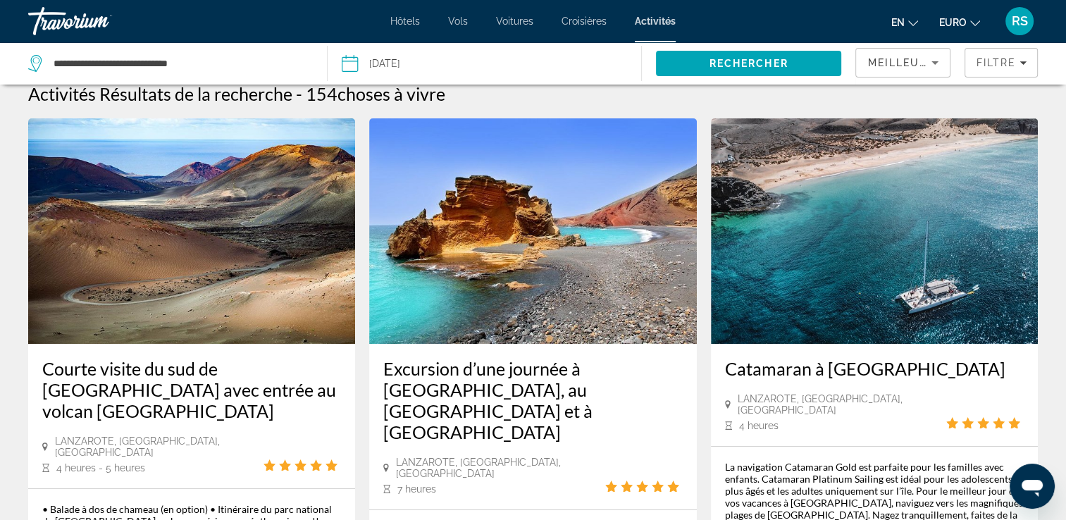
scroll to position [12, 0]
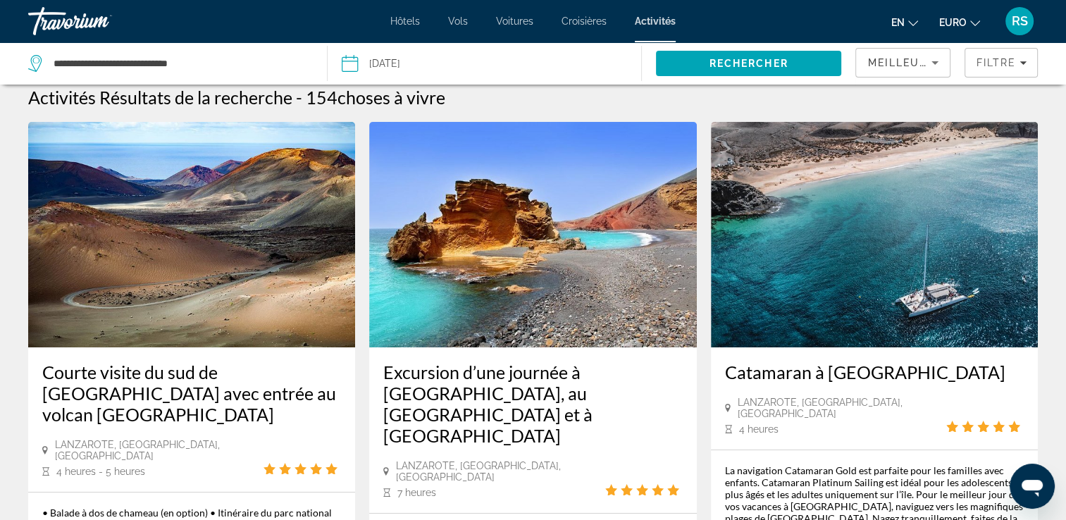
click at [897, 346] on img "Contenu principal" at bounding box center [874, 234] width 327 height 225
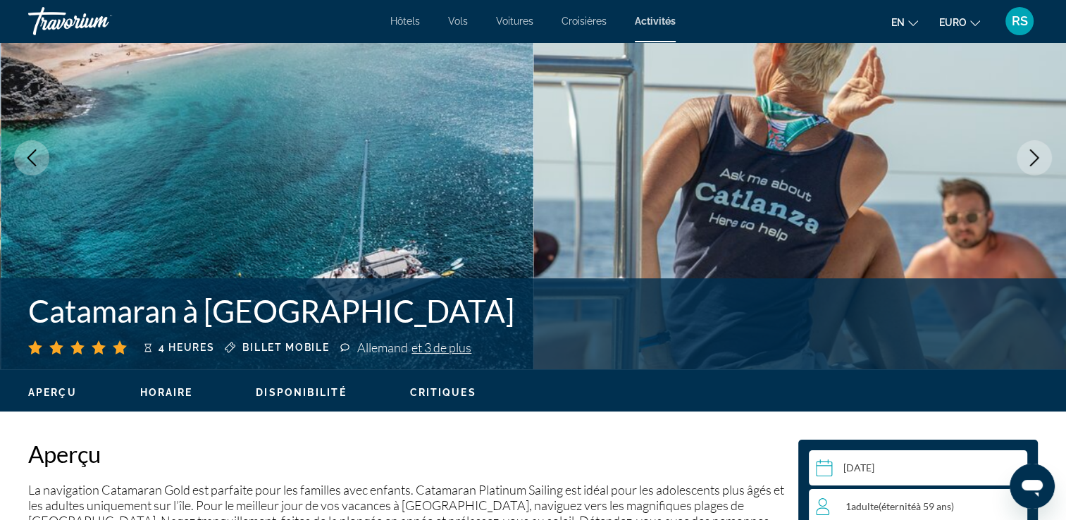
scroll to position [13, 0]
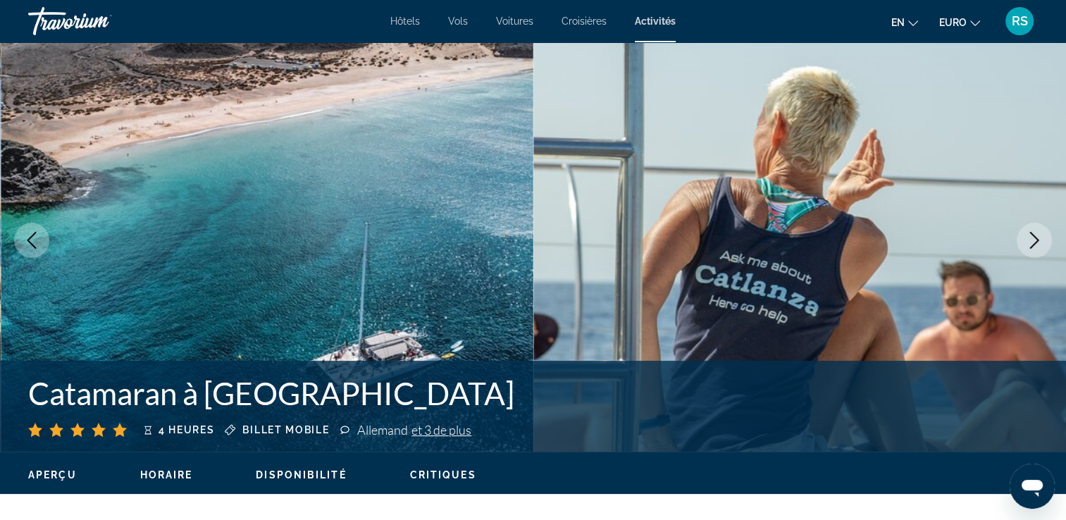
click at [412, 13] on div "Hôtels Vols Voitures Croisières Activités Hotels Flights Cars Cruises Activitie…" at bounding box center [533, 21] width 1066 height 37
click at [411, 15] on span "Hôtels" at bounding box center [405, 20] width 30 height 11
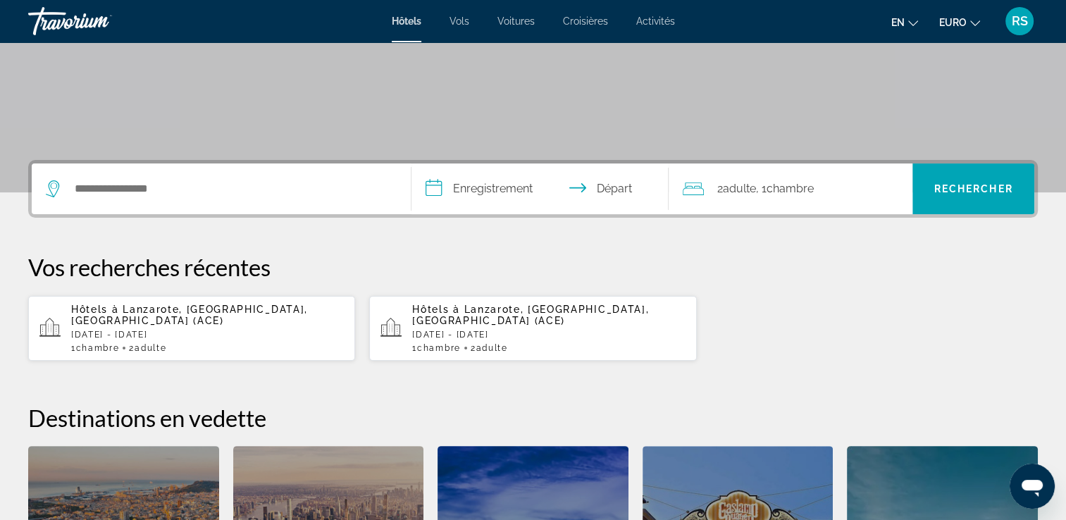
scroll to position [228, 0]
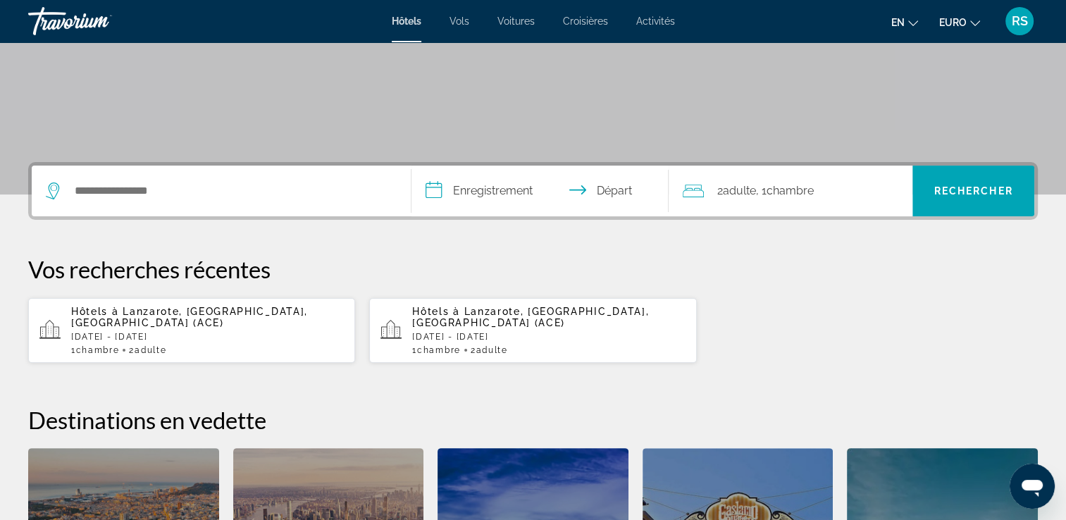
click at [663, 306] on p "Hôtels à [GEOGRAPHIC_DATA], [GEOGRAPHIC_DATA], [GEOGRAPHIC_DATA] (ACE)" at bounding box center [548, 317] width 273 height 23
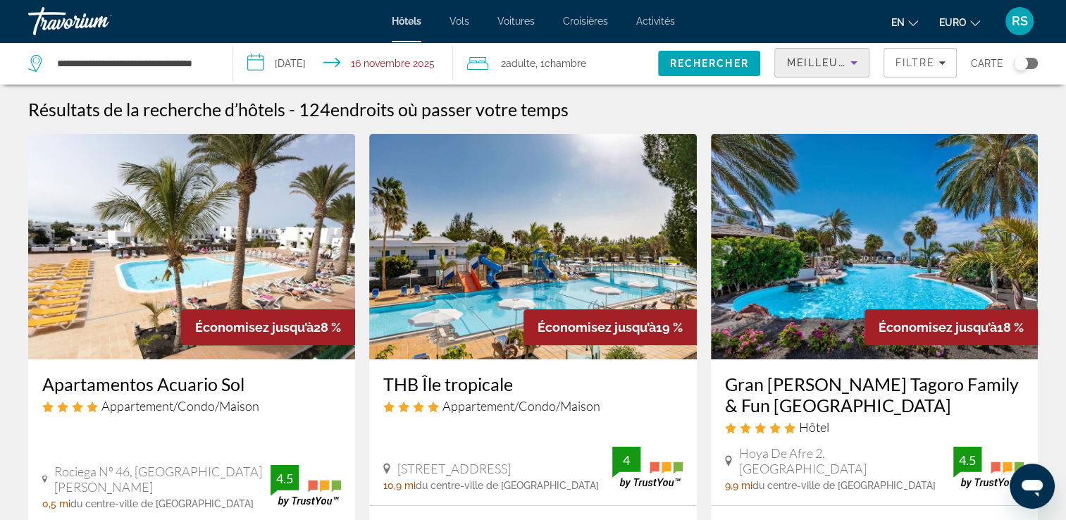
click at [812, 63] on span "Meilleures offres" at bounding box center [848, 62] width 125 height 11
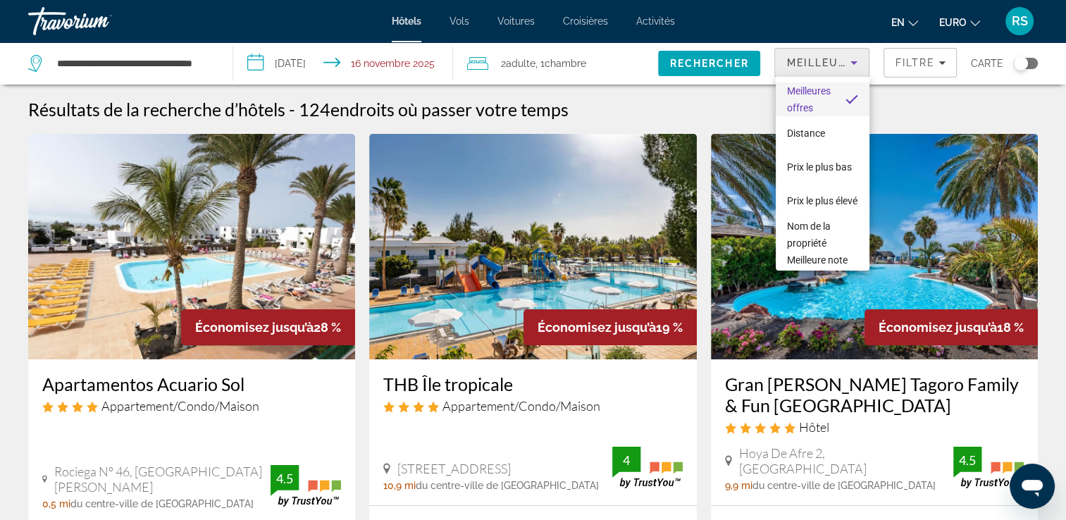
click at [905, 63] on div at bounding box center [533, 260] width 1066 height 520
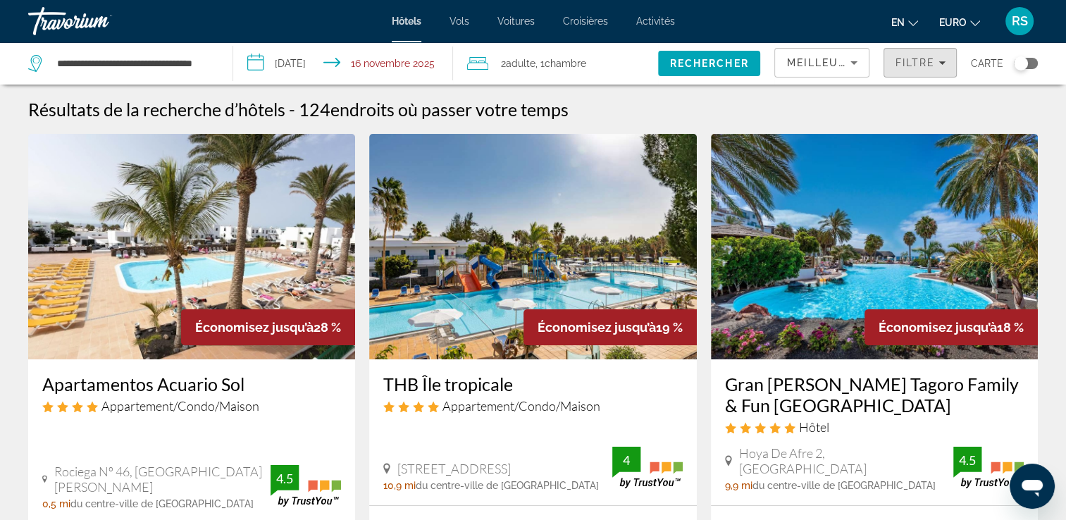
click at [905, 63] on span "Filtre" at bounding box center [915, 62] width 40 height 11
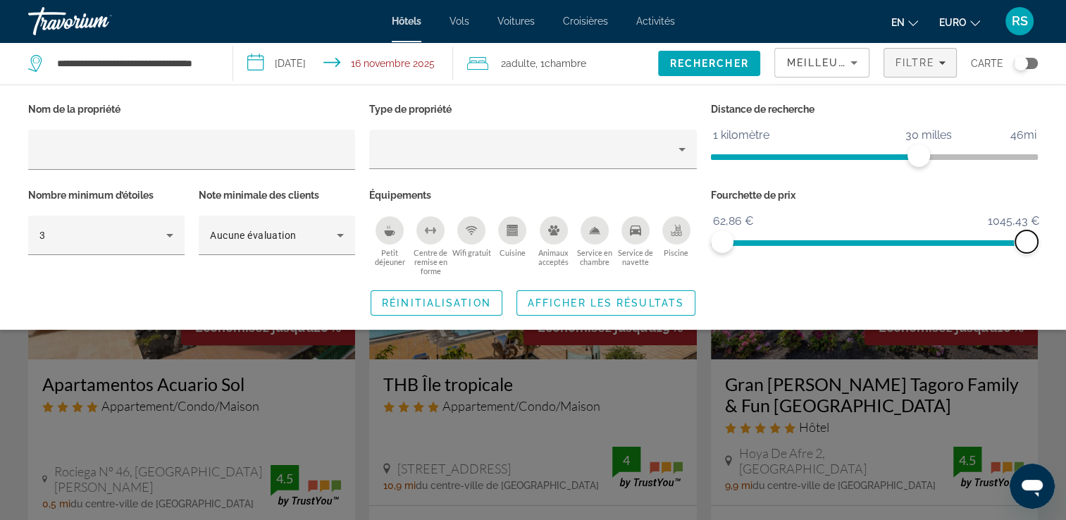
drag, startPoint x: 1026, startPoint y: 241, endPoint x: 1043, endPoint y: 249, distance: 18.0
click at [1043, 249] on div "Fourchette de prix 62,86 € 1054,14 € 62,86 € 1045,43 €" at bounding box center [874, 230] width 341 height 91
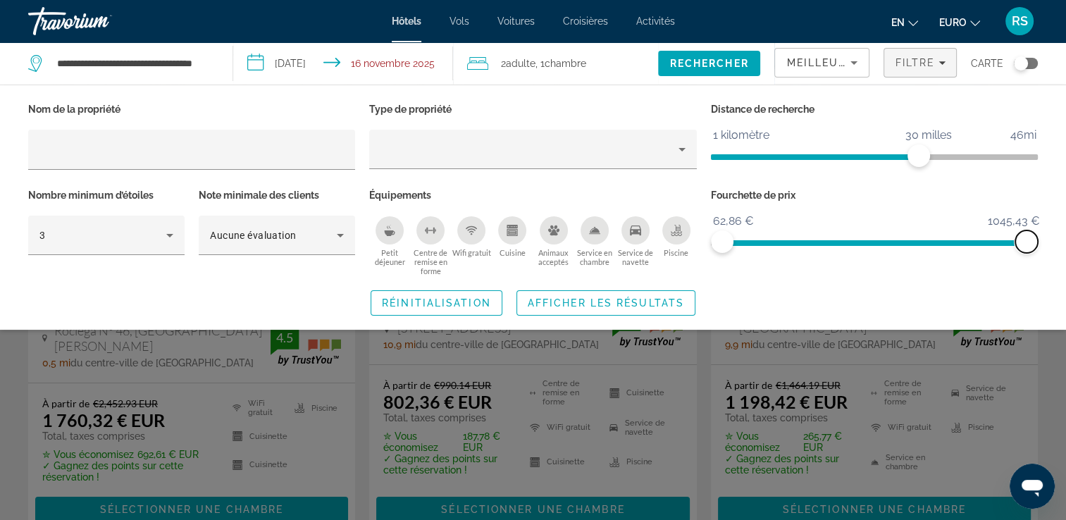
scroll to position [126, 0]
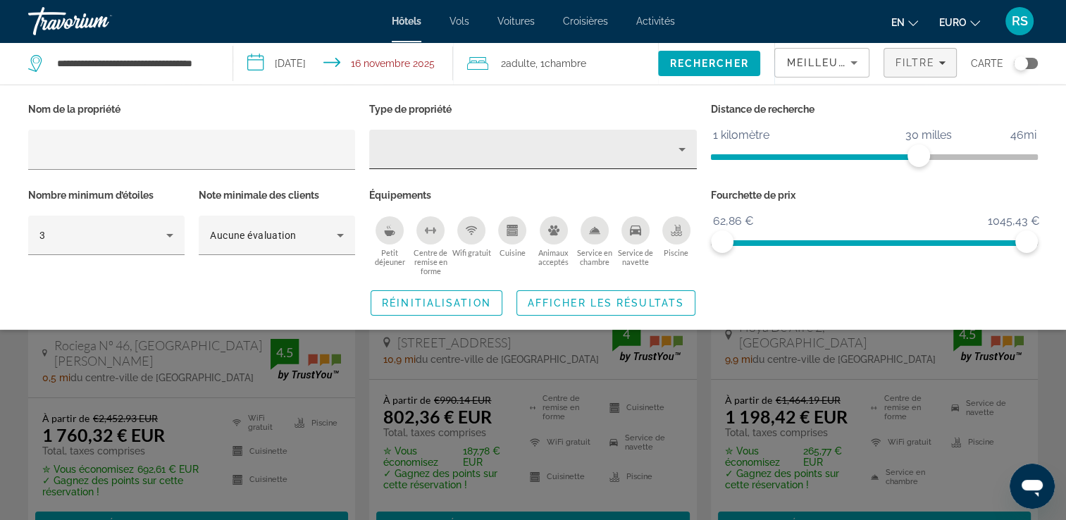
click at [437, 137] on div "Filtres d’hôtel" at bounding box center [532, 149] width 304 height 39
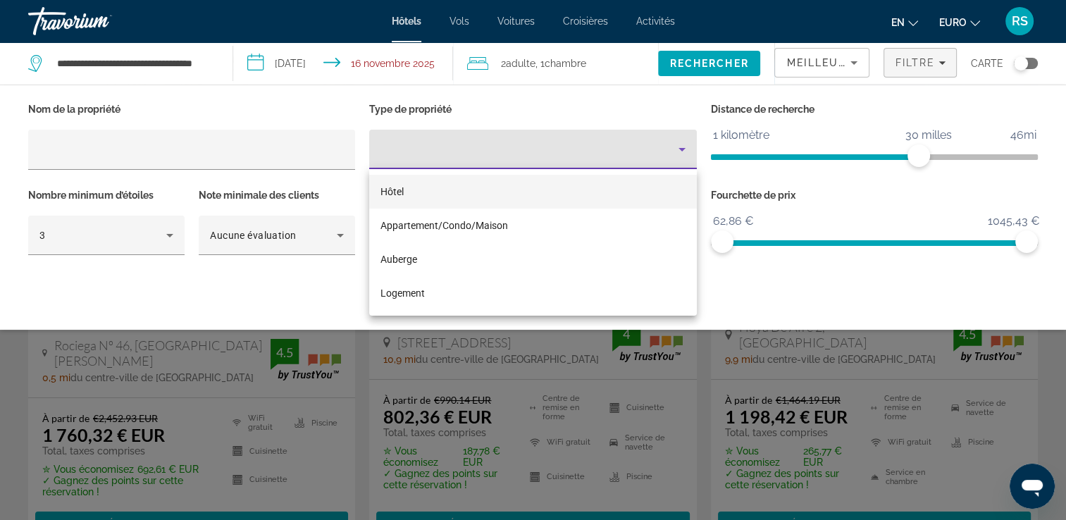
click at [435, 162] on div at bounding box center [533, 260] width 1066 height 520
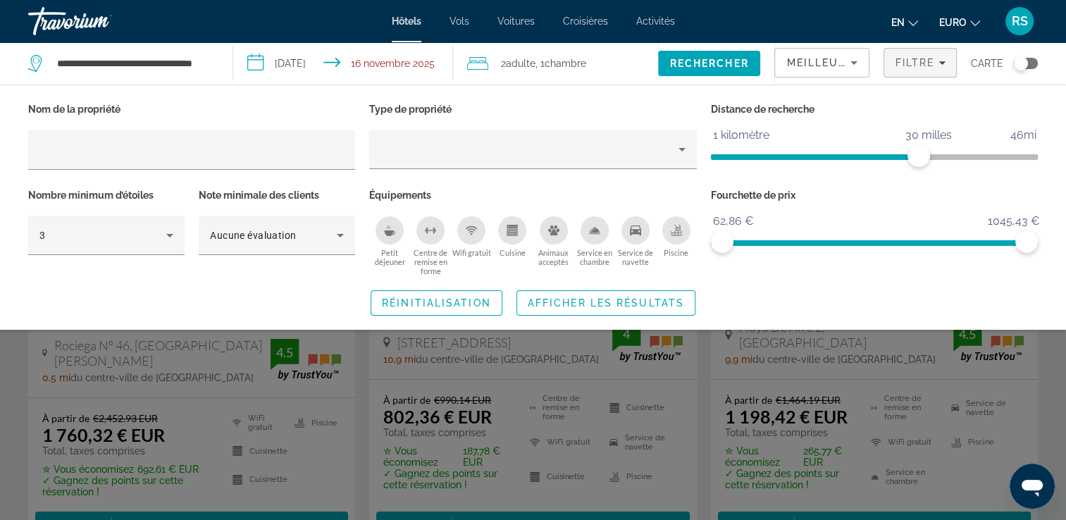
click at [401, 199] on p "Équipements" at bounding box center [532, 195] width 327 height 20
click at [706, 392] on div "Widget de recherche" at bounding box center [533, 365] width 1066 height 309
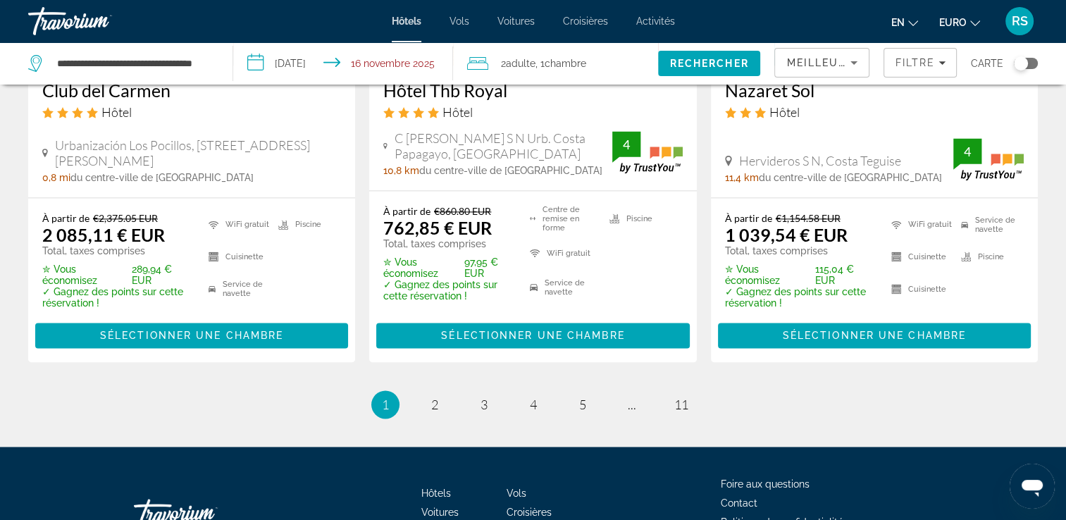
scroll to position [1991, 0]
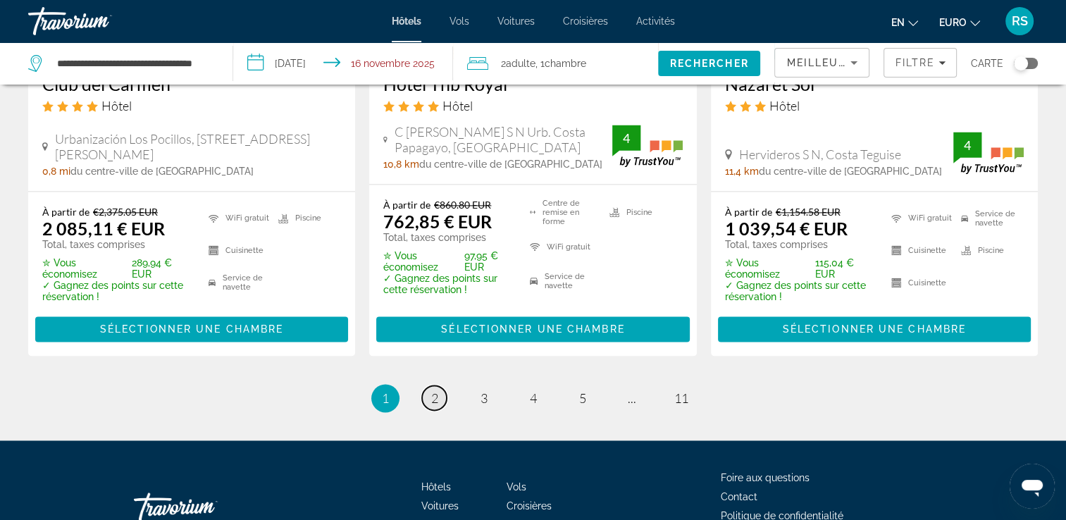
click at [440, 392] on link "page 2" at bounding box center [434, 397] width 25 height 25
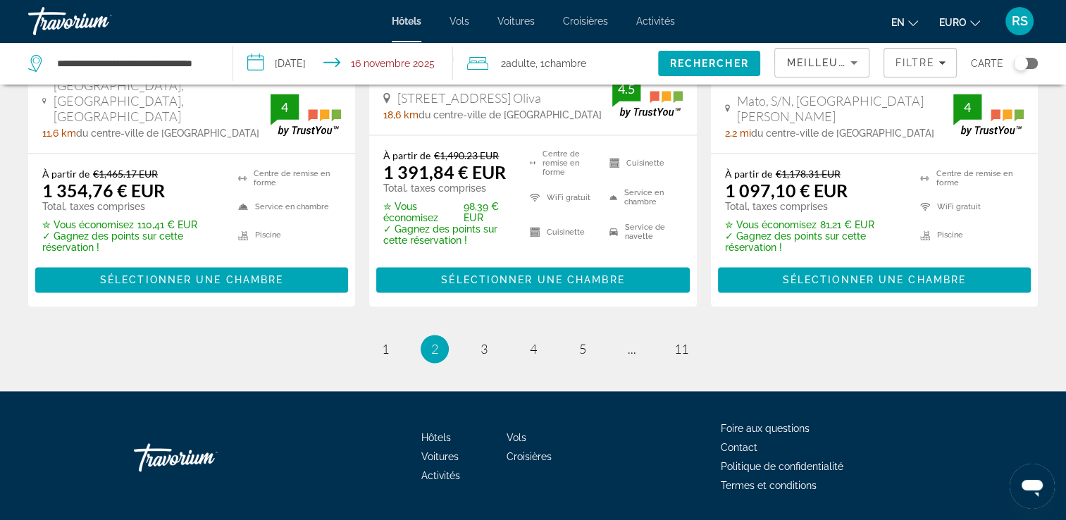
scroll to position [2046, 0]
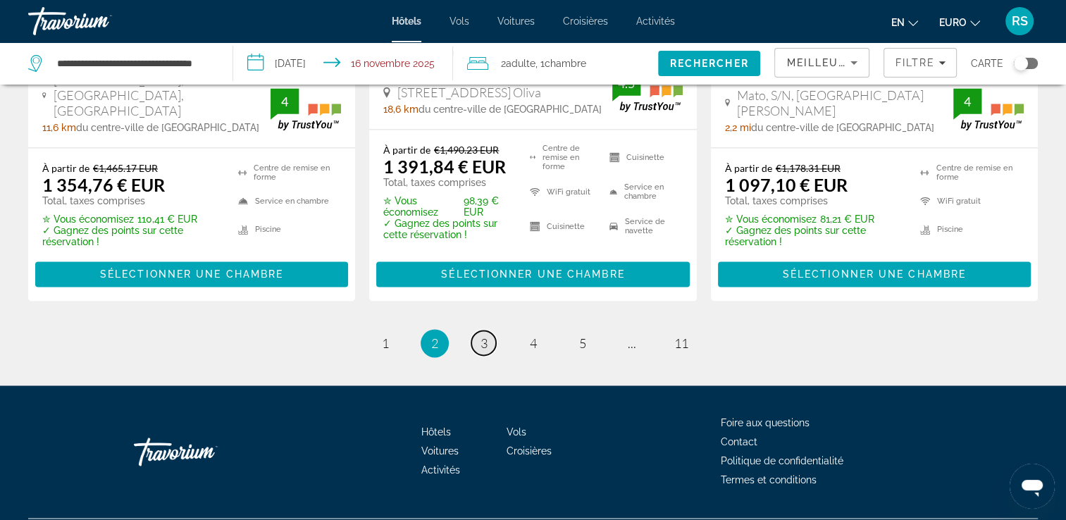
click at [480, 338] on span "3" at bounding box center [483, 342] width 7 height 15
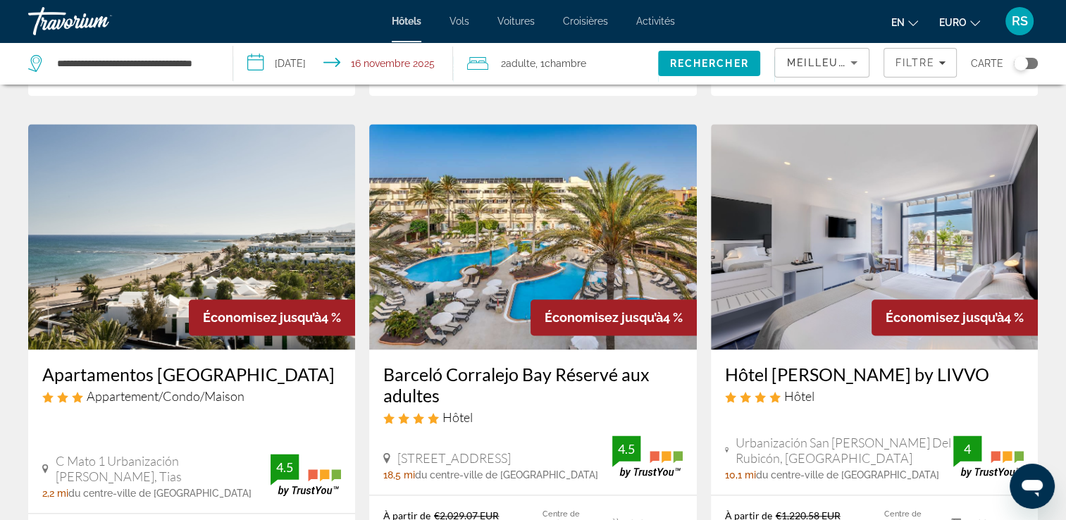
scroll to position [1691, 0]
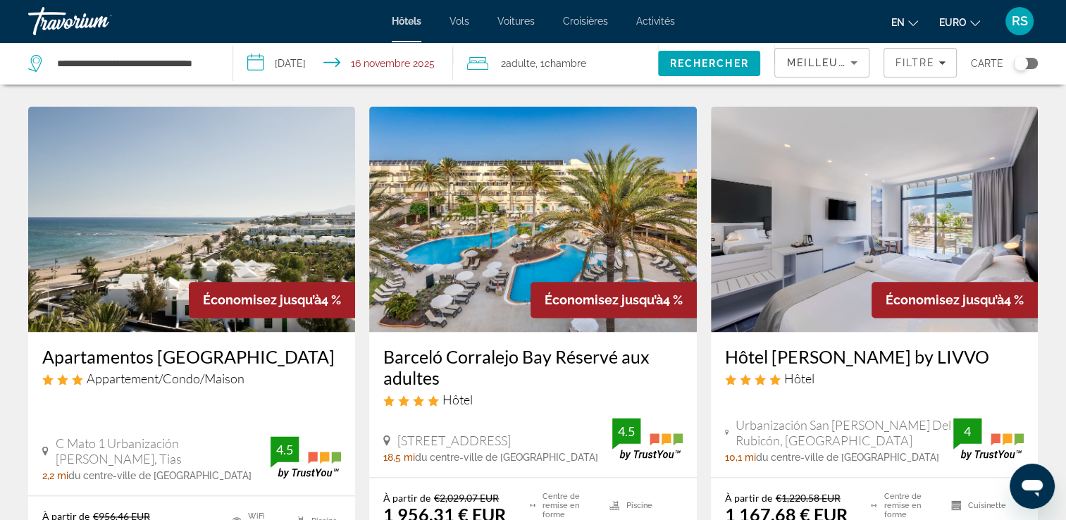
click at [916, 332] on div "Hôtel [PERSON_NAME] by LIVVO Hôtel Urbanización [GEOGRAPHIC_DATA][PERSON_NAME],…" at bounding box center [874, 404] width 327 height 144
click at [883, 346] on h3 "Hôtel [PERSON_NAME] by LIVVO" at bounding box center [874, 356] width 299 height 21
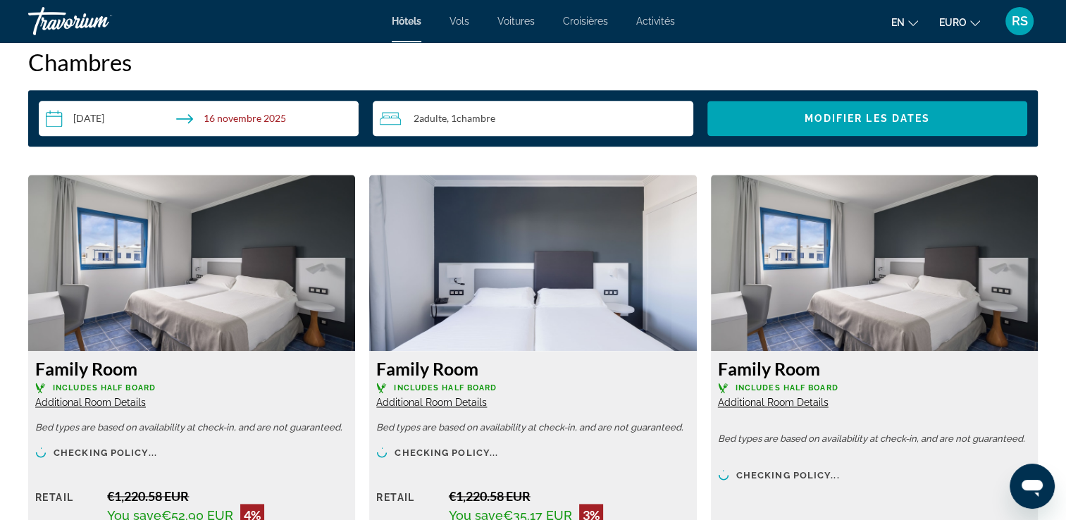
scroll to position [1944, 0]
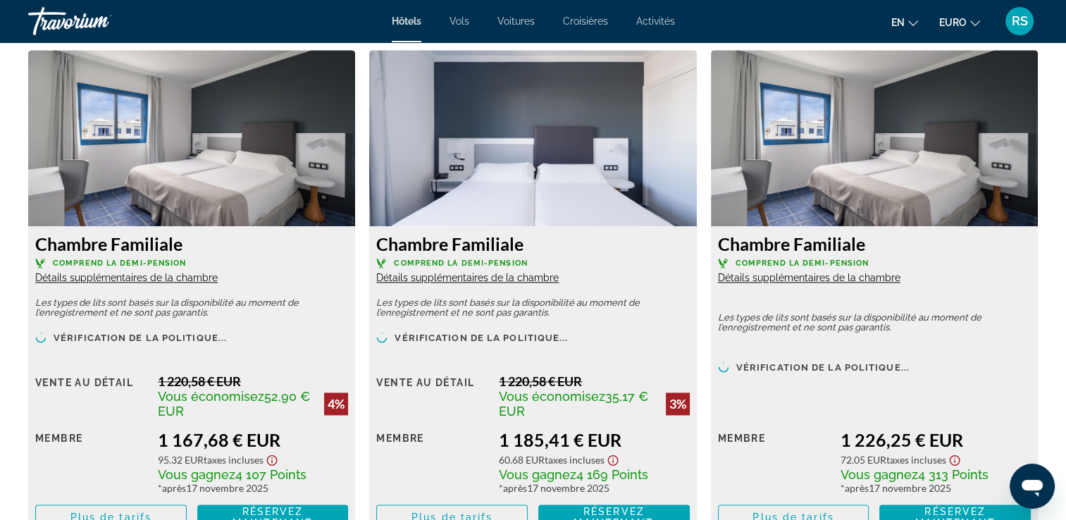
click at [39, 14] on div "Travorium" at bounding box center [98, 21] width 141 height 37
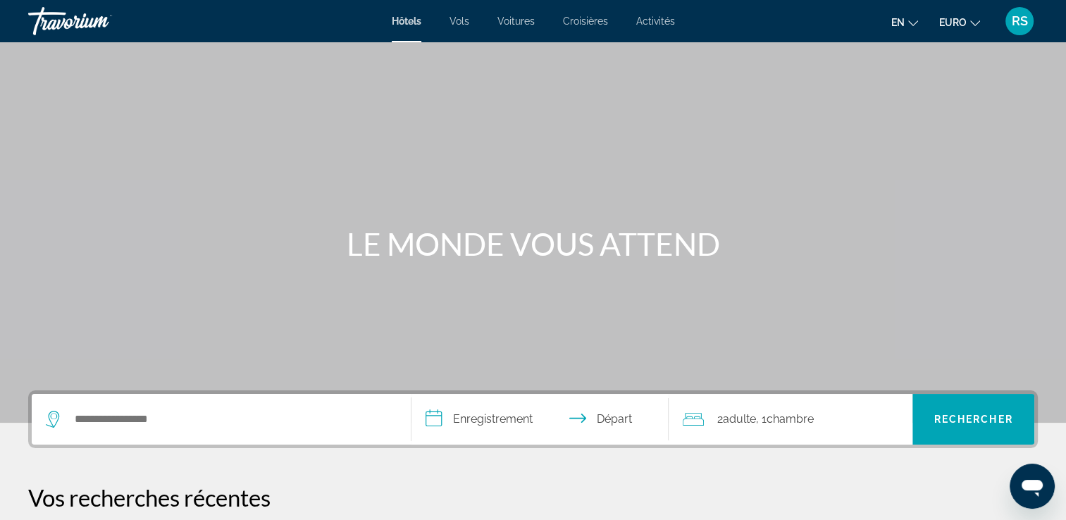
drag, startPoint x: 1065, startPoint y: 104, endPoint x: 1060, endPoint y: 186, distance: 82.6
click at [1060, 186] on div "Contenu principal" at bounding box center [533, 211] width 1066 height 423
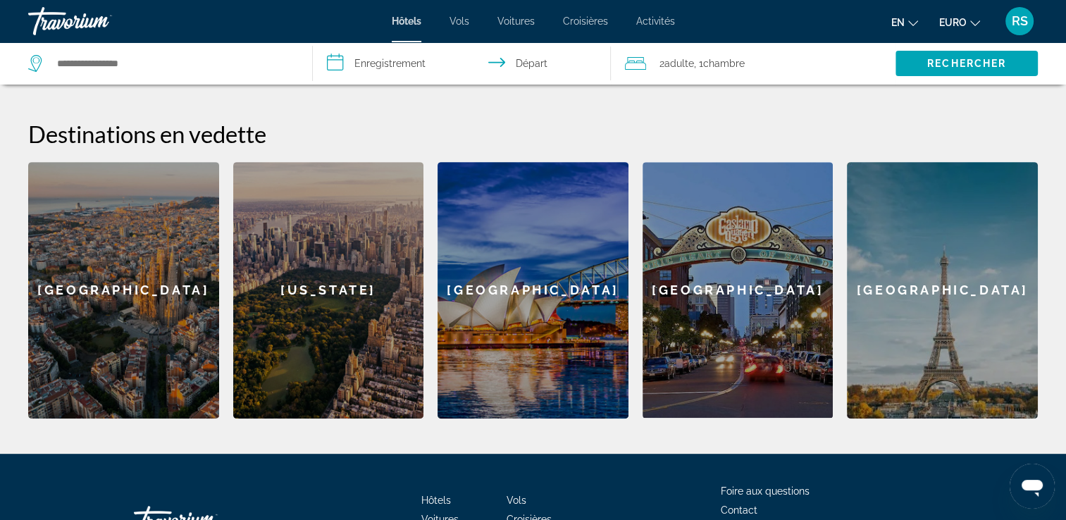
scroll to position [513, 0]
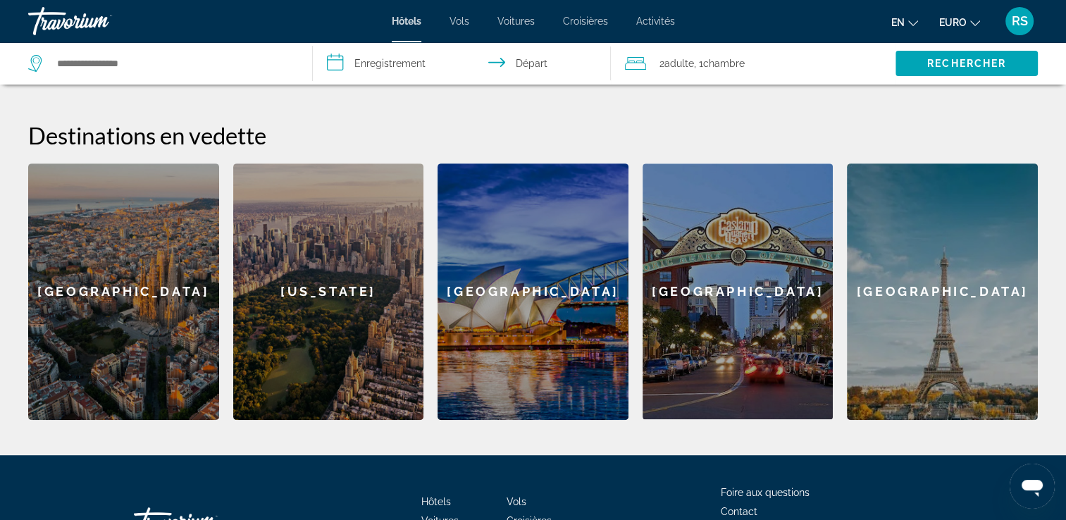
click at [461, 27] on link "Vols" at bounding box center [459, 20] width 20 height 11
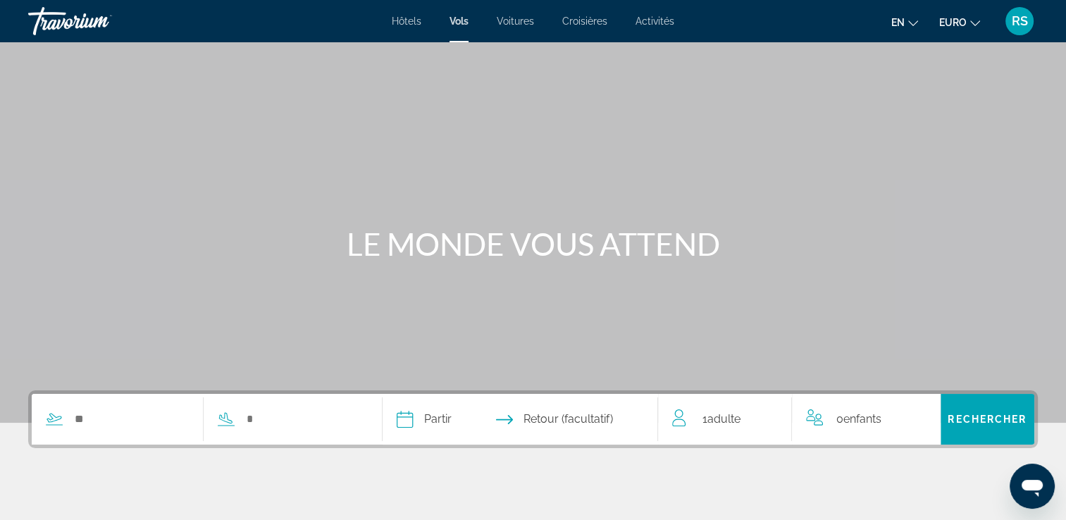
click at [505, 33] on div "Hôtels Vols Voitures Croisières Activités Hotels Flights Cars Cruises Activitie…" at bounding box center [533, 21] width 1066 height 37
click at [506, 27] on link "Voitures" at bounding box center [515, 20] width 37 height 11
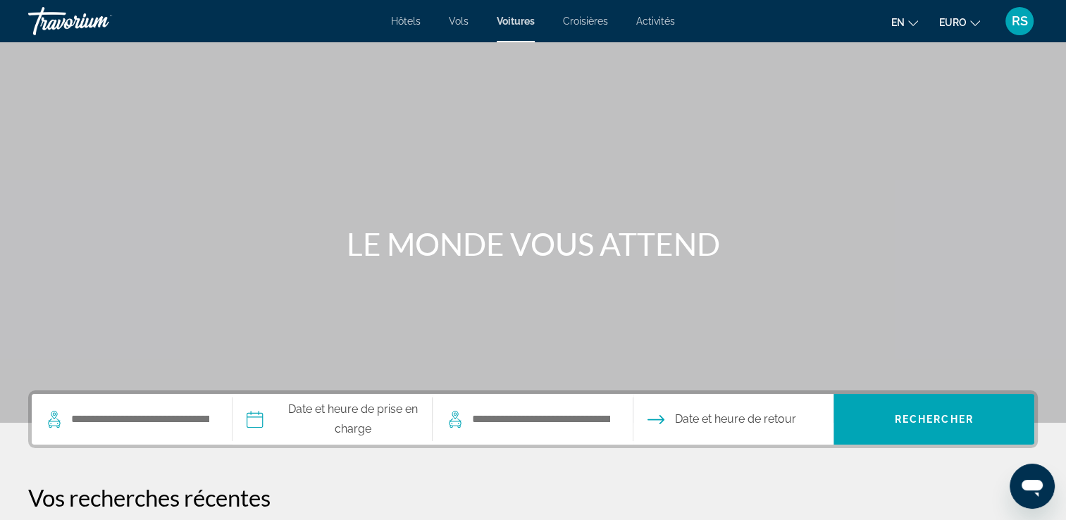
click at [402, 21] on span "Hôtels" at bounding box center [406, 20] width 30 height 11
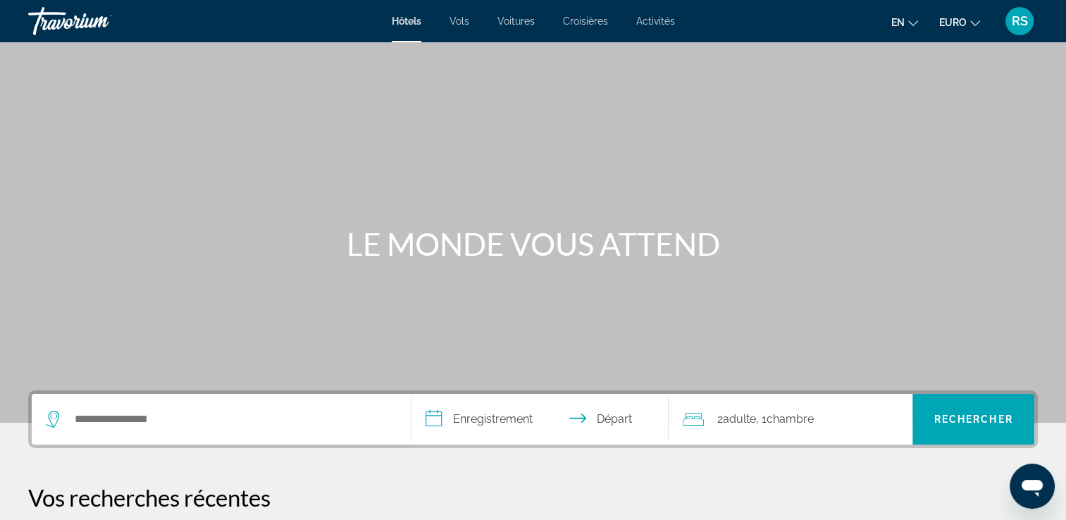
click at [49, 16] on div "Travorium" at bounding box center [98, 21] width 141 height 37
